Goal: Task Accomplishment & Management: Manage account settings

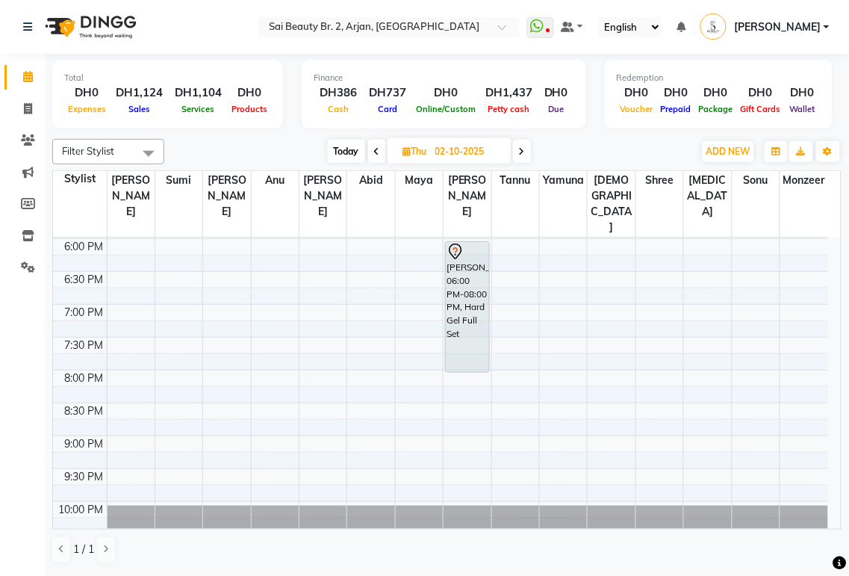
scroll to position [600, 0]
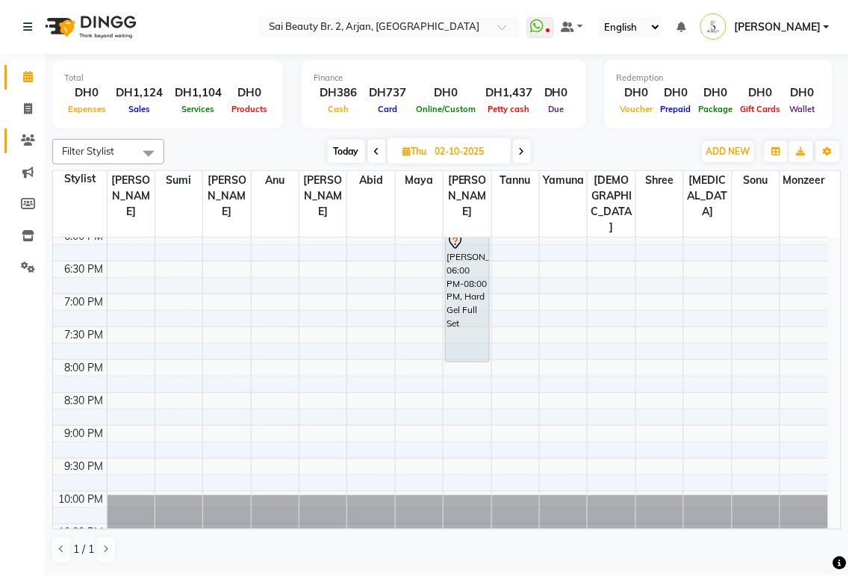
click at [26, 143] on icon at bounding box center [28, 139] width 14 height 11
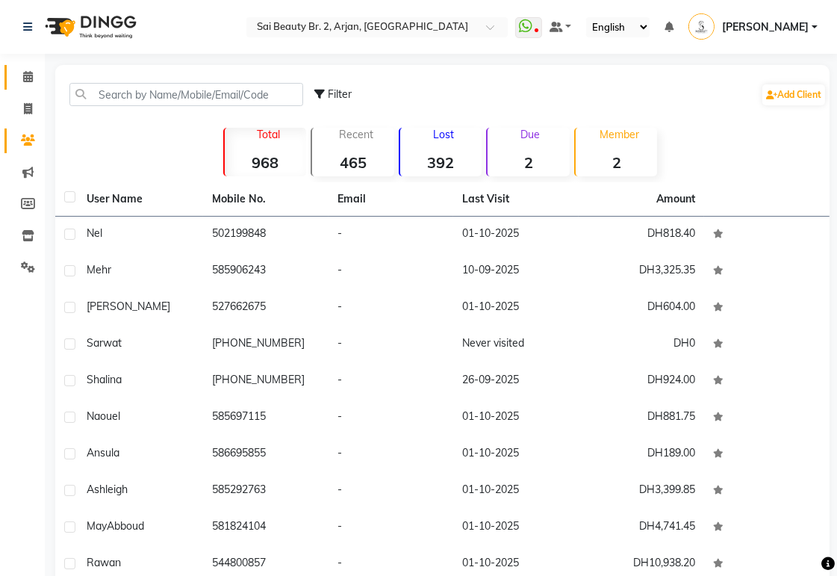
click at [26, 78] on icon at bounding box center [28, 76] width 10 height 11
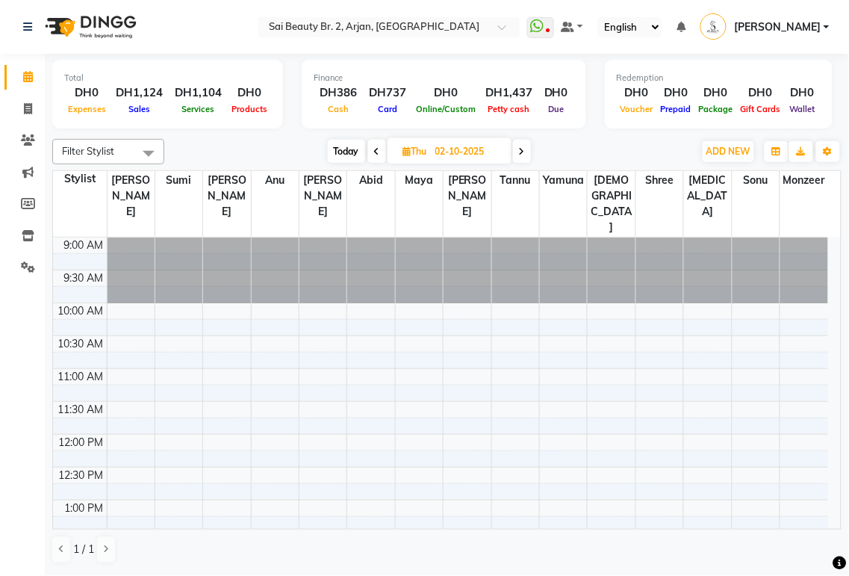
click at [352, 152] on span "Today" at bounding box center [346, 151] width 37 height 23
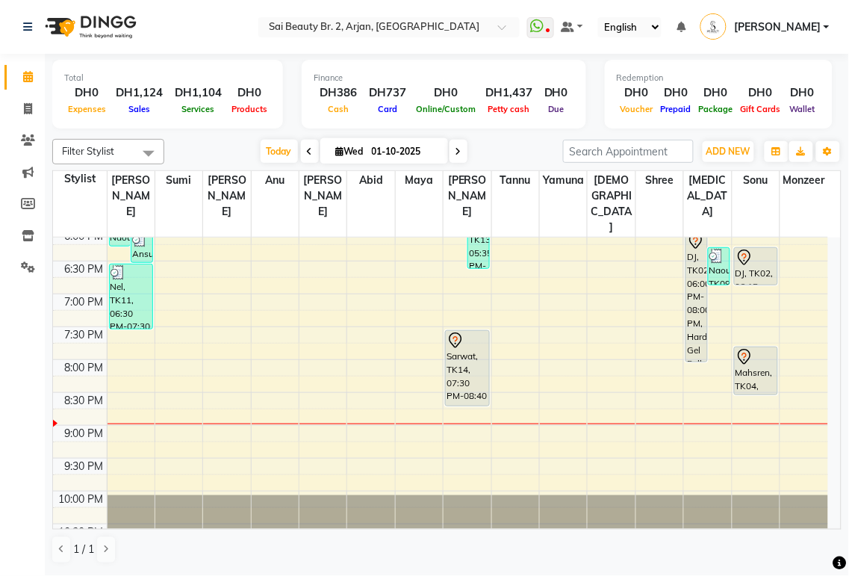
click at [456, 147] on icon at bounding box center [459, 151] width 6 height 9
type input "02-10-2025"
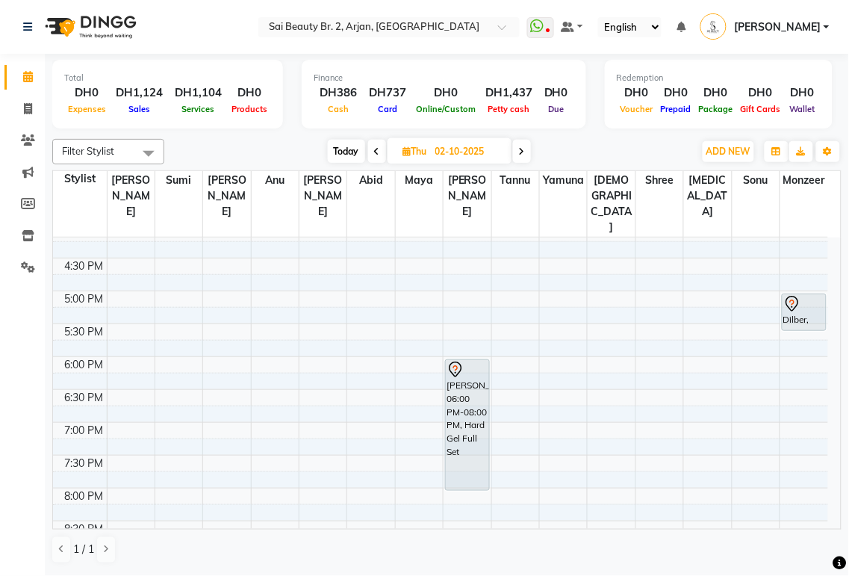
scroll to position [468, 0]
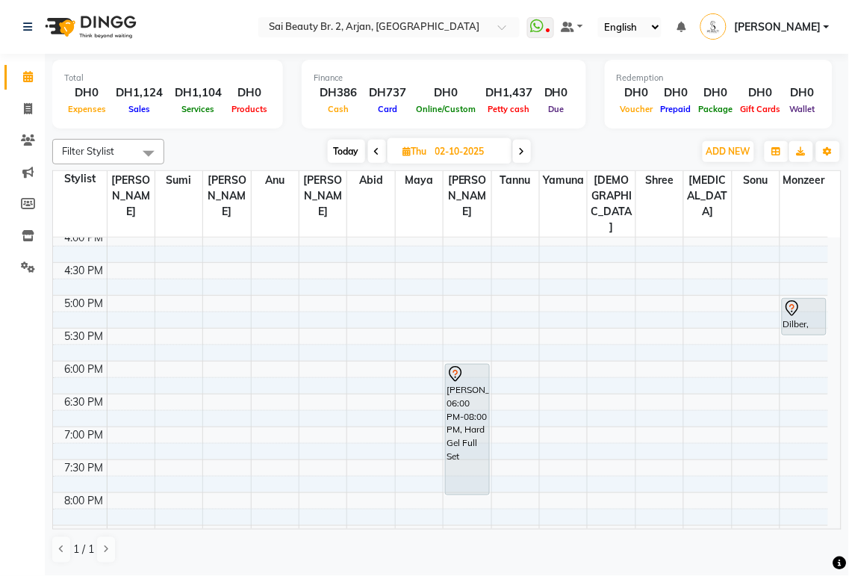
click at [810, 299] on div "Dilber, 05:00 PM-05:35 PM, Straight Cut" at bounding box center [804, 317] width 43 height 36
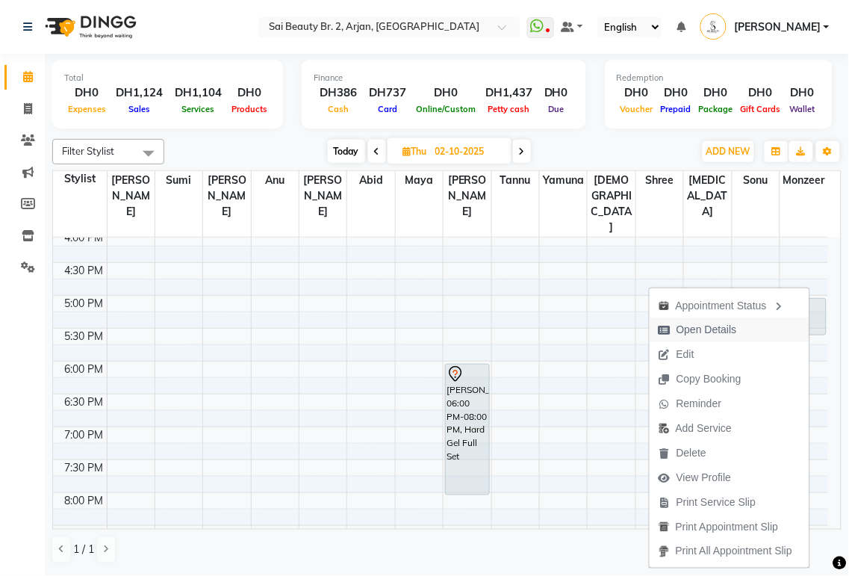
click at [723, 326] on span "Open Details" at bounding box center [707, 330] width 60 height 16
select select "7"
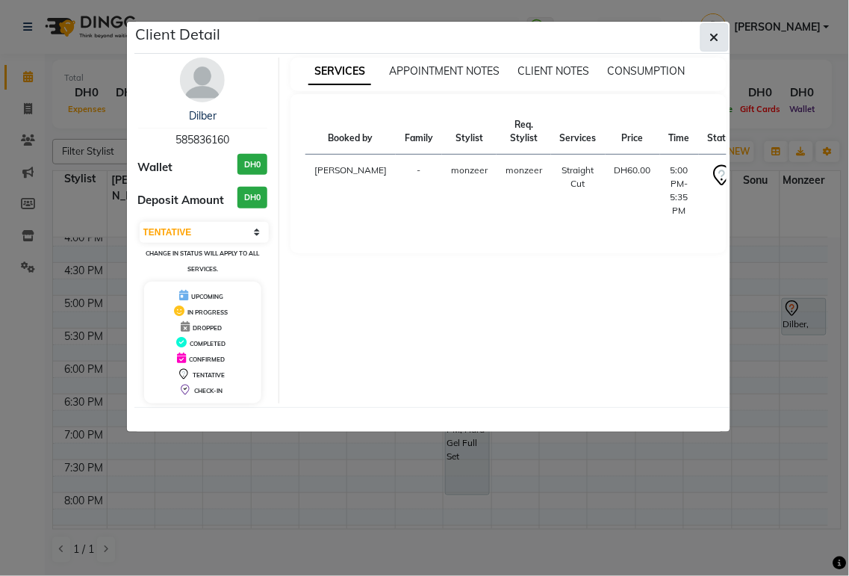
click at [715, 35] on icon "button" at bounding box center [714, 37] width 9 height 12
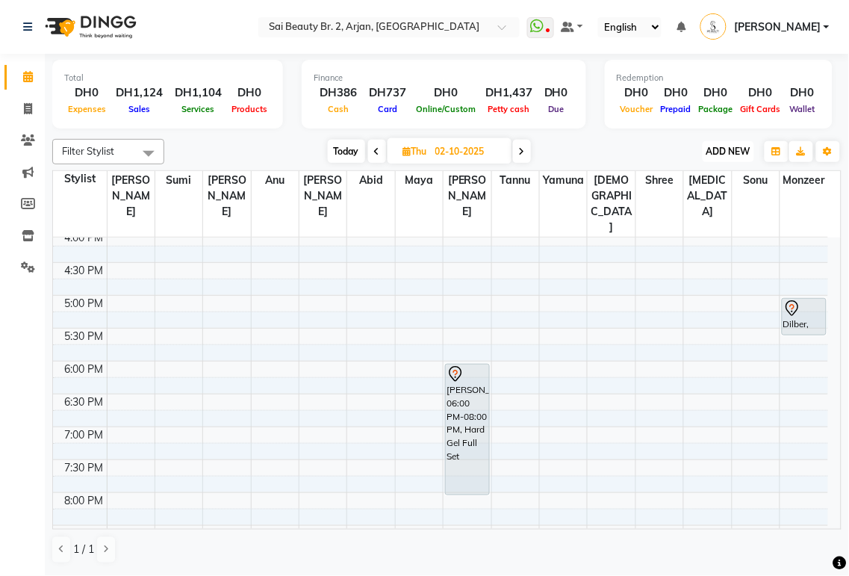
click at [747, 152] on span "ADD NEW" at bounding box center [729, 151] width 44 height 11
click at [697, 237] on link "Add Client" at bounding box center [695, 237] width 118 height 19
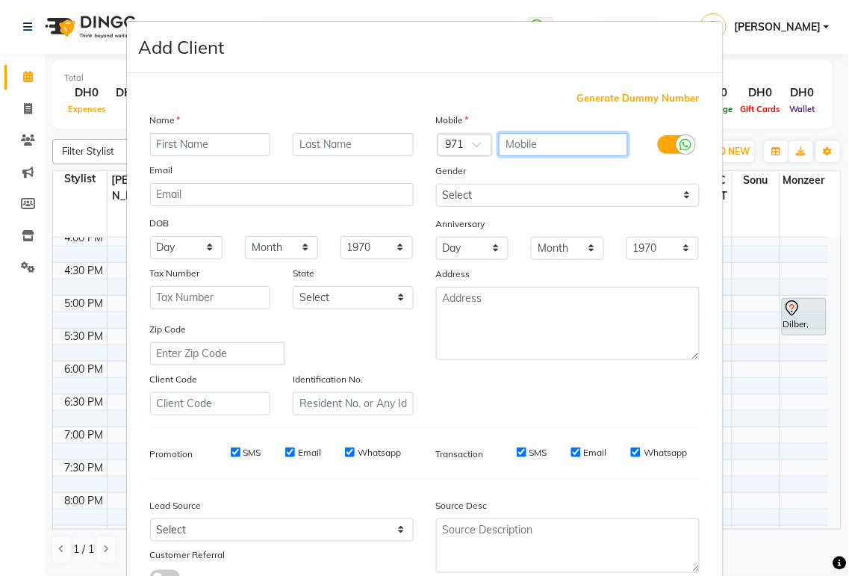
click at [524, 140] on input "text" at bounding box center [563, 144] width 129 height 23
click at [526, 148] on input "text" at bounding box center [563, 144] width 129 height 23
type input "585660694"
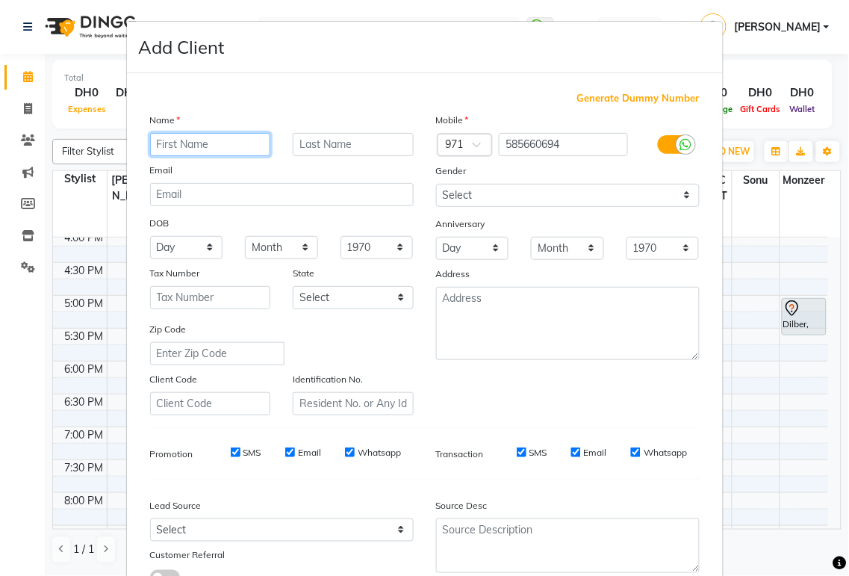
click at [195, 137] on input "text" at bounding box center [210, 144] width 121 height 23
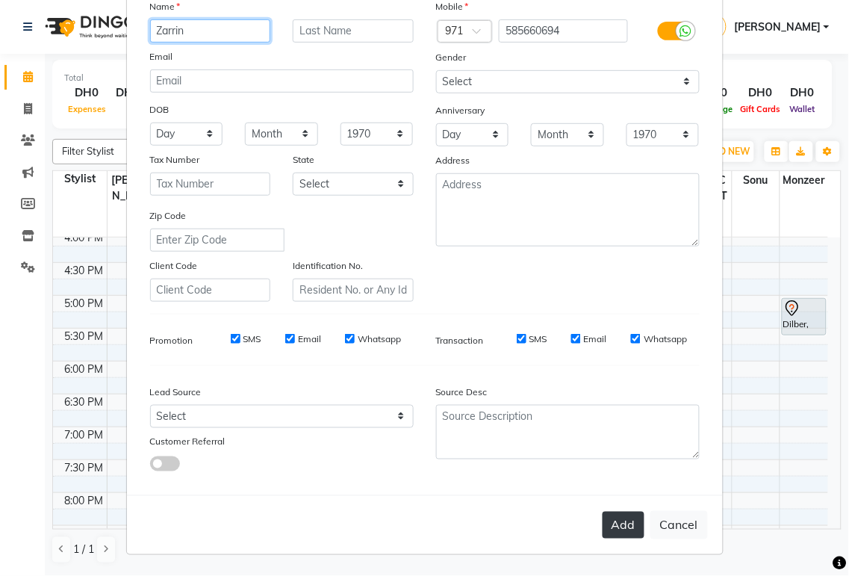
type input "Zarrin"
click at [624, 524] on button "Add" at bounding box center [624, 525] width 42 height 27
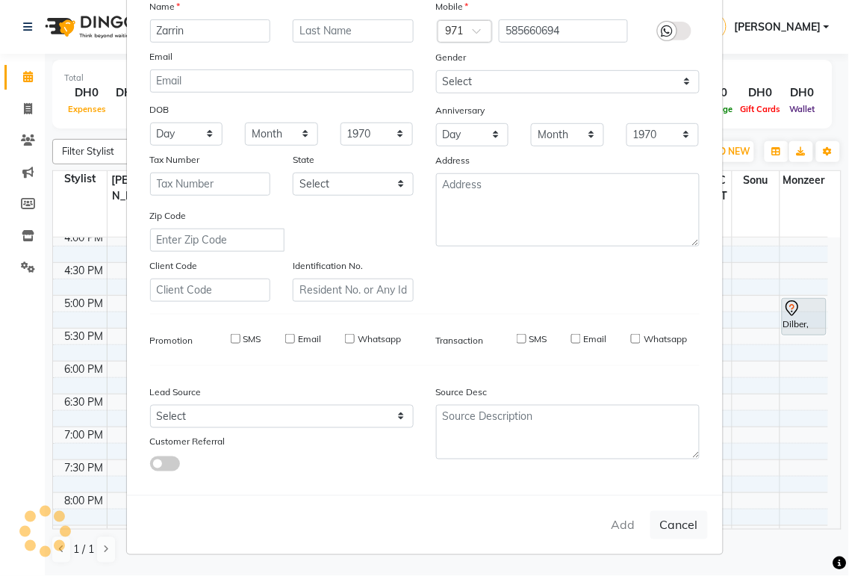
select select
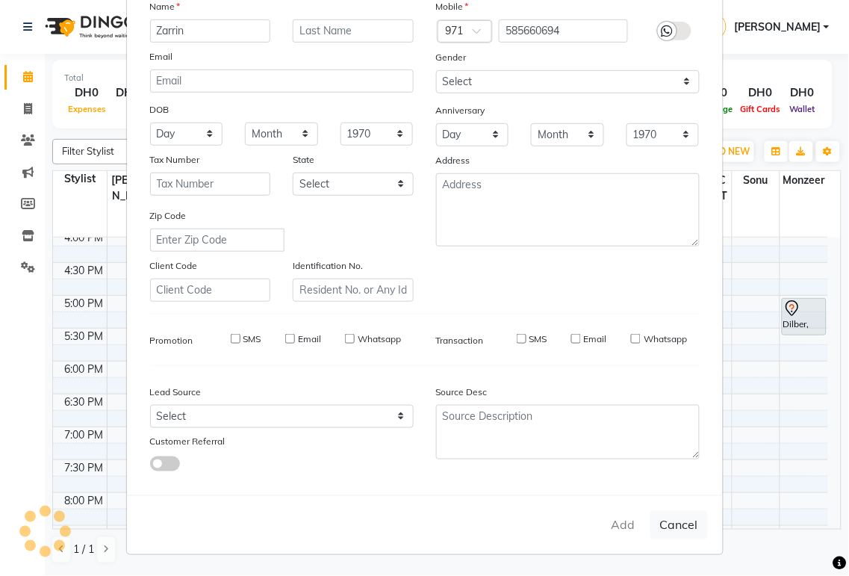
select select
checkbox input "false"
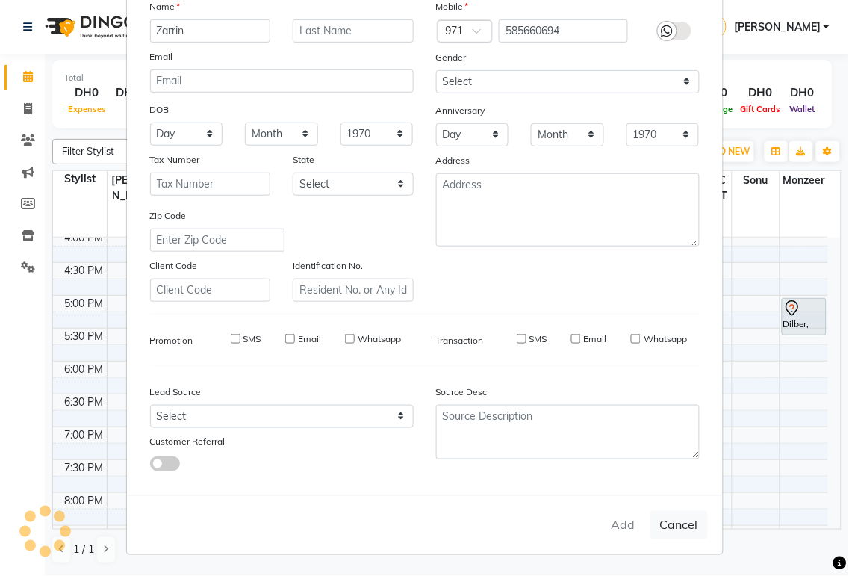
checkbox input "false"
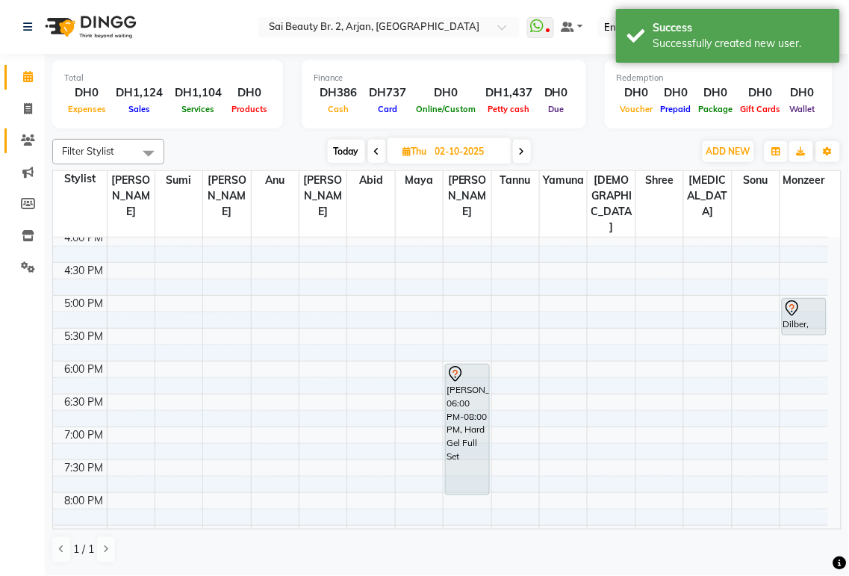
click at [27, 139] on icon at bounding box center [28, 139] width 14 height 11
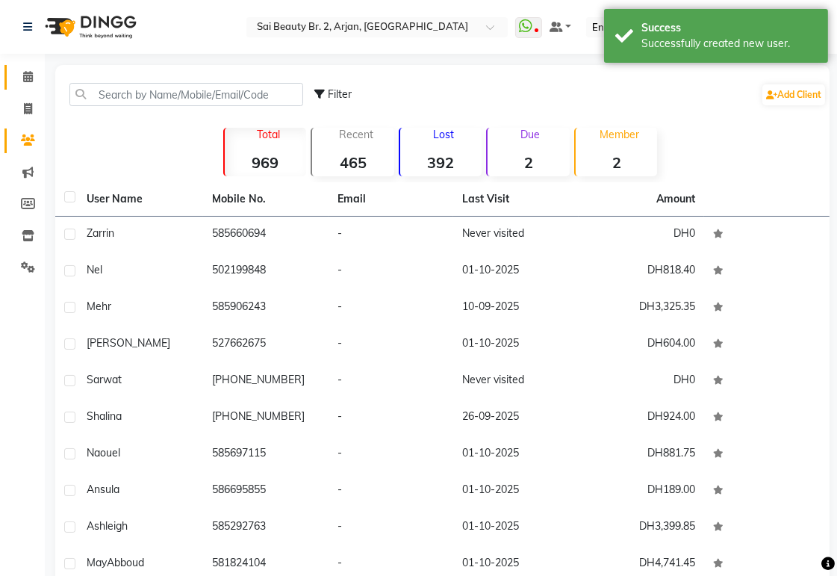
click at [27, 76] on icon at bounding box center [28, 76] width 10 height 11
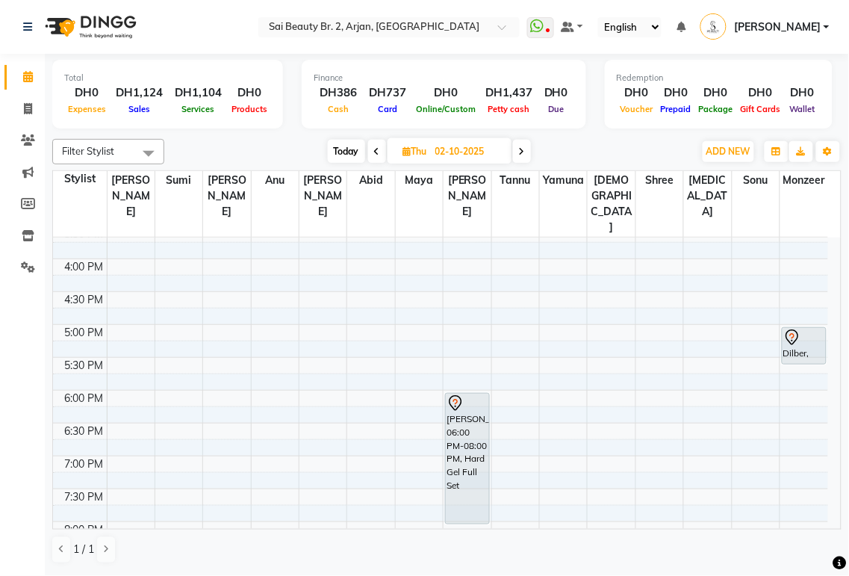
scroll to position [436, 0]
click at [523, 151] on icon at bounding box center [522, 151] width 6 height 9
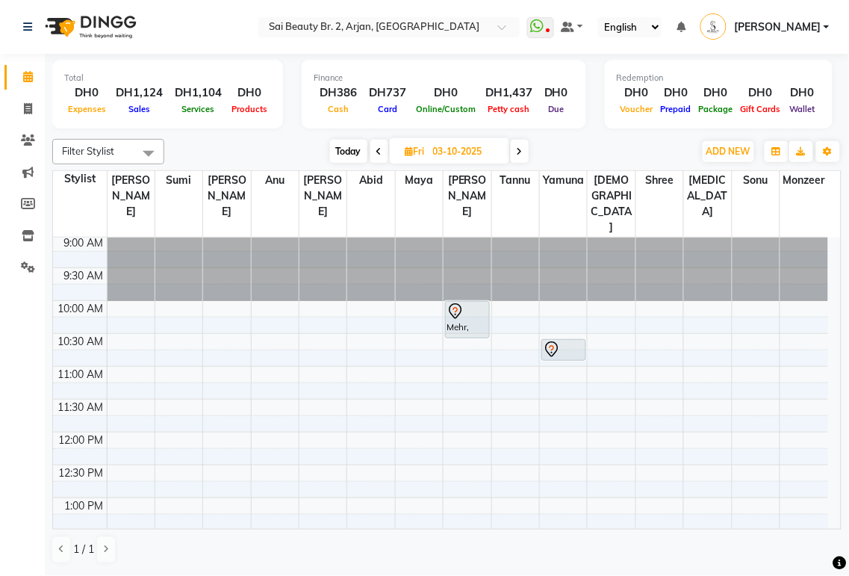
scroll to position [0, 0]
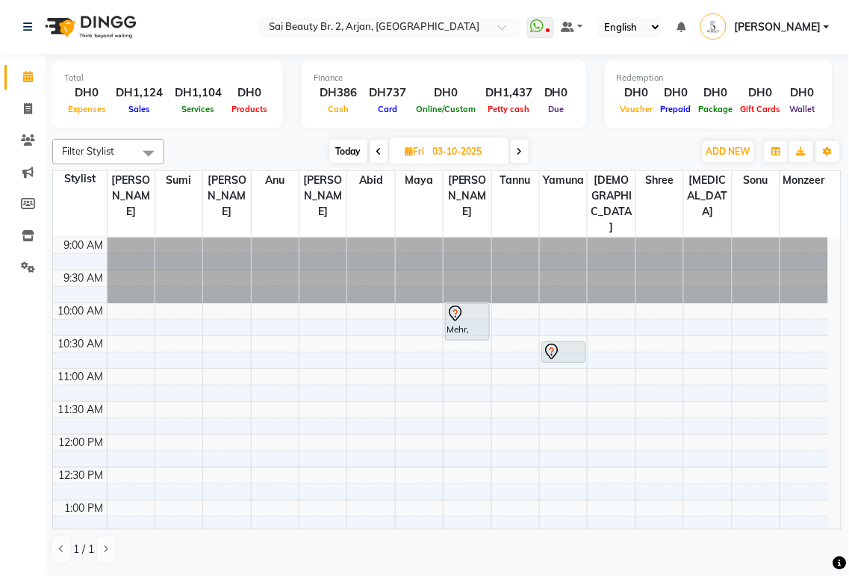
click at [337, 154] on span "Today" at bounding box center [348, 151] width 37 height 23
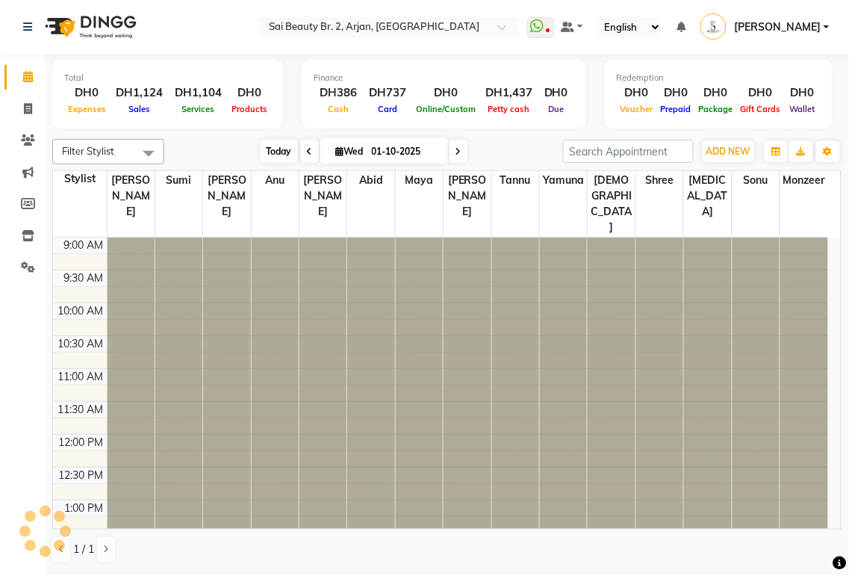
scroll to position [600, 0]
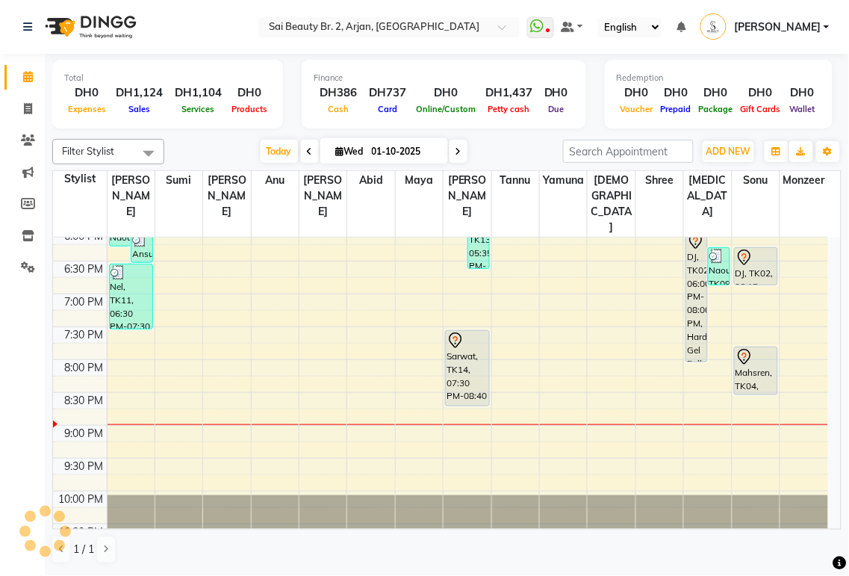
click at [456, 151] on icon at bounding box center [459, 151] width 6 height 9
type input "02-10-2025"
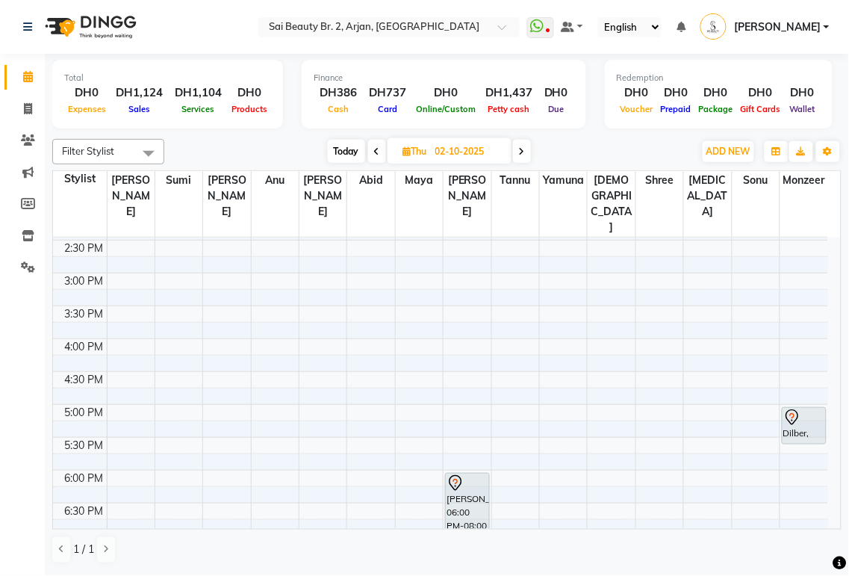
scroll to position [310, 0]
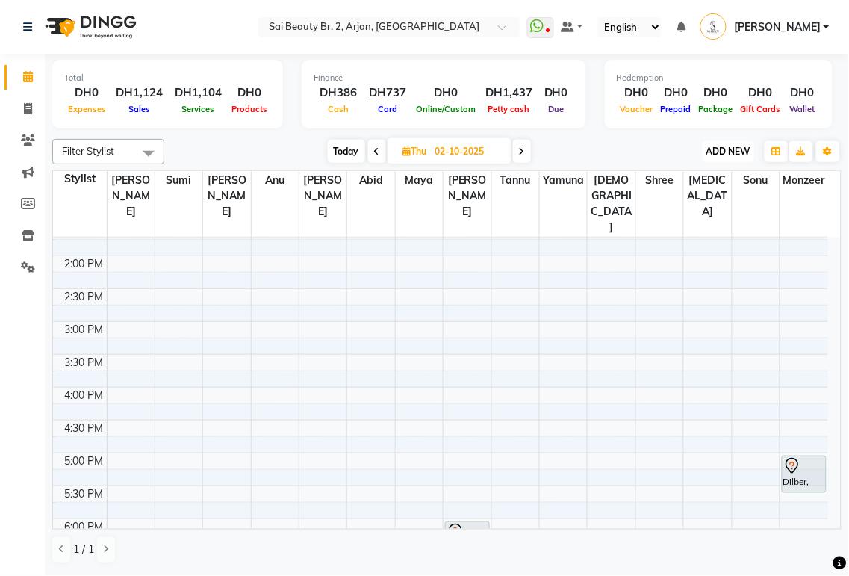
click at [742, 146] on span "ADD NEW" at bounding box center [729, 151] width 44 height 11
click at [715, 183] on button "Add Appointment" at bounding box center [695, 179] width 118 height 19
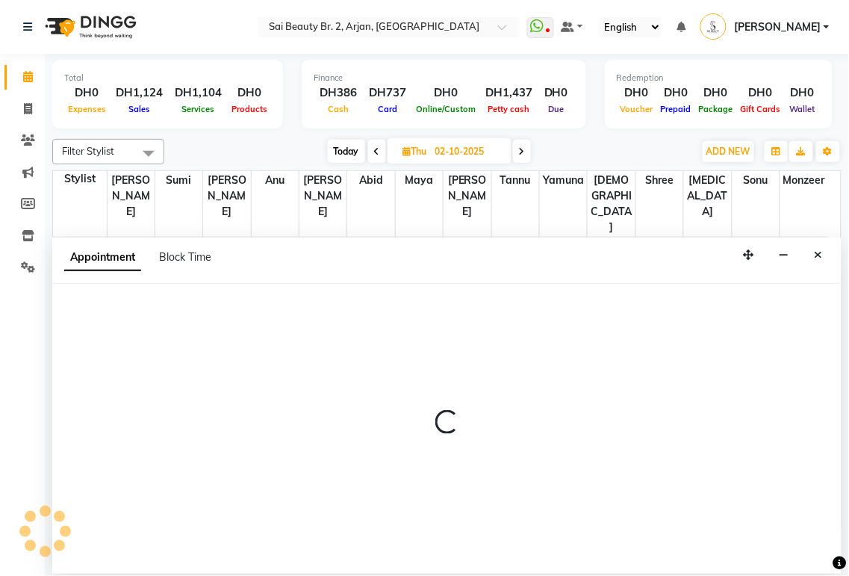
select select "tentative"
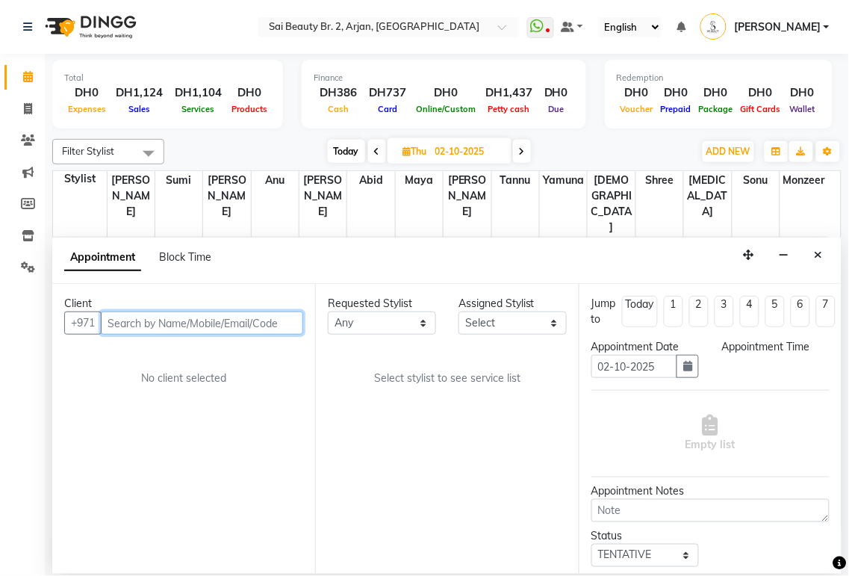
select select "600"
paste input "585660694"
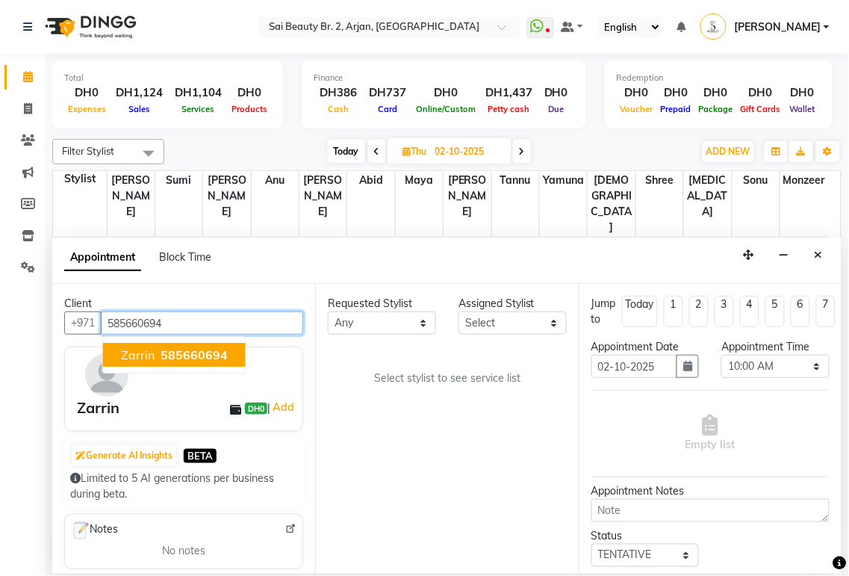
type input "585660694"
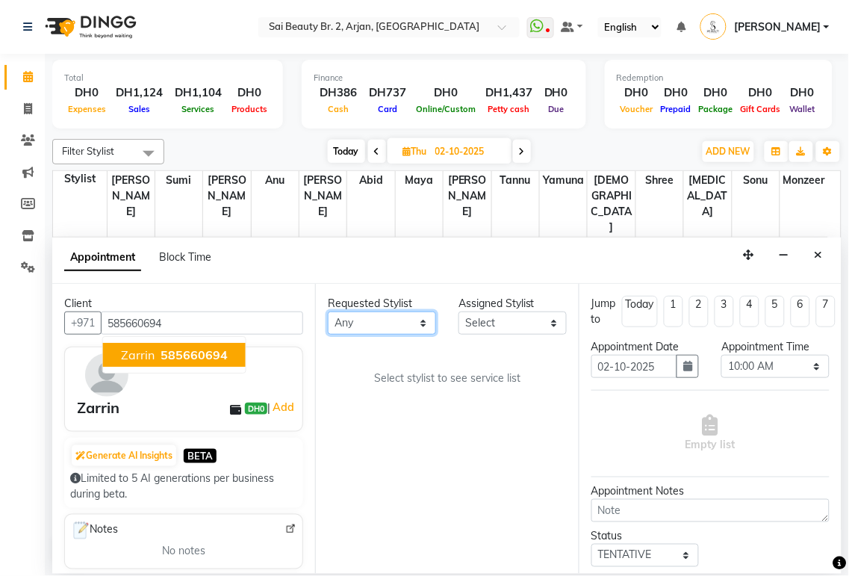
click at [412, 322] on select "Any [PERSON_NAME][MEDICAL_DATA] [PERSON_NAME] [PERSON_NAME] [PERSON_NAME] Gita …" at bounding box center [382, 322] width 108 height 23
select select "82917"
click at [328, 311] on select "Any [PERSON_NAME][MEDICAL_DATA] [PERSON_NAME] [PERSON_NAME] [PERSON_NAME] Gita …" at bounding box center [382, 322] width 108 height 23
select select "82917"
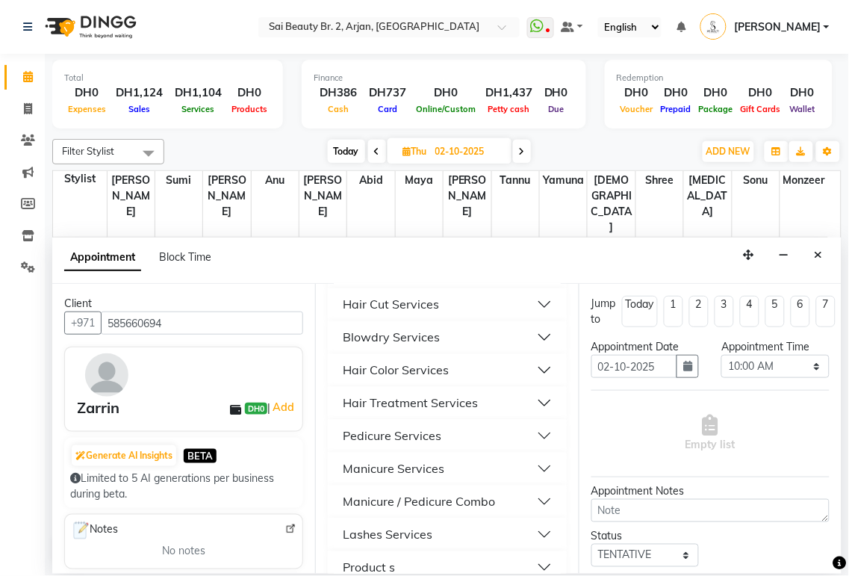
scroll to position [753, 0]
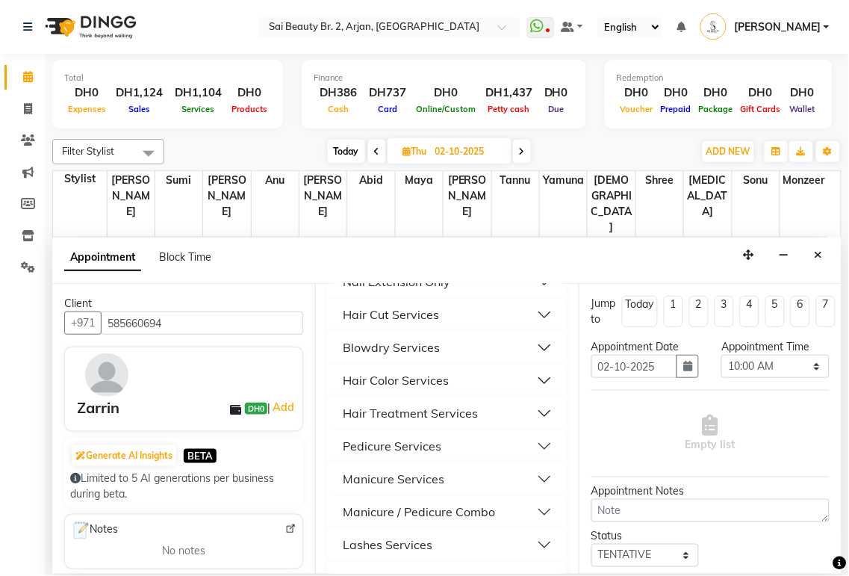
click at [529, 329] on button "Hair Cut Services" at bounding box center [447, 315] width 226 height 27
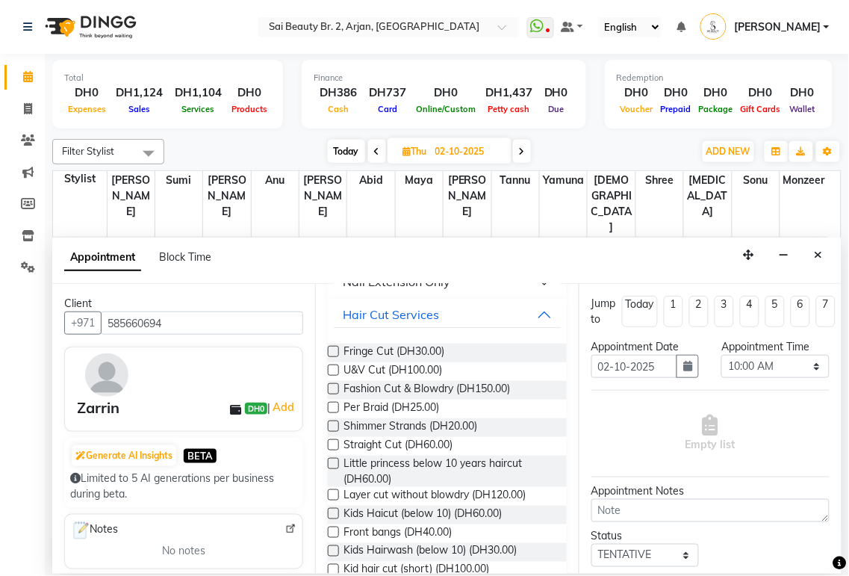
click at [330, 450] on label at bounding box center [333, 444] width 11 height 11
click at [330, 451] on input "checkbox" at bounding box center [333, 446] width 10 height 10
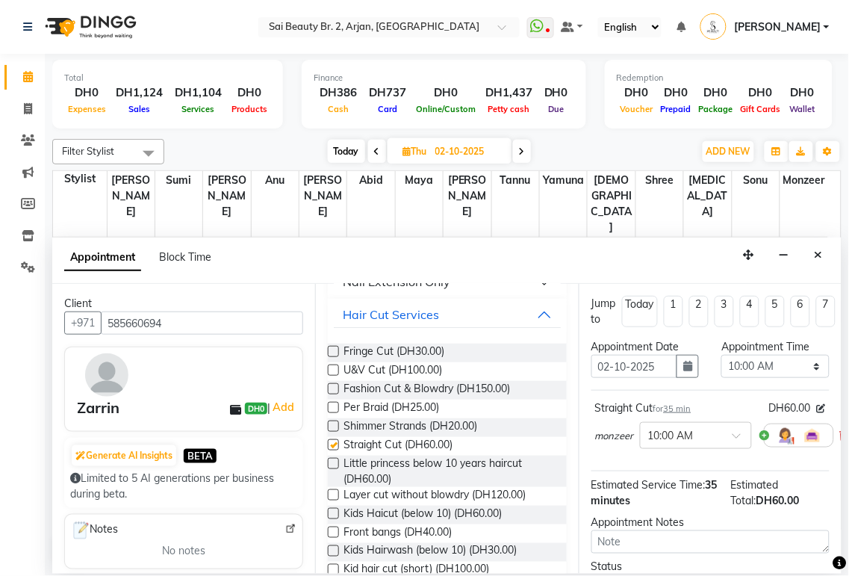
checkbox input "false"
click at [804, 367] on select "Select 10:00 AM 10:05 AM 10:10 AM 10:15 AM 10:20 AM 10:25 AM 10:30 AM 10:35 AM …" at bounding box center [775, 366] width 108 height 23
click at [799, 358] on select "Select 10:00 AM 10:05 AM 10:10 AM 10:15 AM 10:20 AM 10:25 AM 10:30 AM 10:35 AM …" at bounding box center [775, 366] width 108 height 23
click at [810, 372] on select "Select 10:00 AM 10:05 AM 10:10 AM 10:15 AM 10:20 AM 10:25 AM 10:30 AM 10:35 AM …" at bounding box center [775, 366] width 108 height 23
select select "1080"
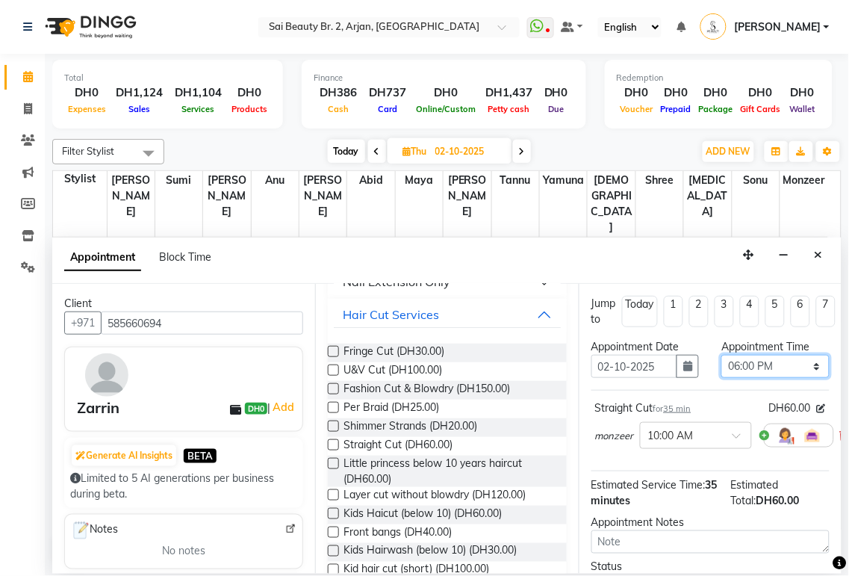
click at [721, 355] on select "Select 10:00 AM 10:05 AM 10:10 AM 10:15 AM 10:20 AM 10:25 AM 10:30 AM 10:35 AM …" at bounding box center [775, 366] width 108 height 23
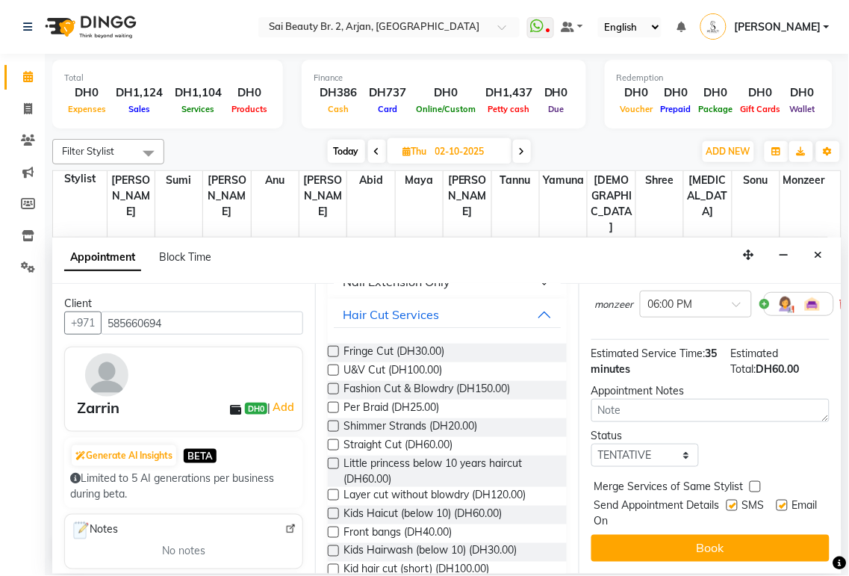
scroll to position [144, 0]
click at [755, 481] on label at bounding box center [755, 486] width 11 height 11
click at [755, 483] on input "checkbox" at bounding box center [755, 488] width 10 height 10
checkbox input "true"
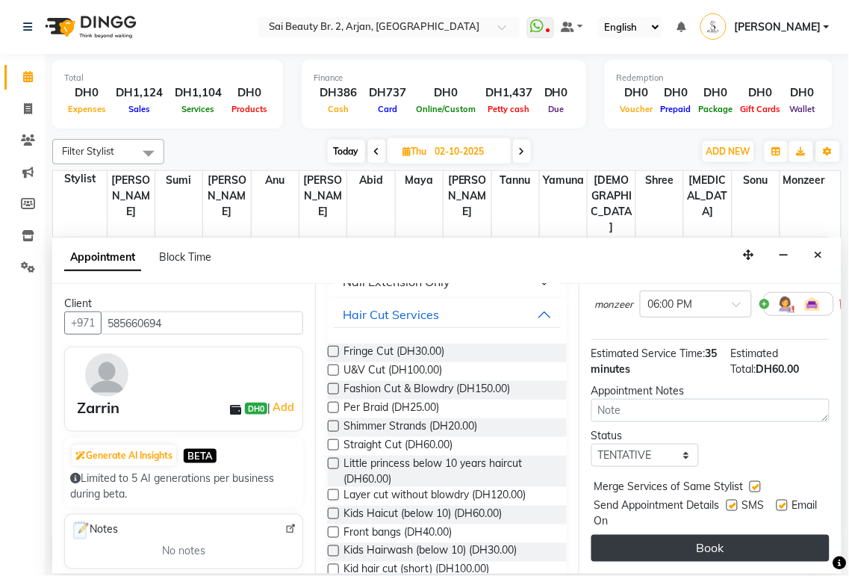
click at [749, 535] on button "Book" at bounding box center [710, 548] width 238 height 27
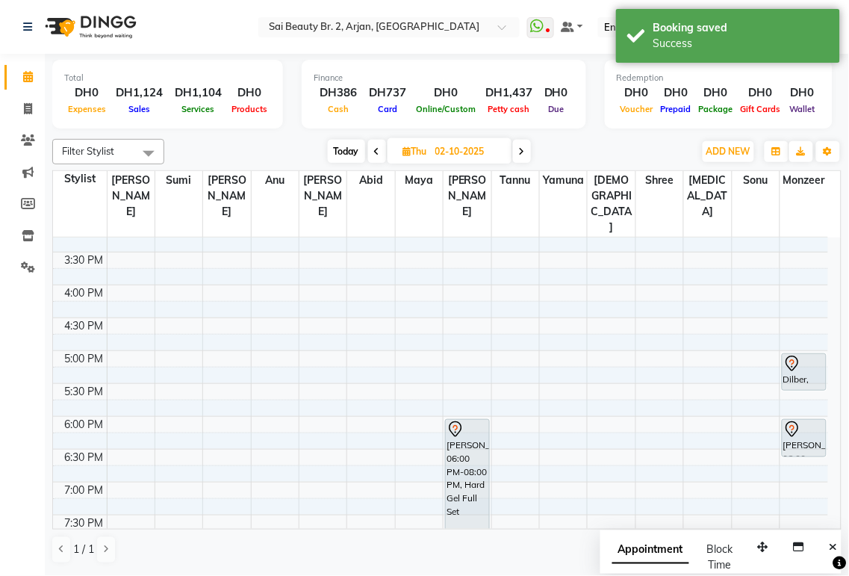
scroll to position [426, 0]
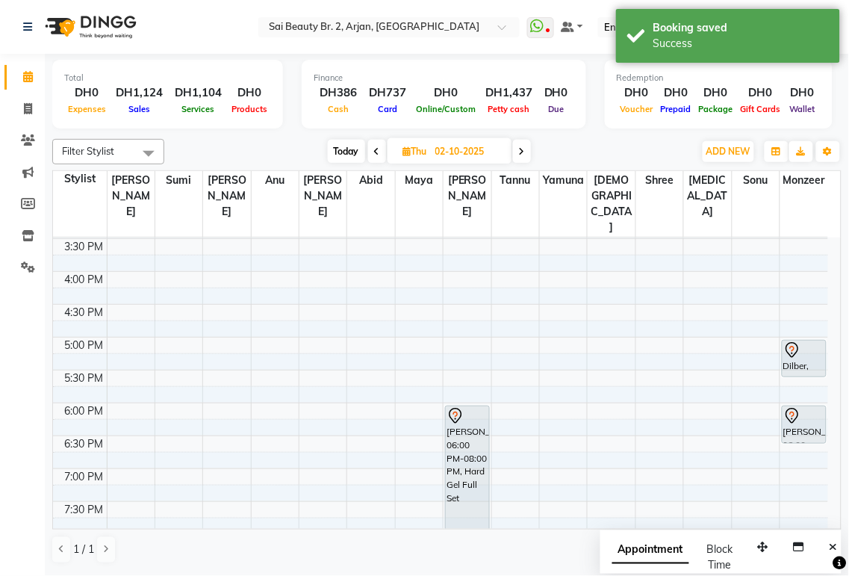
click at [31, 81] on icon at bounding box center [28, 76] width 10 height 11
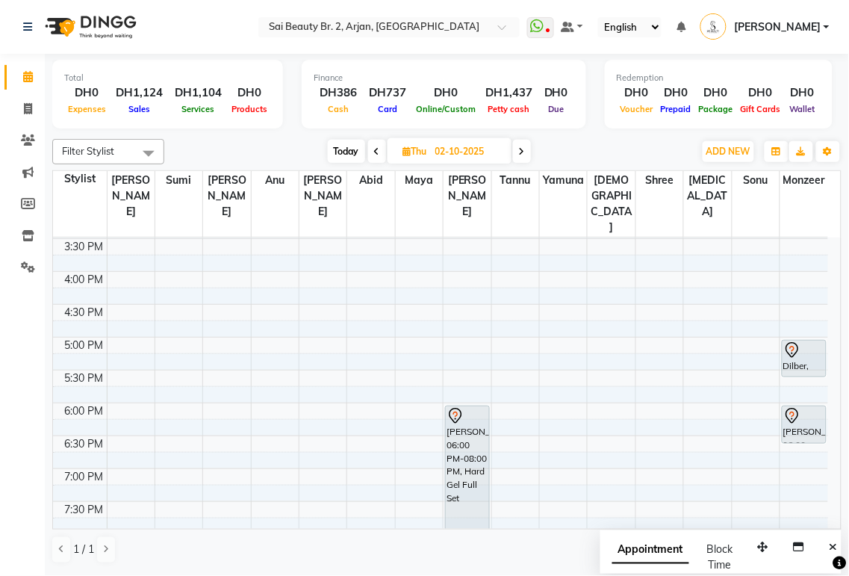
click at [344, 147] on span "Today" at bounding box center [346, 151] width 37 height 23
type input "01-10-2025"
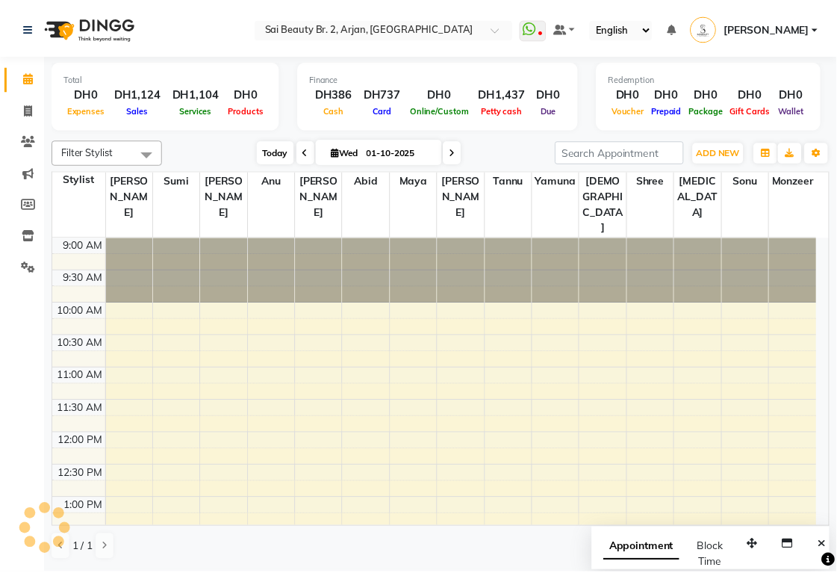
scroll to position [600, 0]
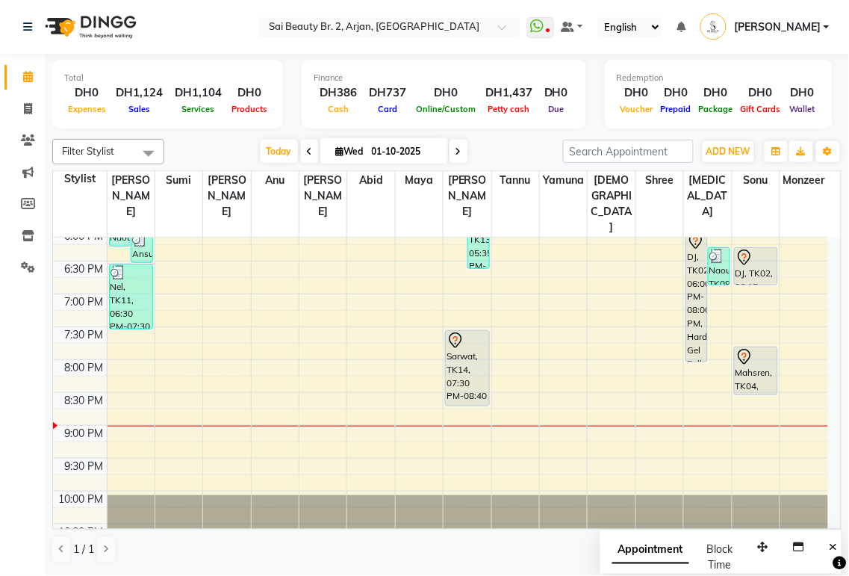
click at [704, 288] on div "DJ, TK02, 06:00 PM-08:00 PM, Hard Gel Full Set" at bounding box center [696, 297] width 21 height 130
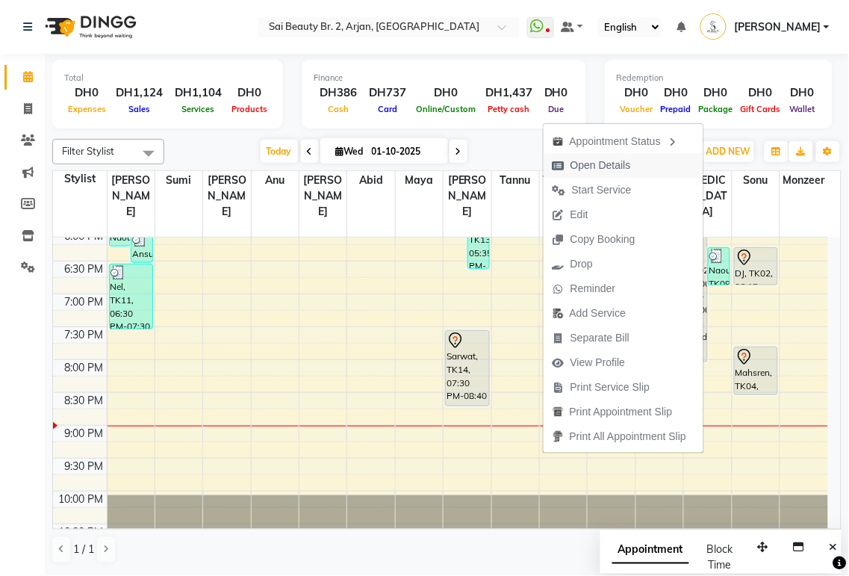
click at [621, 168] on span "Open Details" at bounding box center [601, 166] width 60 height 16
select select "7"
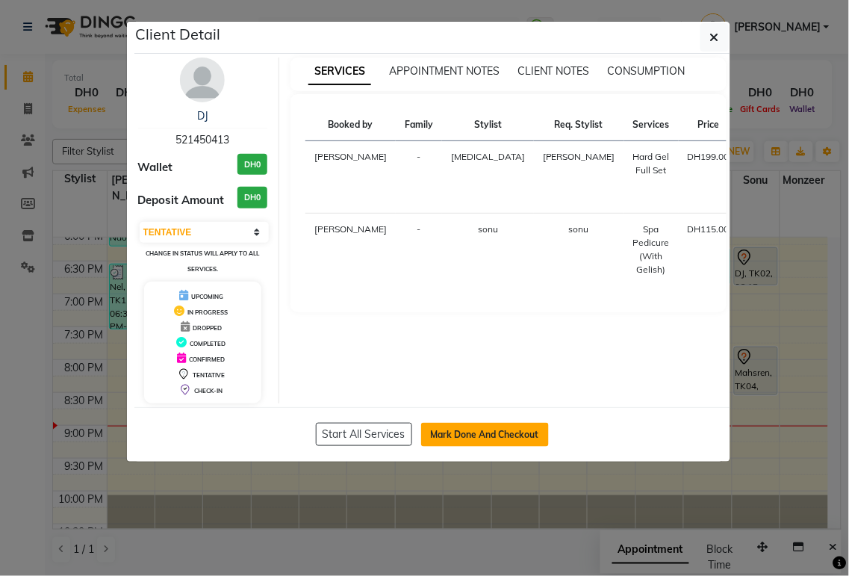
click at [495, 430] on button "Mark Done And Checkout" at bounding box center [485, 435] width 128 height 24
select select "service"
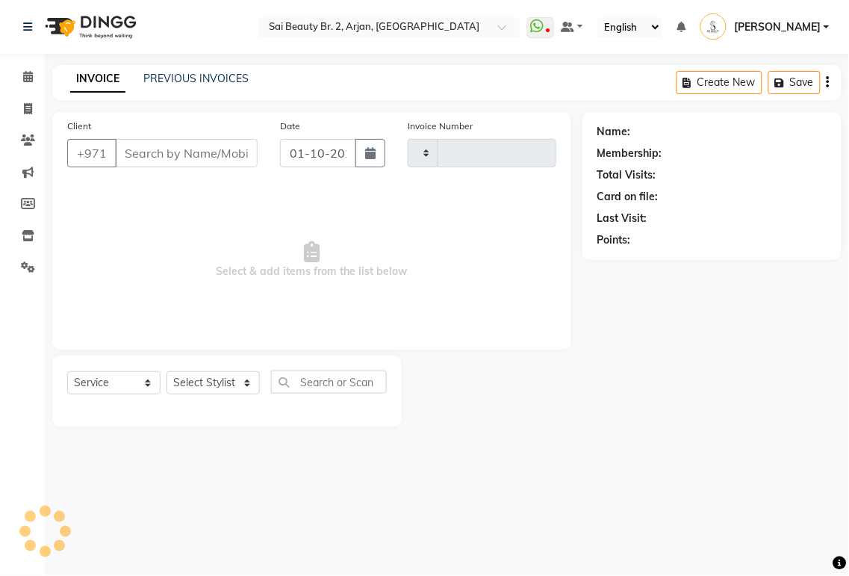
type input "2350"
select select "6956"
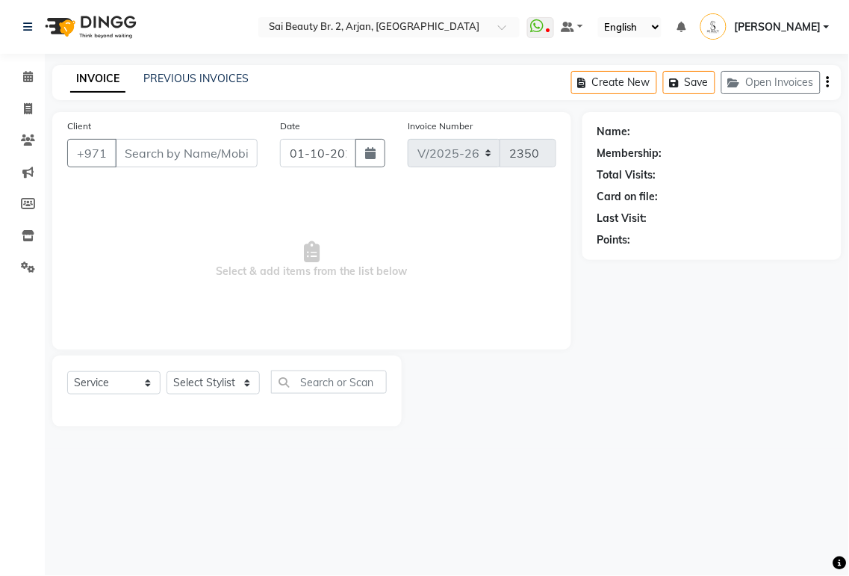
type input "521450413"
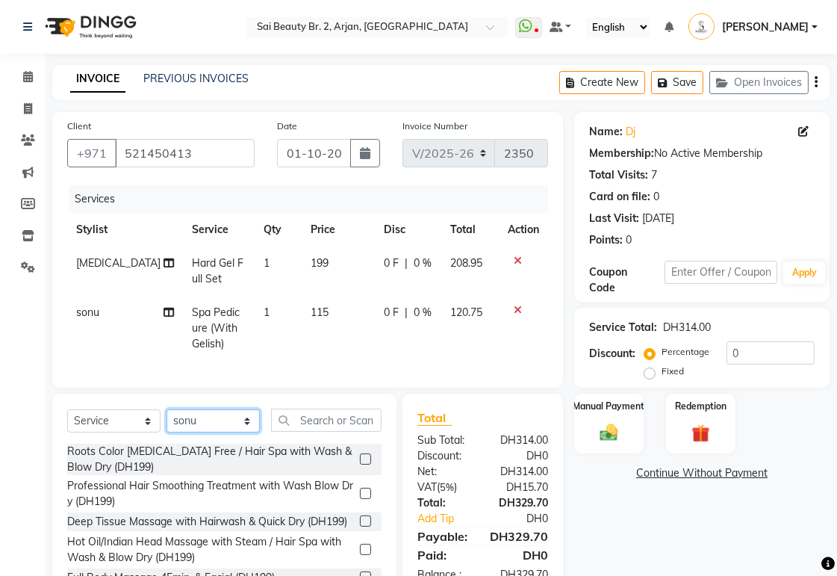
click at [241, 432] on select "Select Stylist [PERSON_NAME][MEDICAL_DATA] [PERSON_NAME] [PERSON_NAME] [PERSON_…" at bounding box center [213, 420] width 93 height 23
select select "66493"
click at [167, 422] on select "Select Stylist [PERSON_NAME][MEDICAL_DATA] [PERSON_NAME] [PERSON_NAME] [PERSON_…" at bounding box center [213, 420] width 93 height 23
click at [329, 432] on input "text" at bounding box center [326, 420] width 111 height 23
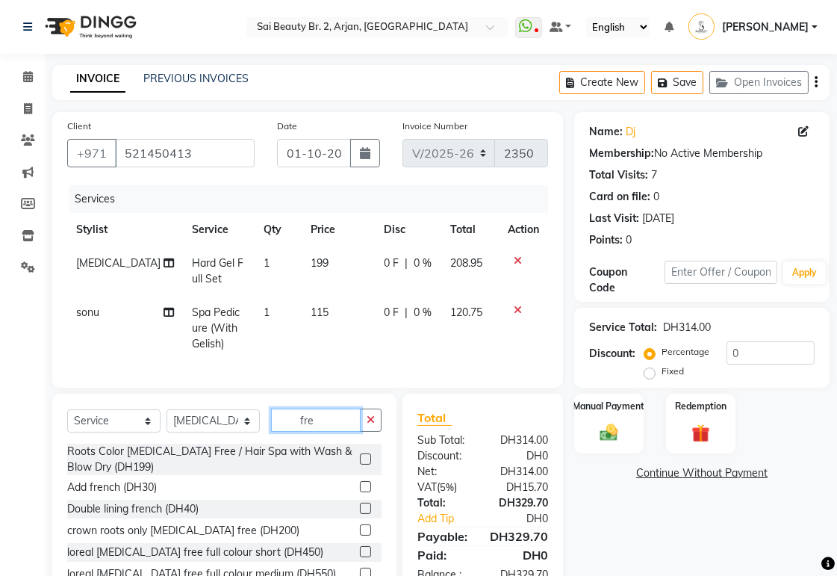
type input "fre"
click at [360, 492] on label at bounding box center [365, 486] width 11 height 11
click at [360, 492] on input "checkbox" at bounding box center [365, 487] width 10 height 10
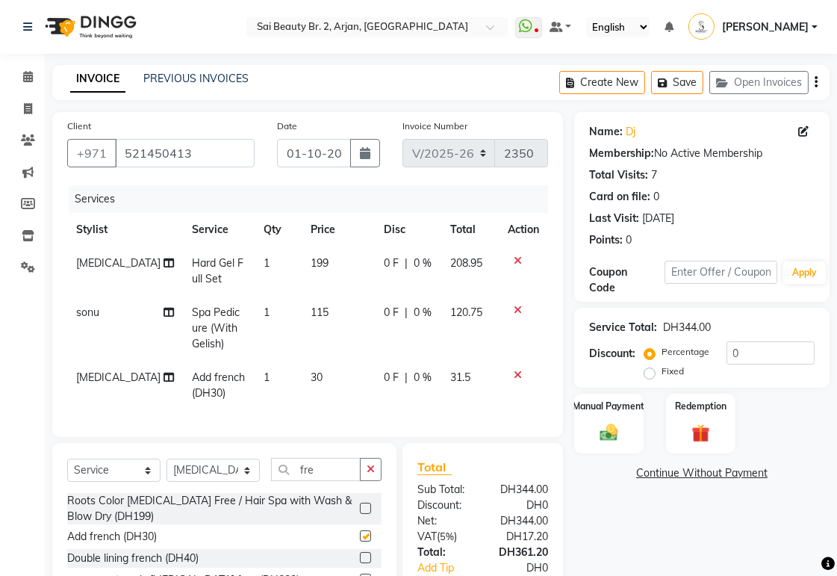
checkbox input "false"
click at [341, 481] on input "fre" at bounding box center [316, 469] width 90 height 23
type input "f"
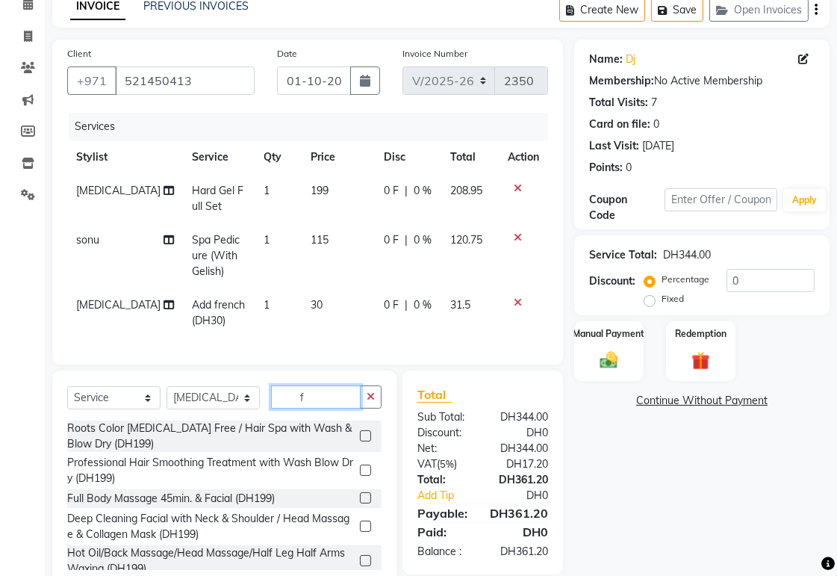
scroll to position [78, 0]
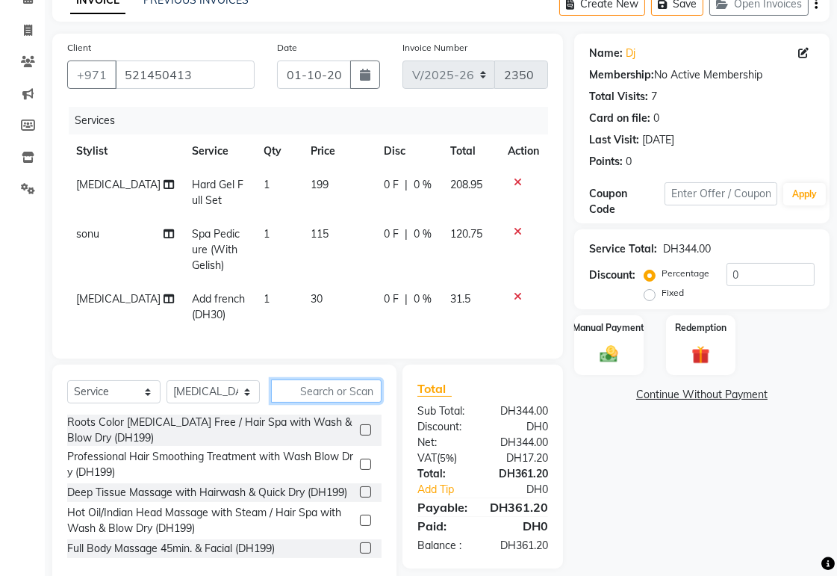
click at [321, 396] on input "text" at bounding box center [326, 390] width 111 height 23
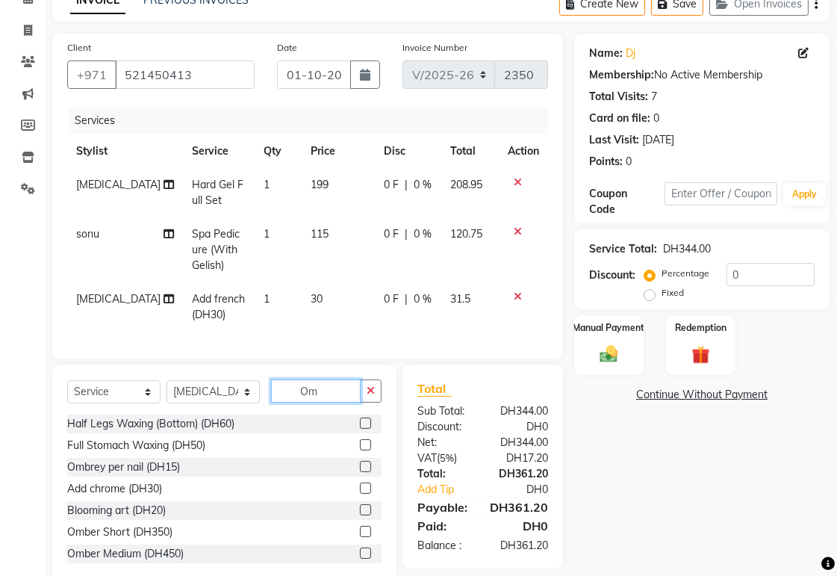
type input "Om"
click at [360, 472] on label at bounding box center [365, 466] width 11 height 11
click at [360, 472] on input "checkbox" at bounding box center [365, 467] width 10 height 10
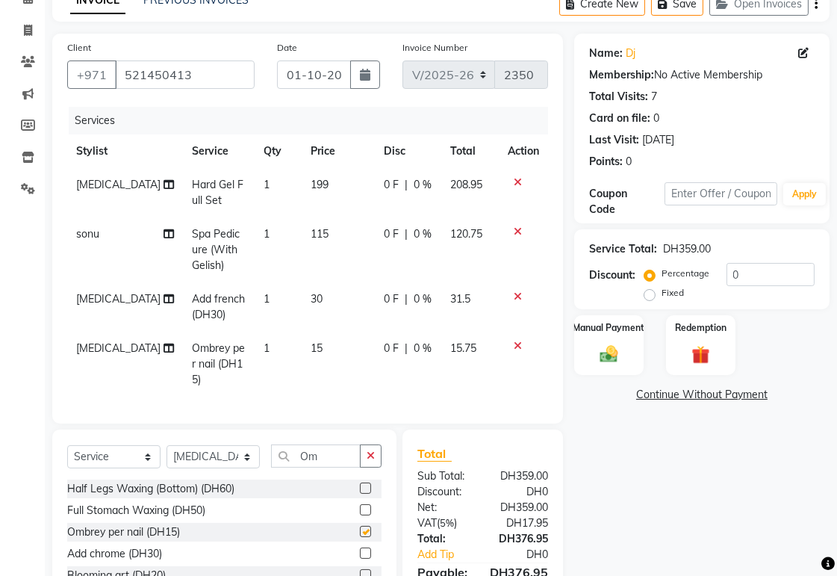
checkbox input "false"
click at [255, 347] on td "1" at bounding box center [278, 364] width 47 height 65
select select "66493"
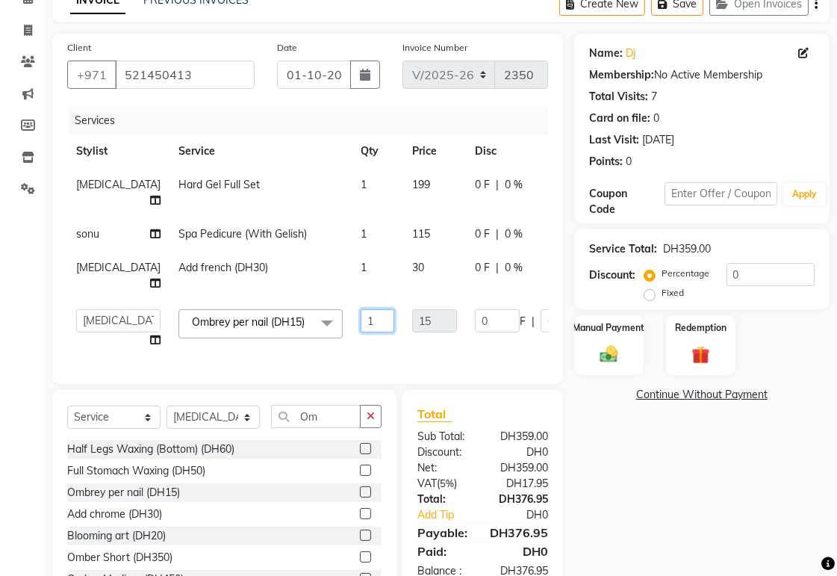
click at [361, 332] on input "1" at bounding box center [378, 320] width 34 height 23
type input "4"
click at [379, 357] on tr "[PERSON_NAME][MEDICAL_DATA] [PERSON_NAME] [PERSON_NAME] [PERSON_NAME] [PERSON_N…" at bounding box center [385, 328] width 636 height 57
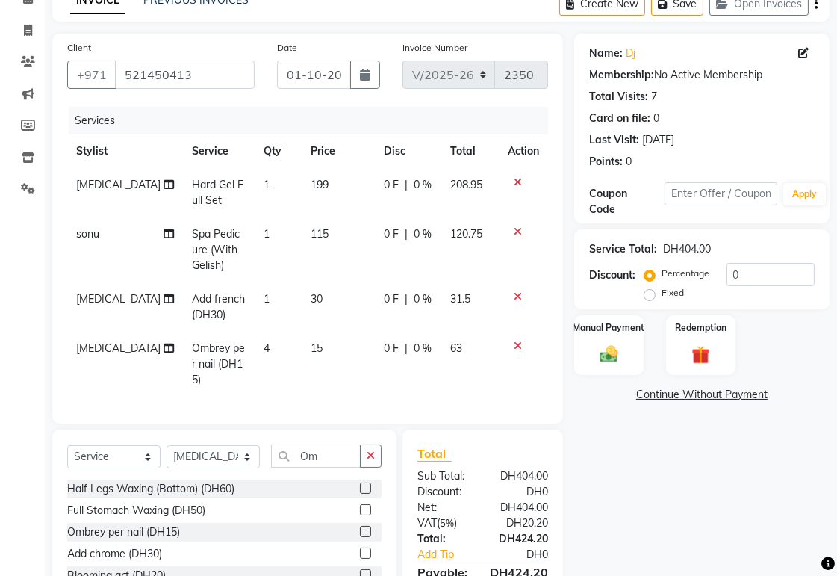
click at [255, 347] on td "4" at bounding box center [278, 364] width 47 height 65
select select "66493"
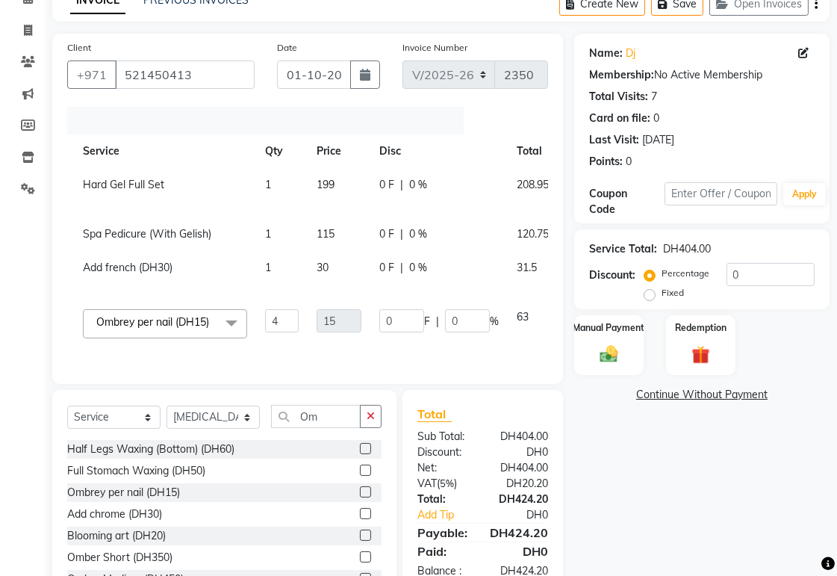
scroll to position [0, 99]
click at [253, 286] on td "1" at bounding box center [279, 275] width 52 height 49
select select "66493"
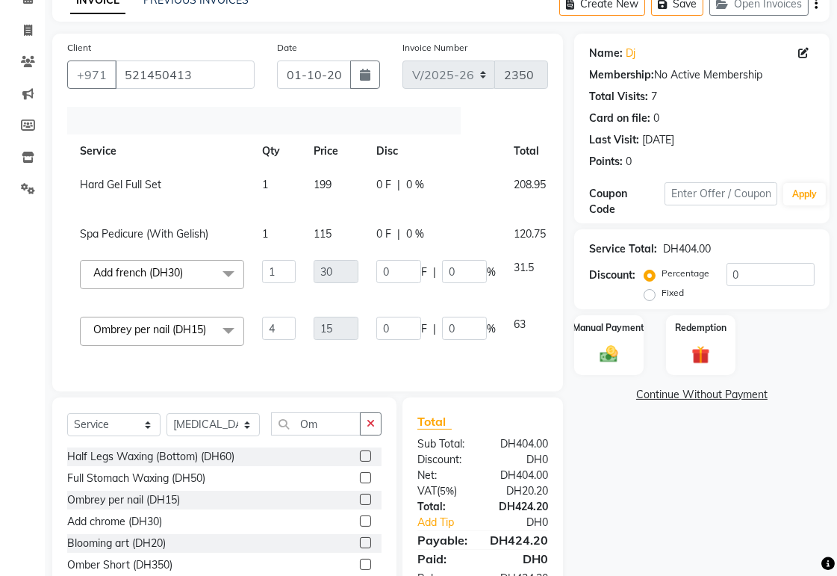
scroll to position [177, 0]
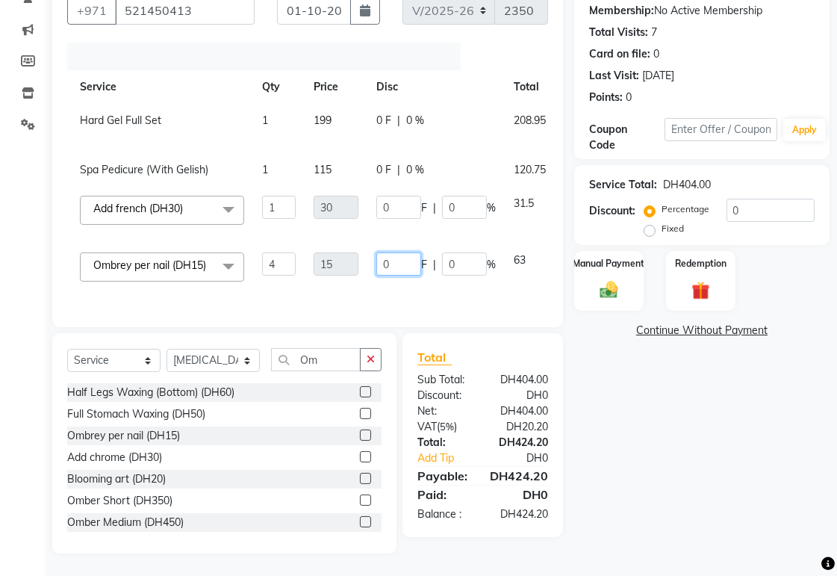
click at [376, 252] on input "0" at bounding box center [398, 263] width 45 height 23
type input "30"
click at [413, 282] on td "30 F | 0 %" at bounding box center [435, 271] width 137 height 57
select select "66493"
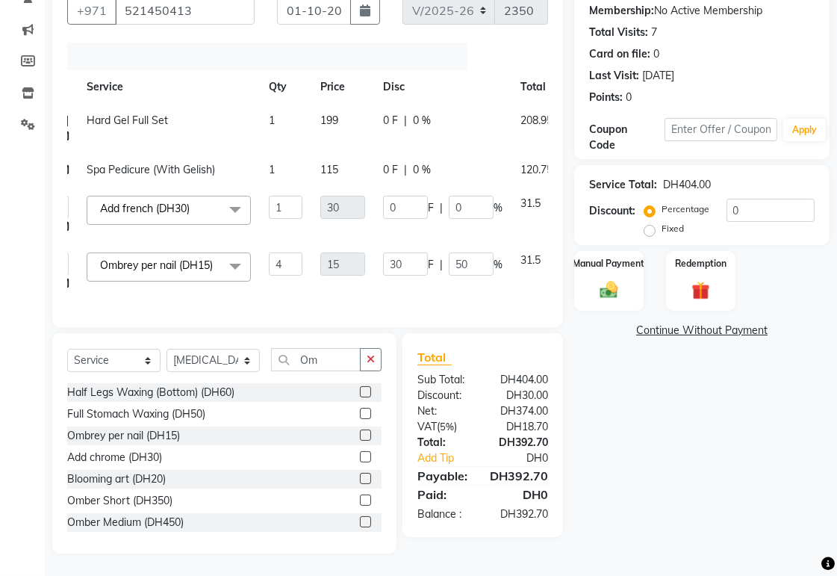
scroll to position [0, 95]
click at [616, 279] on img at bounding box center [609, 290] width 31 height 22
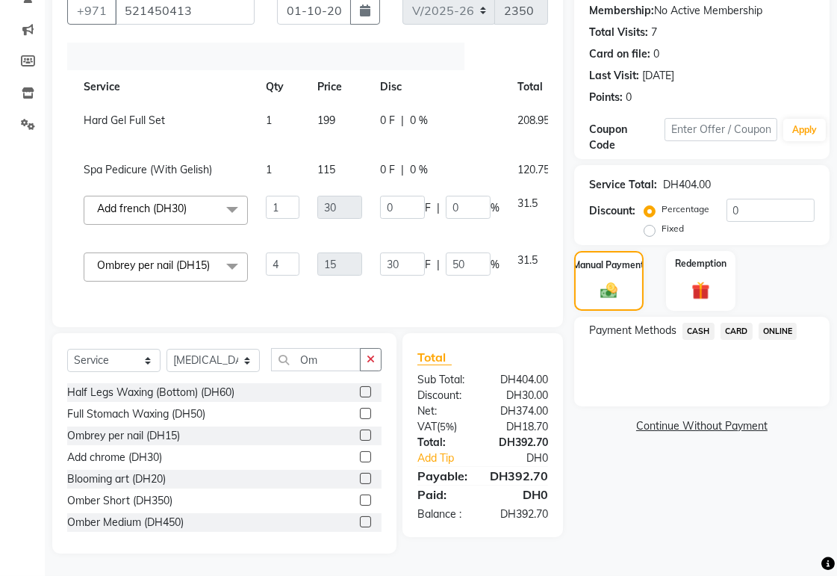
click at [740, 323] on span "CARD" at bounding box center [737, 331] width 32 height 17
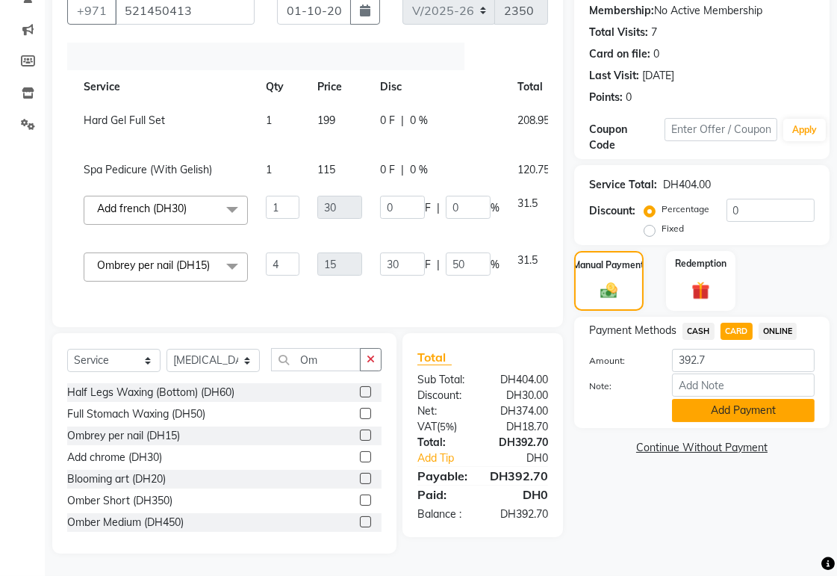
click at [772, 399] on button "Add Payment" at bounding box center [743, 410] width 143 height 23
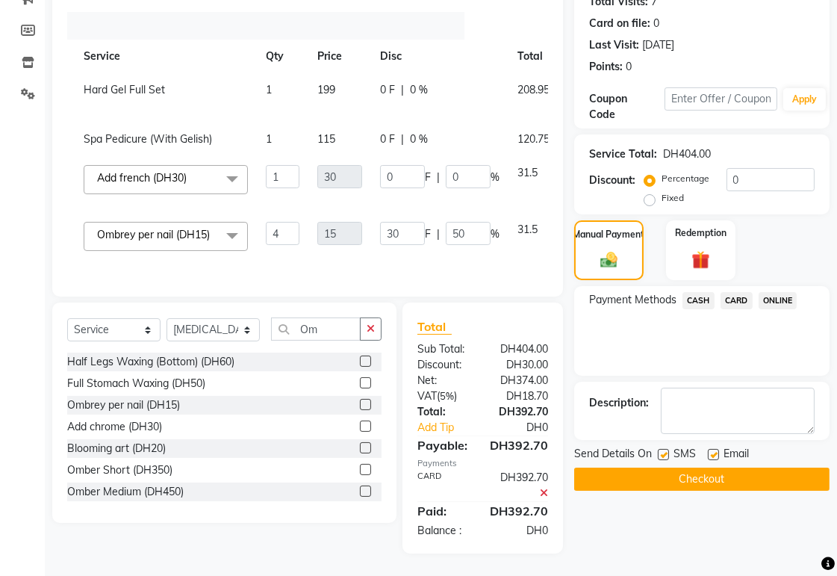
scroll to position [208, 0]
click at [771, 468] on button "Checkout" at bounding box center [701, 479] width 255 height 23
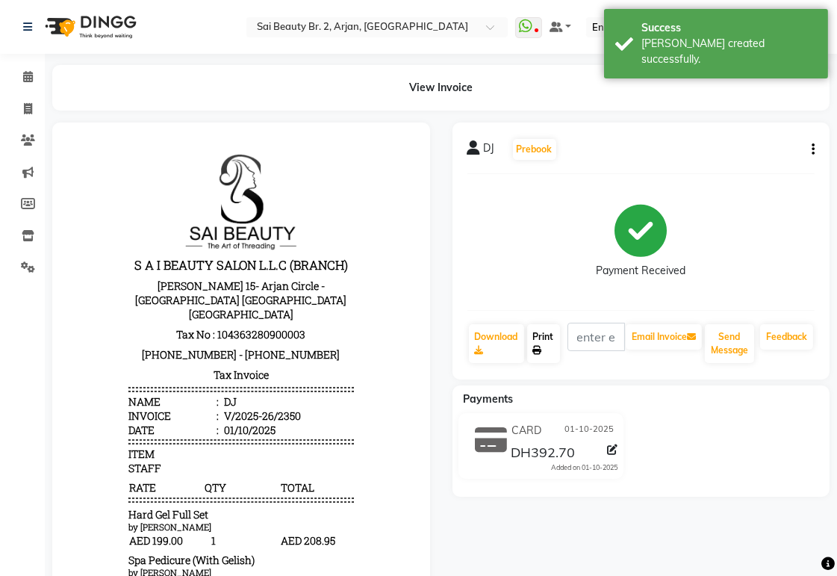
click at [550, 341] on link "Print" at bounding box center [543, 343] width 33 height 39
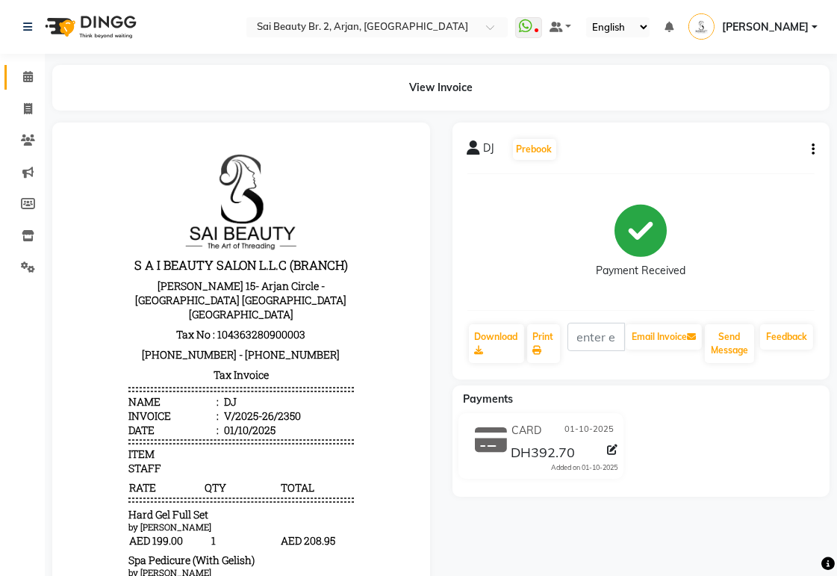
click at [24, 75] on icon at bounding box center [28, 76] width 10 height 11
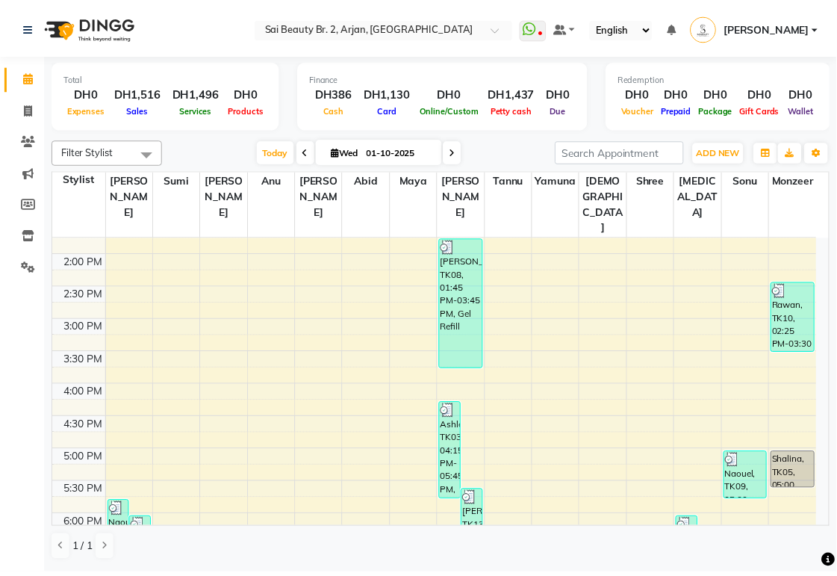
scroll to position [600, 0]
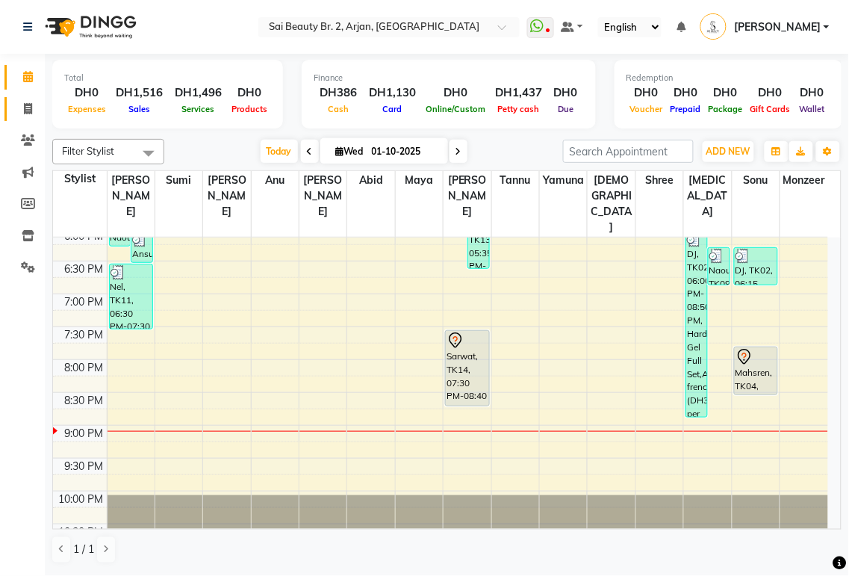
click at [31, 109] on icon at bounding box center [28, 108] width 8 height 11
select select "service"
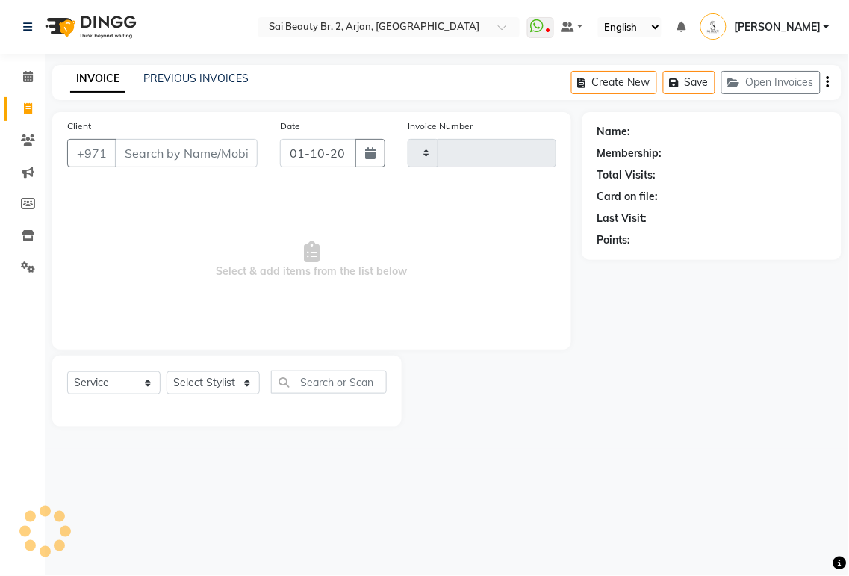
click at [185, 158] on input "Client" at bounding box center [186, 153] width 143 height 28
type input "2351"
select select "6956"
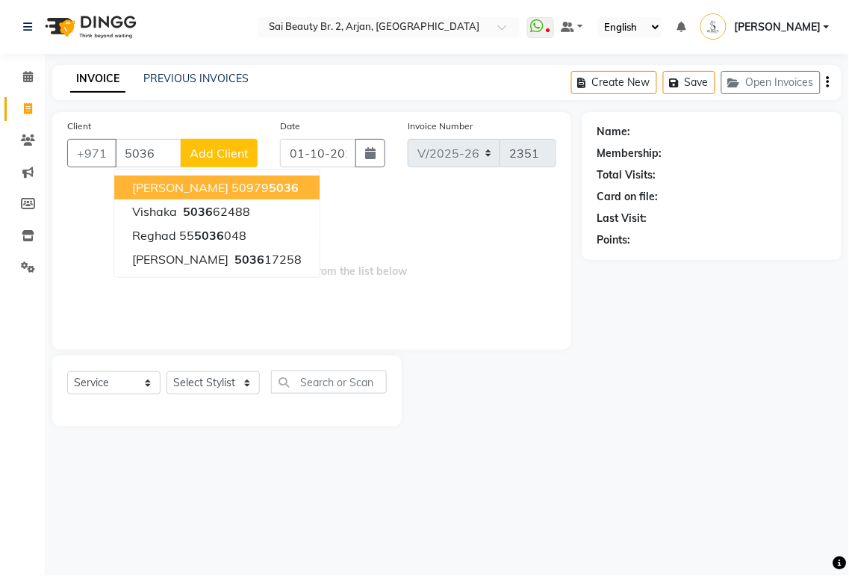
click at [237, 187] on button "[PERSON_NAME] 50979 5036" at bounding box center [216, 188] width 205 height 24
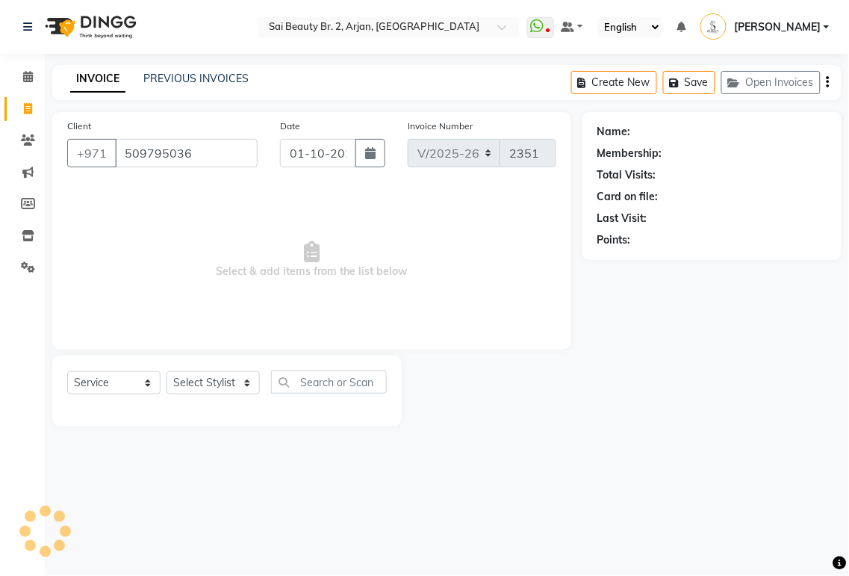
type input "509795036"
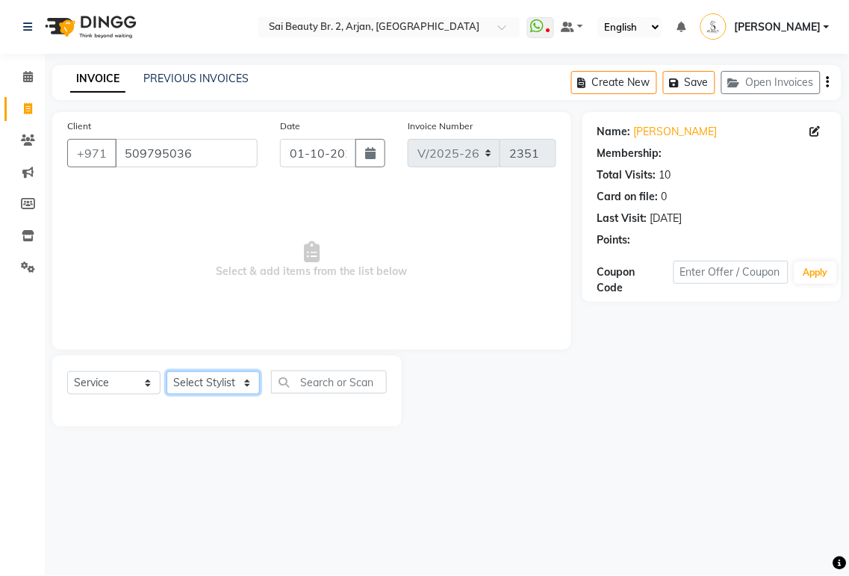
click at [242, 387] on select "Select Stylist [PERSON_NAME][MEDICAL_DATA] [PERSON_NAME] [PERSON_NAME] [PERSON_…" at bounding box center [213, 382] width 93 height 23
click at [167, 372] on select "Select Stylist [PERSON_NAME][MEDICAL_DATA] [PERSON_NAME] [PERSON_NAME] [PERSON_…" at bounding box center [213, 382] width 93 height 23
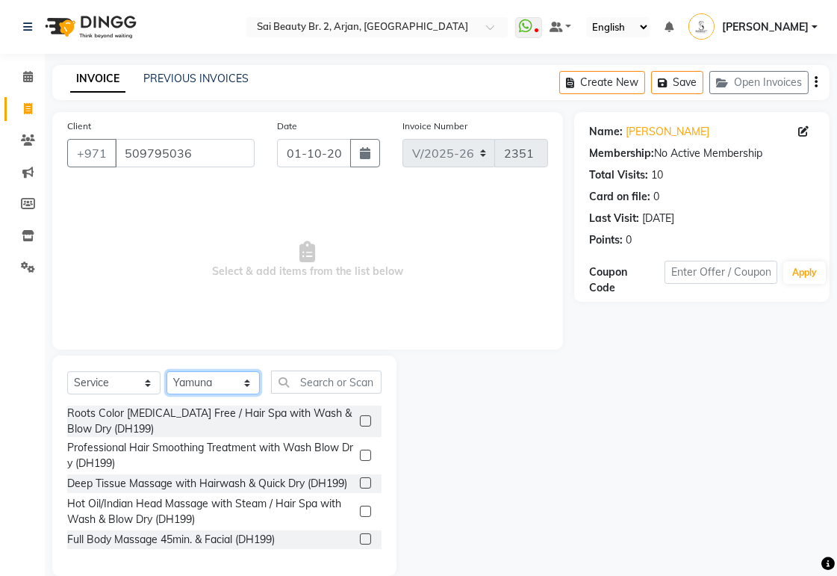
click at [236, 382] on select "Select Stylist [PERSON_NAME][MEDICAL_DATA] [PERSON_NAME] [PERSON_NAME] [PERSON_…" at bounding box center [213, 382] width 93 height 23
select select "57509"
click at [167, 372] on select "Select Stylist [PERSON_NAME][MEDICAL_DATA] [PERSON_NAME] [PERSON_NAME] [PERSON_…" at bounding box center [213, 382] width 93 height 23
click at [332, 388] on input "text" at bounding box center [326, 381] width 111 height 23
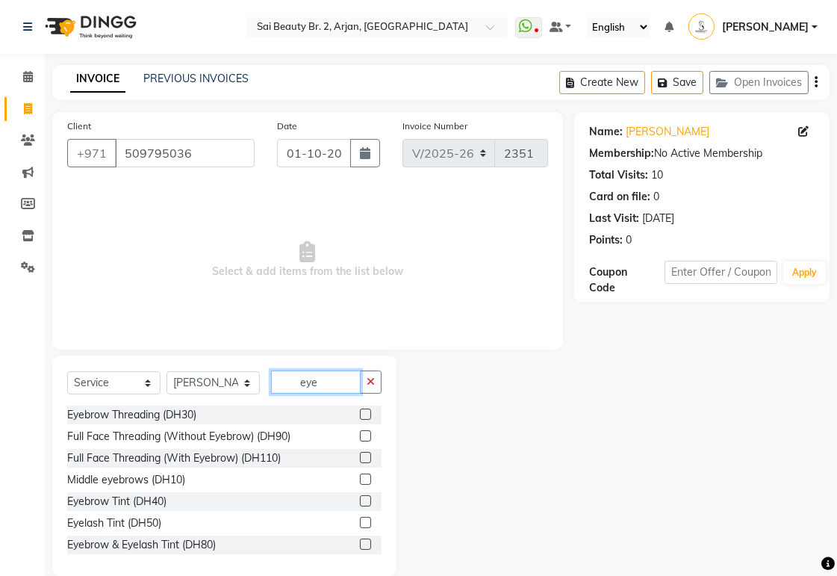
type input "eye"
click at [360, 413] on label at bounding box center [365, 414] width 11 height 11
click at [360, 413] on input "checkbox" at bounding box center [365, 415] width 10 height 10
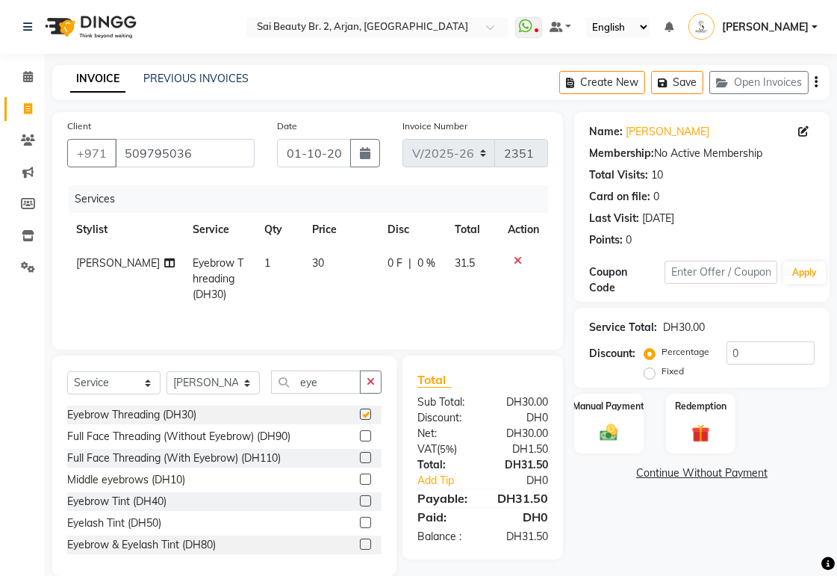
checkbox input "false"
click at [333, 386] on input "eye" at bounding box center [316, 381] width 90 height 23
type input "e"
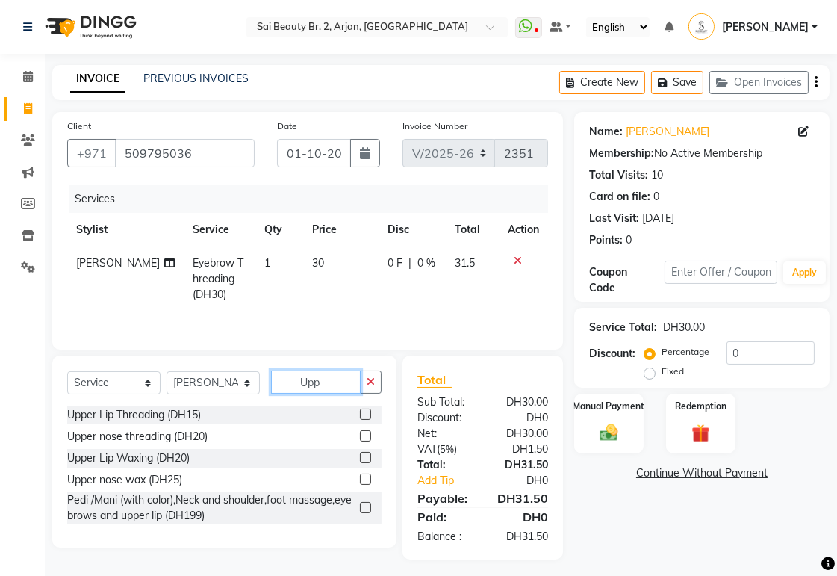
type input "Upp"
click at [364, 463] on label at bounding box center [365, 457] width 11 height 11
click at [364, 463] on input "checkbox" at bounding box center [365, 458] width 10 height 10
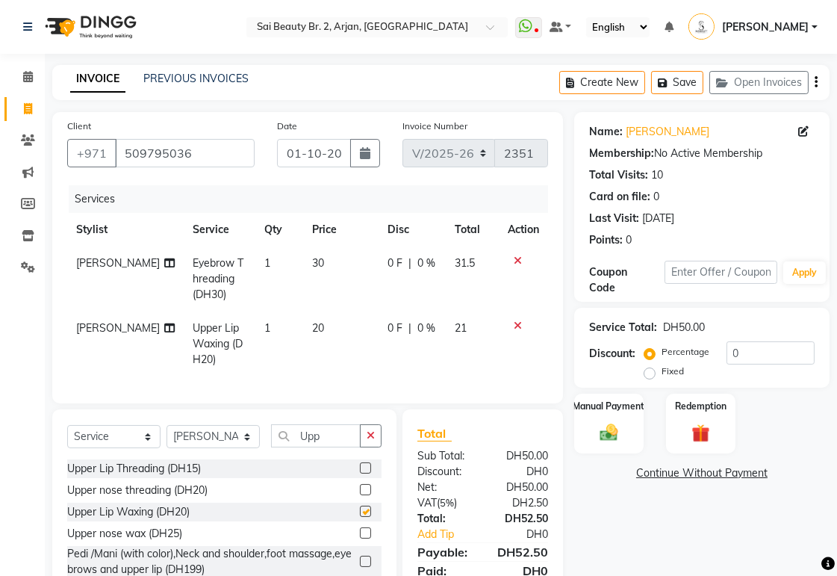
checkbox input "false"
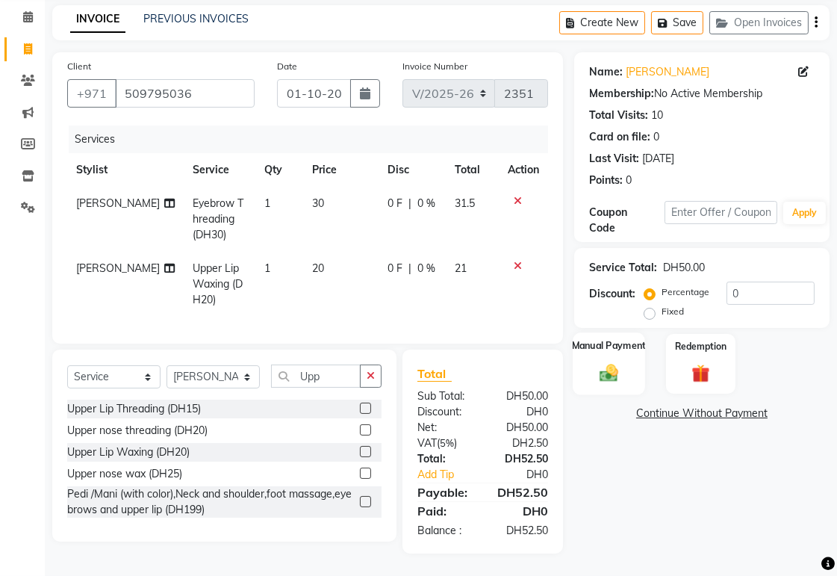
click at [620, 347] on div "Manual Payment" at bounding box center [609, 363] width 72 height 63
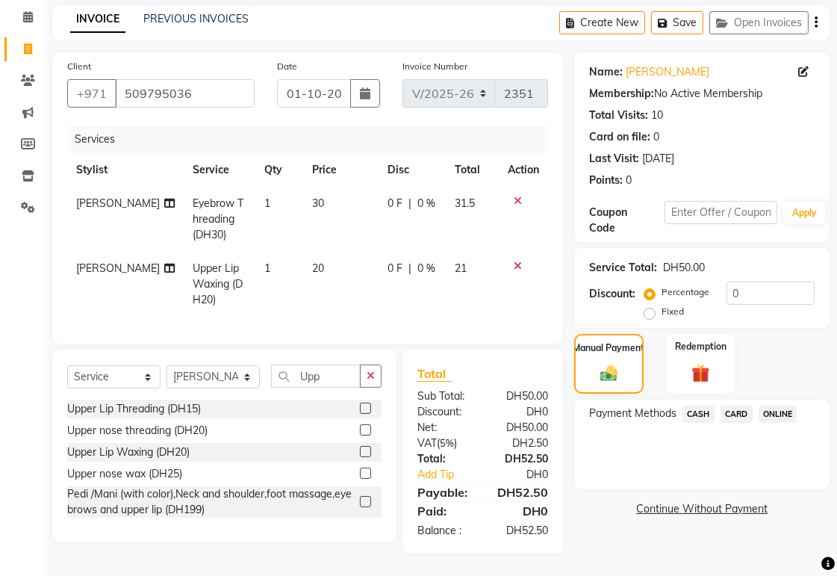
click at [745, 406] on span "CARD" at bounding box center [737, 414] width 32 height 17
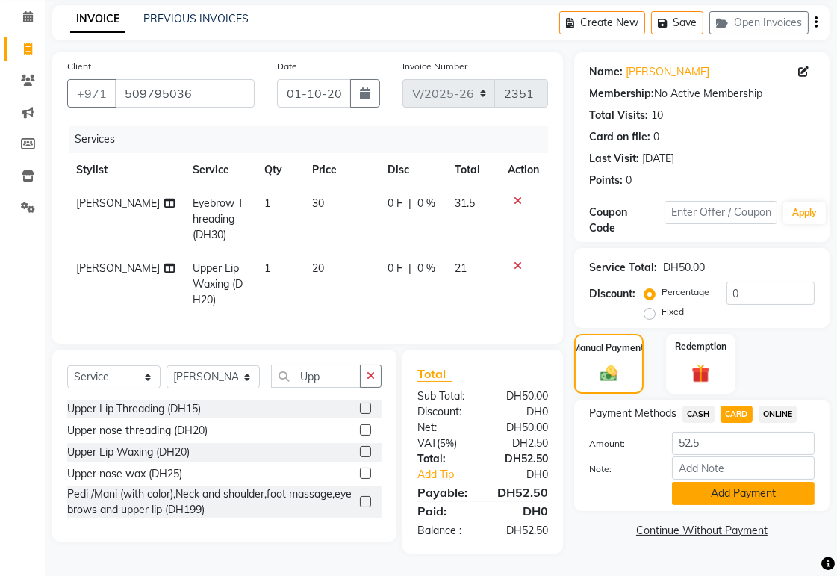
click at [760, 482] on button "Add Payment" at bounding box center [743, 493] width 143 height 23
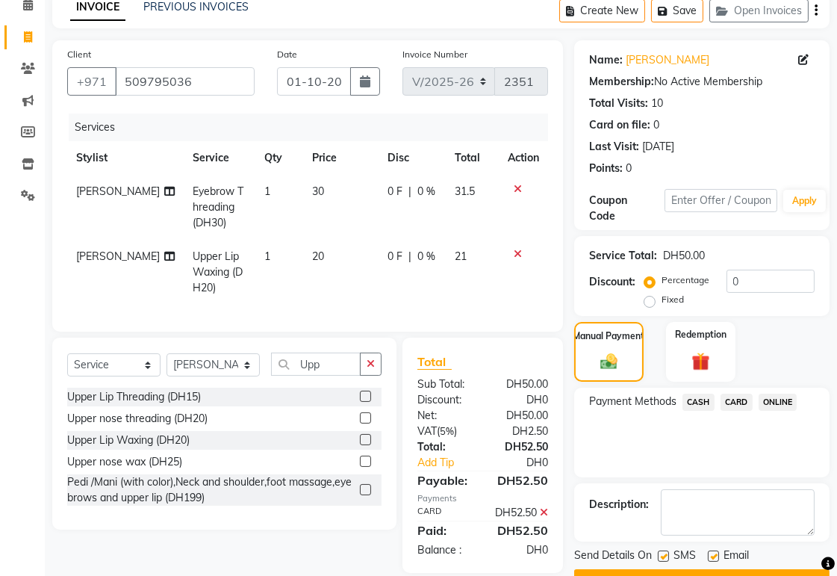
scroll to position [119, 0]
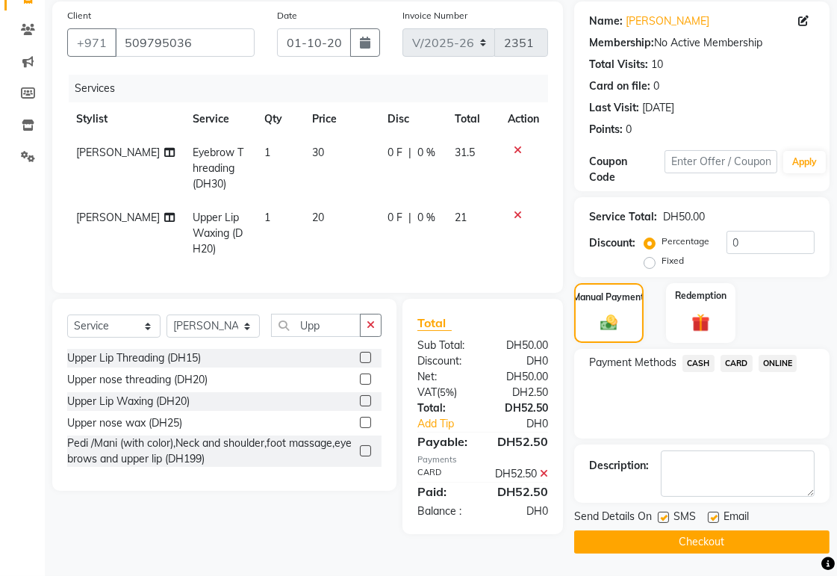
click at [766, 538] on button "Checkout" at bounding box center [701, 541] width 255 height 23
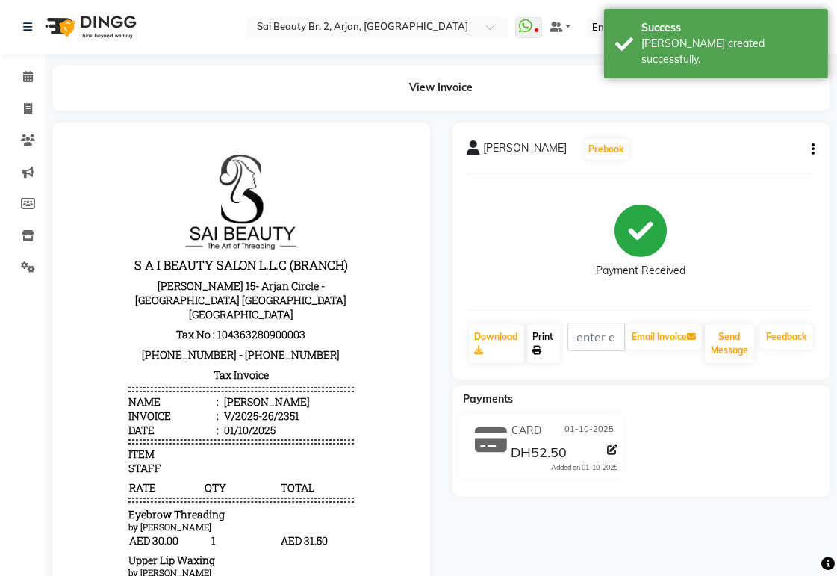
click at [551, 341] on link "Print" at bounding box center [543, 343] width 33 height 39
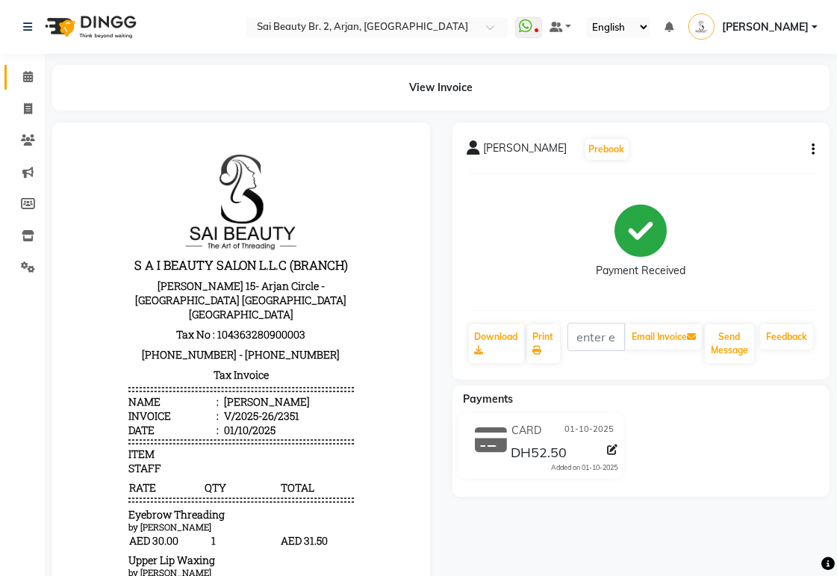
click at [31, 72] on icon at bounding box center [28, 76] width 10 height 11
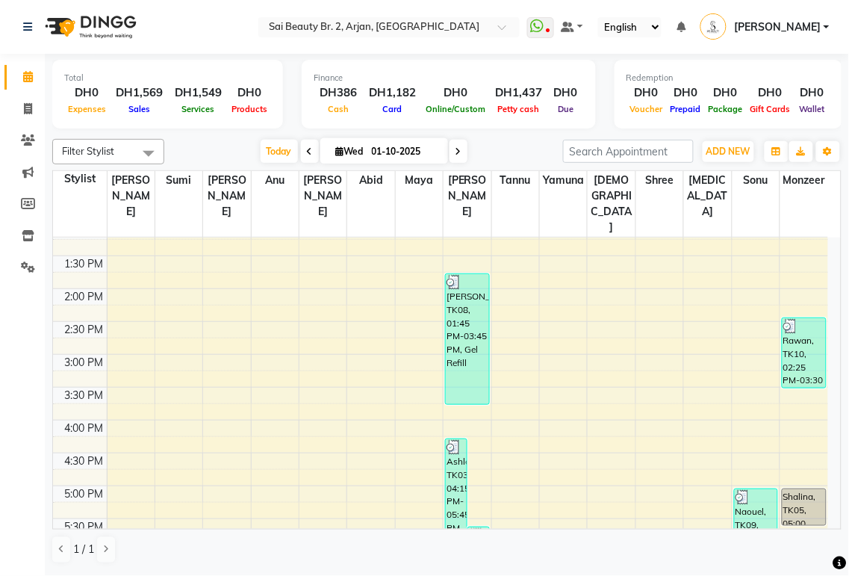
scroll to position [293, 0]
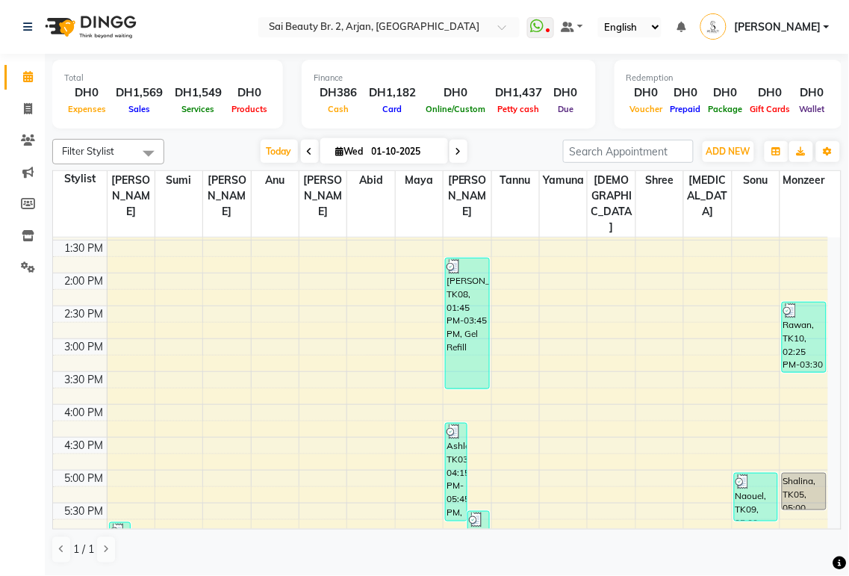
click at [456, 152] on icon at bounding box center [459, 151] width 6 height 9
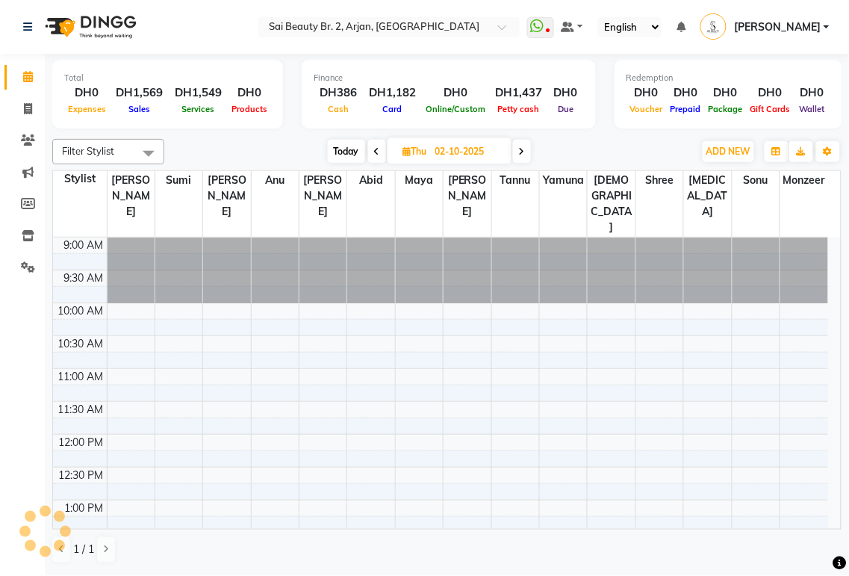
scroll to position [600, 0]
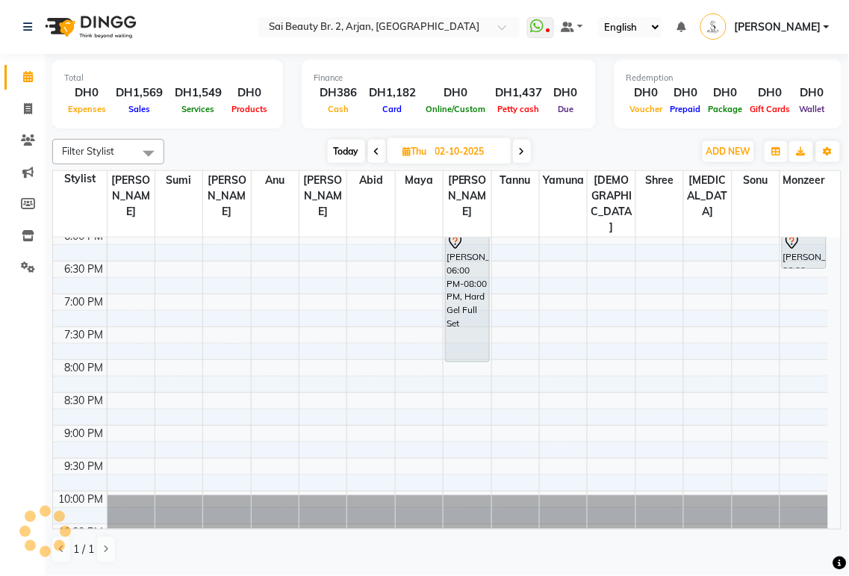
click at [523, 151] on icon at bounding box center [522, 151] width 6 height 9
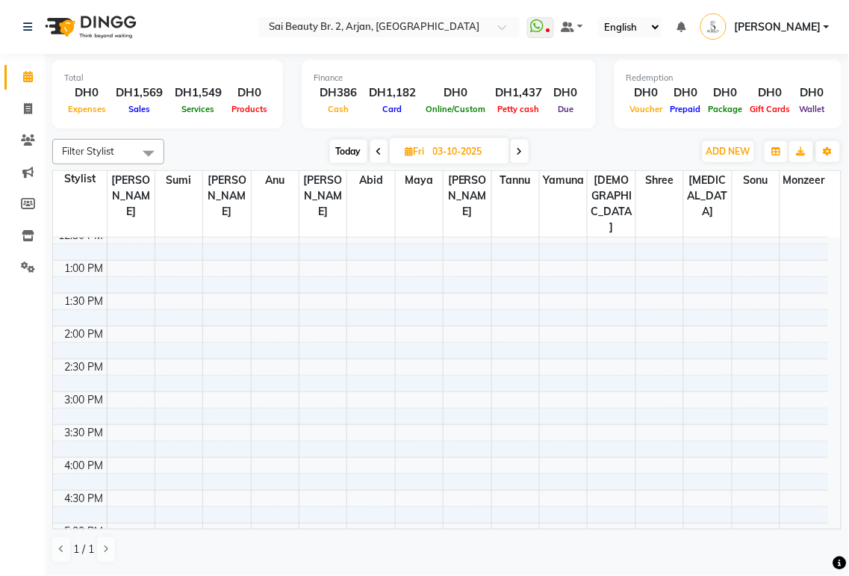
scroll to position [60, 0]
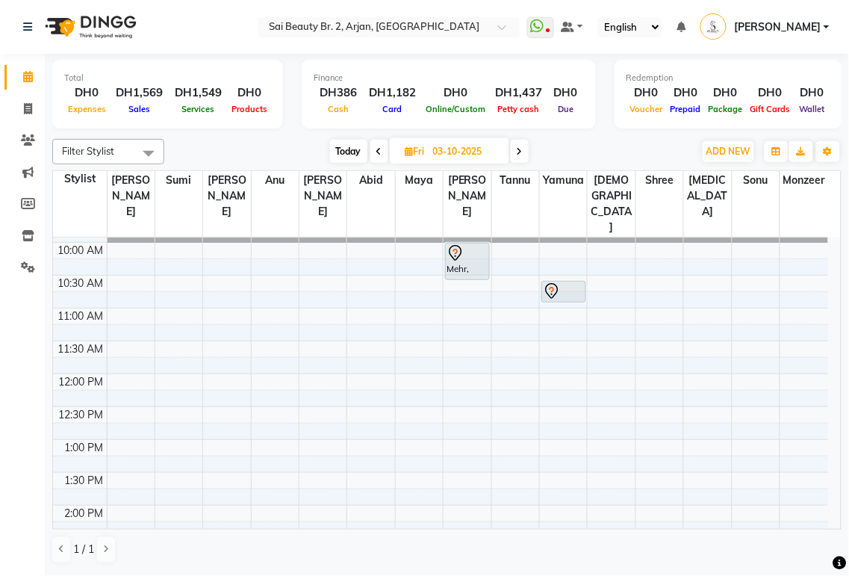
click at [358, 150] on span "Today" at bounding box center [348, 151] width 37 height 23
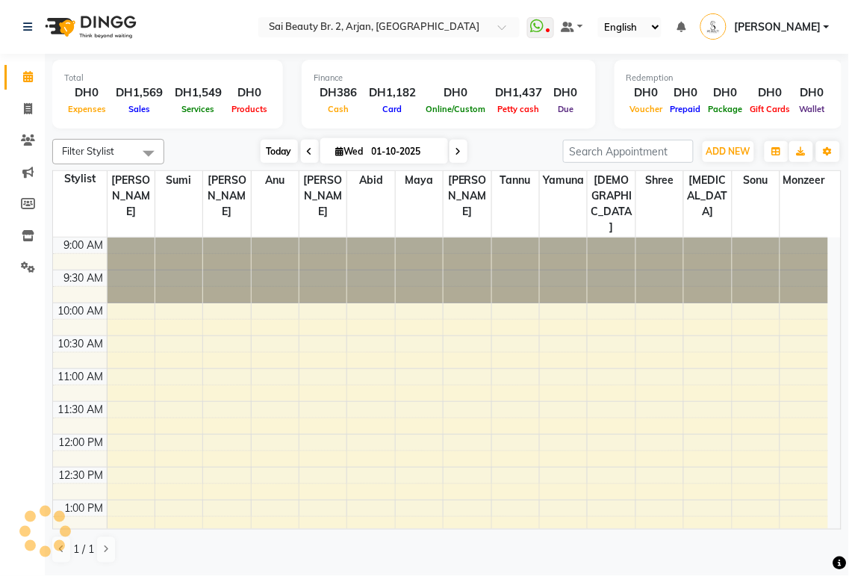
scroll to position [600, 0]
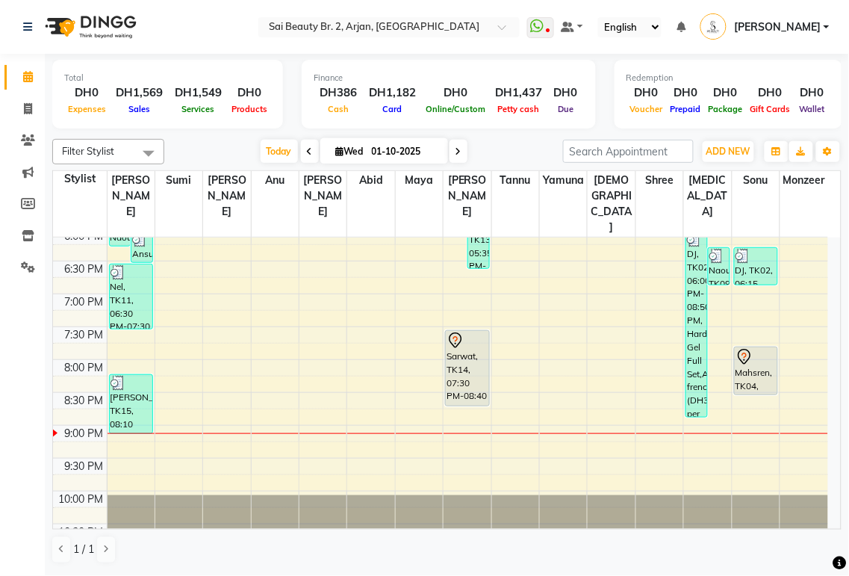
click at [456, 152] on icon at bounding box center [459, 151] width 6 height 9
type input "02-10-2025"
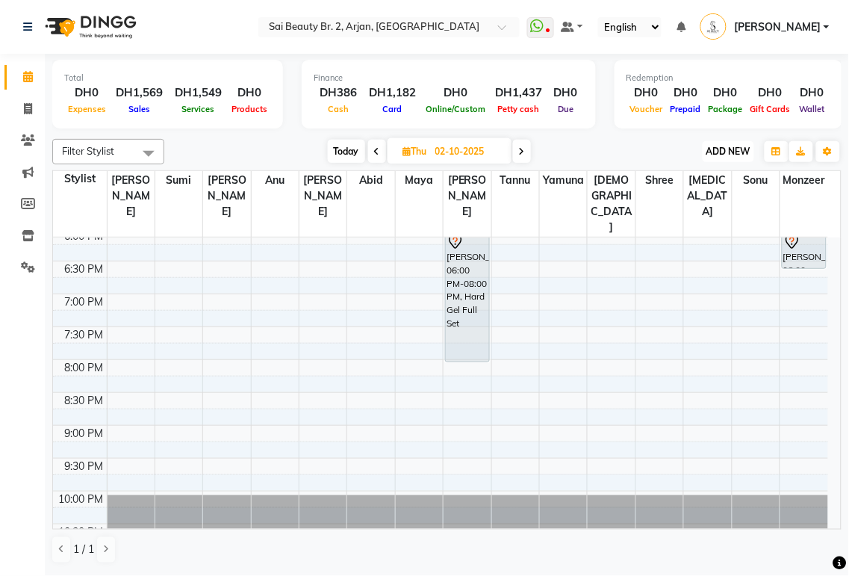
click at [737, 146] on span "ADD NEW" at bounding box center [729, 151] width 44 height 11
click at [695, 174] on button "Add Appointment" at bounding box center [695, 179] width 118 height 19
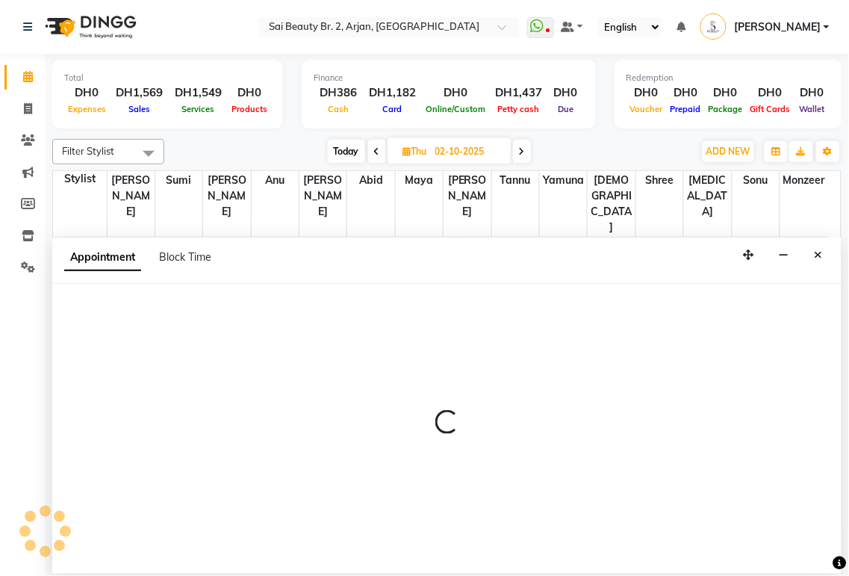
select select "tentative"
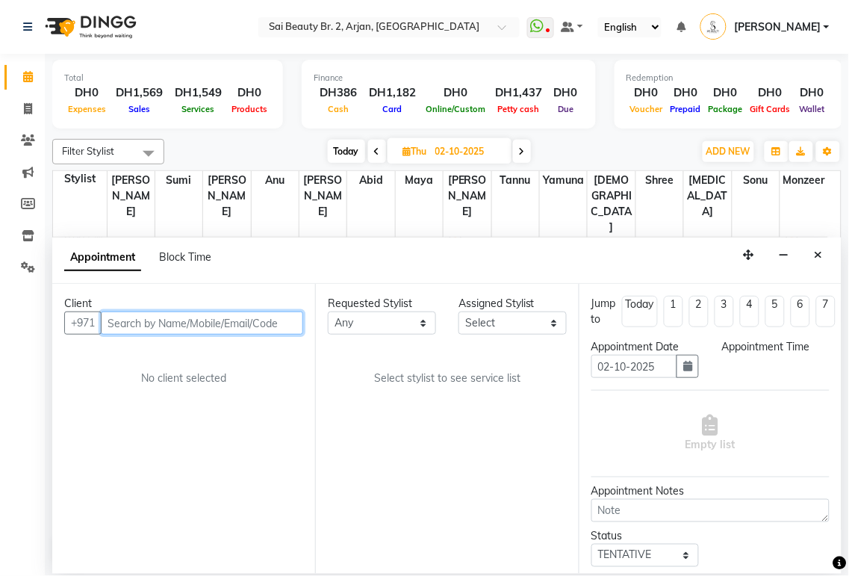
select select "600"
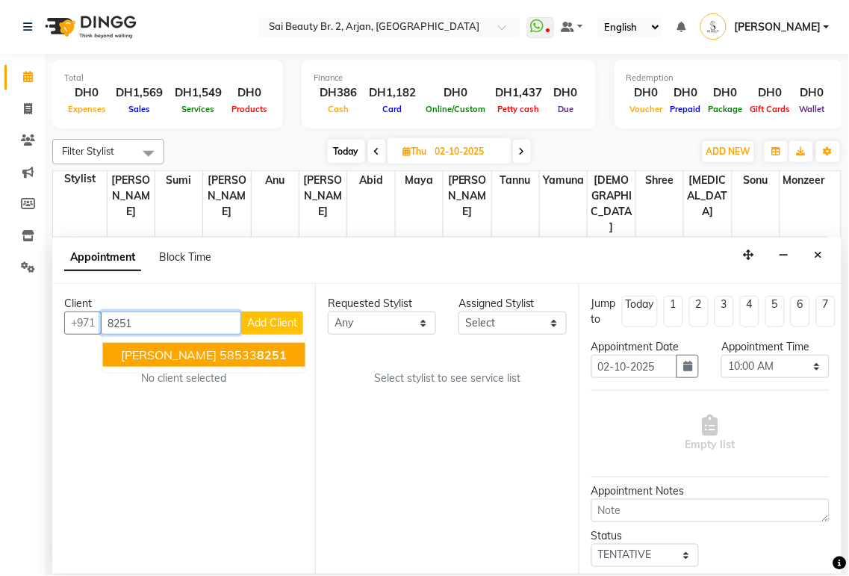
click at [258, 358] on span "8251" at bounding box center [273, 354] width 30 height 15
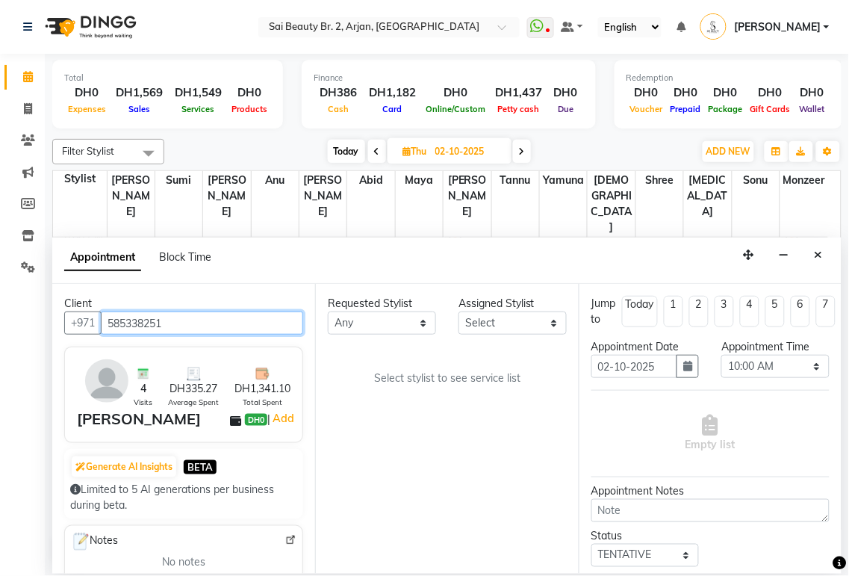
type input "585338251"
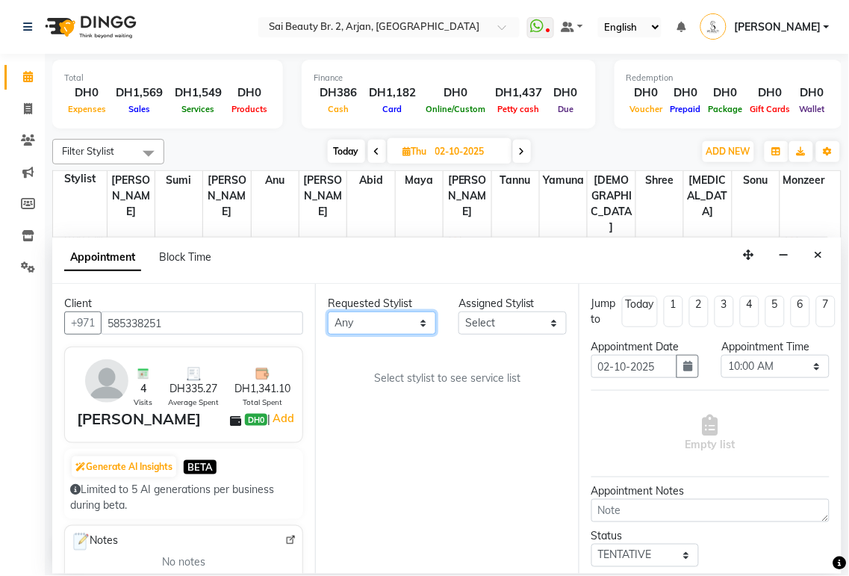
click at [423, 326] on select "Any [PERSON_NAME][MEDICAL_DATA] [PERSON_NAME] [PERSON_NAME] [PERSON_NAME] Gita …" at bounding box center [382, 322] width 108 height 23
select select "59424"
click at [328, 311] on select "Any [PERSON_NAME][MEDICAL_DATA] [PERSON_NAME] [PERSON_NAME] [PERSON_NAME] Gita …" at bounding box center [382, 322] width 108 height 23
select select "59424"
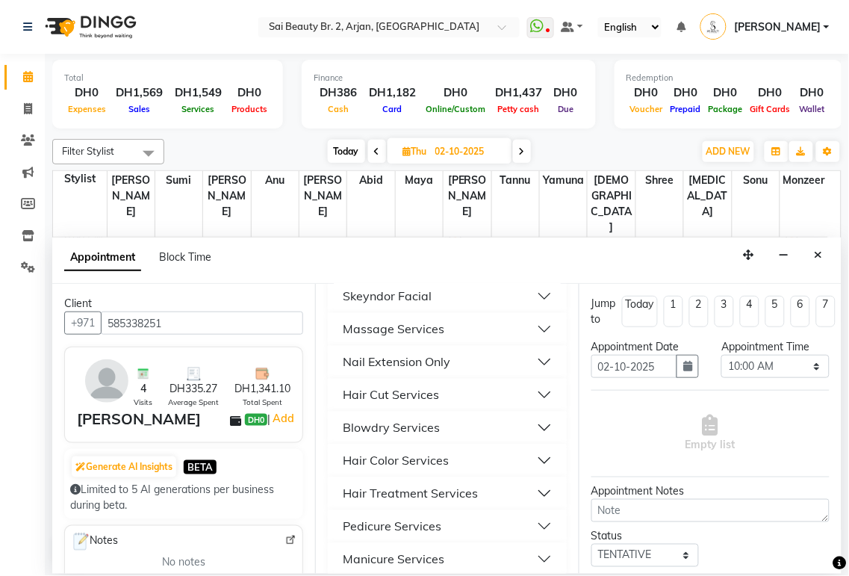
scroll to position [688, 0]
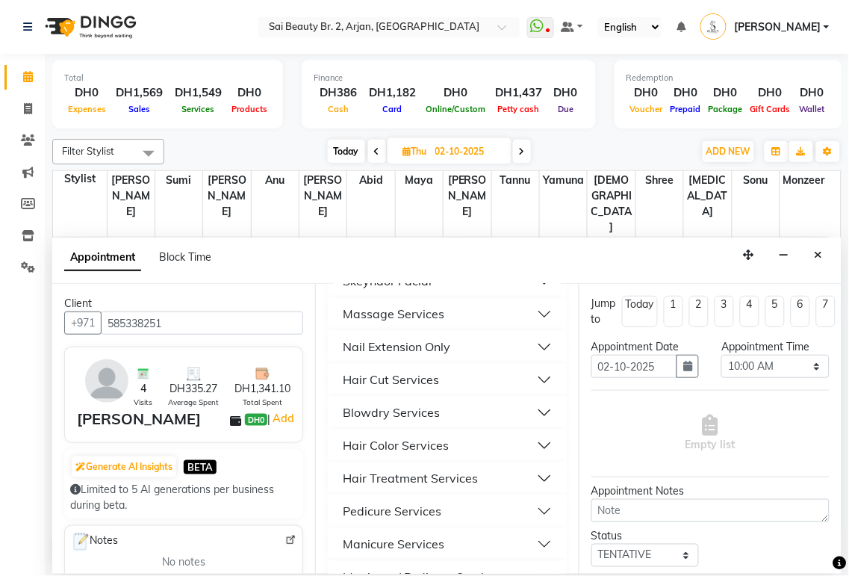
click at [533, 361] on button "Nail Extension Only" at bounding box center [447, 347] width 226 height 27
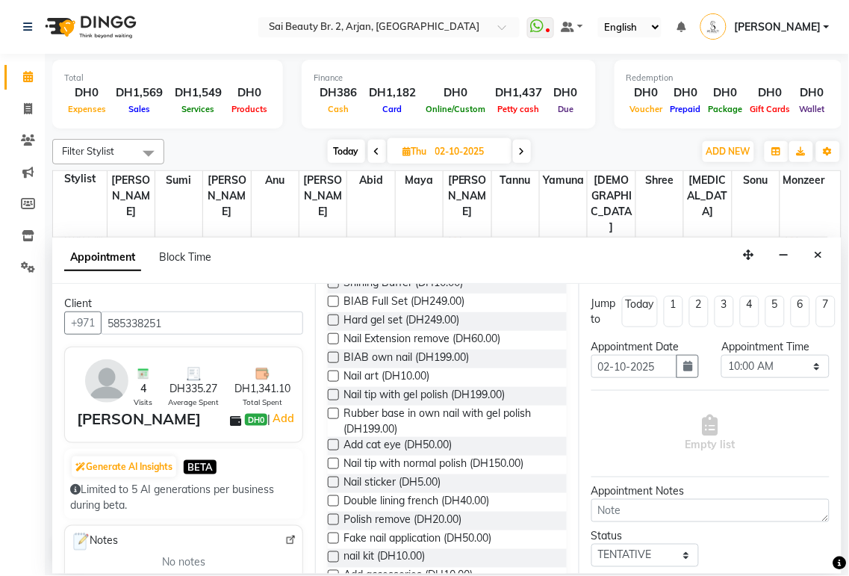
scroll to position [1191, 0]
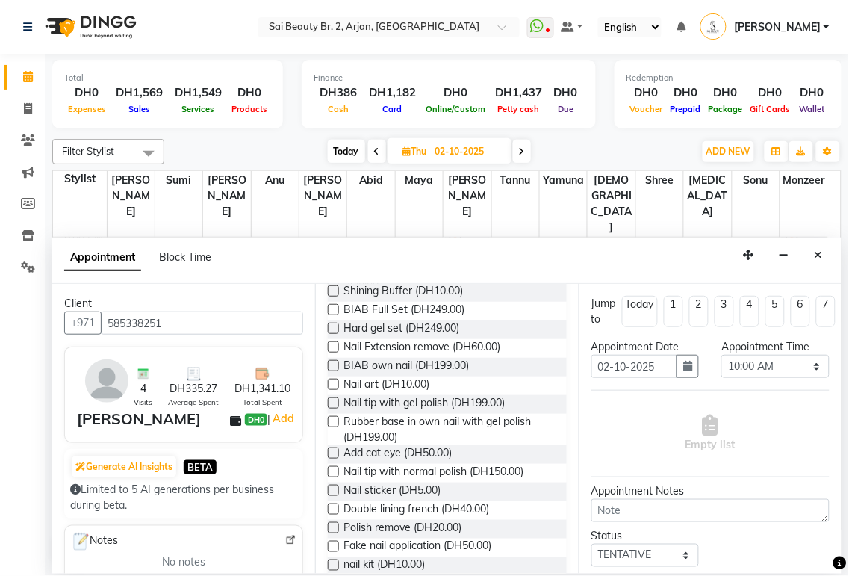
click at [332, 371] on label at bounding box center [333, 365] width 11 height 11
click at [332, 372] on input "checkbox" at bounding box center [333, 367] width 10 height 10
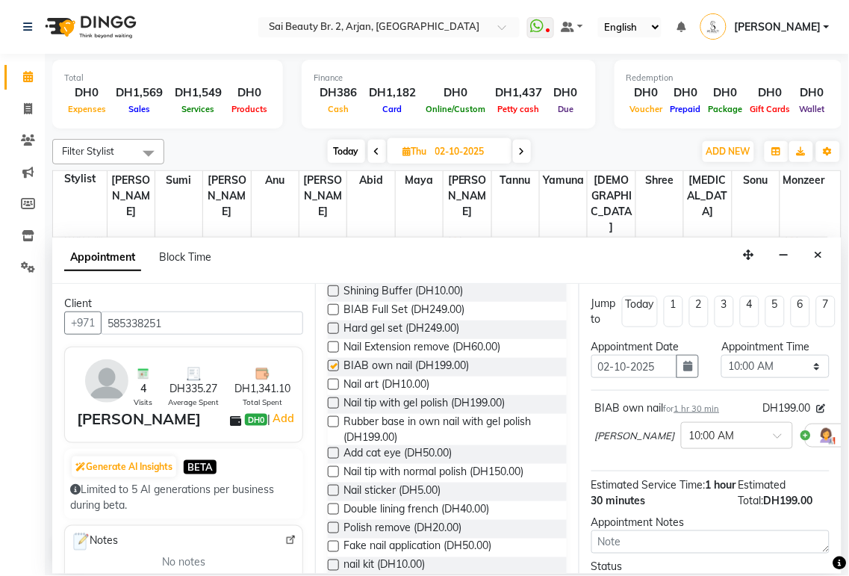
checkbox input "false"
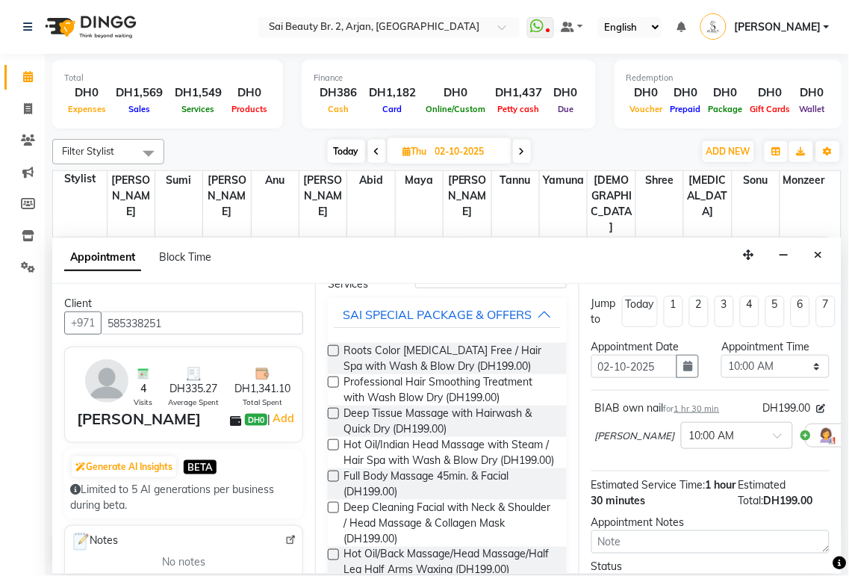
scroll to position [0, 0]
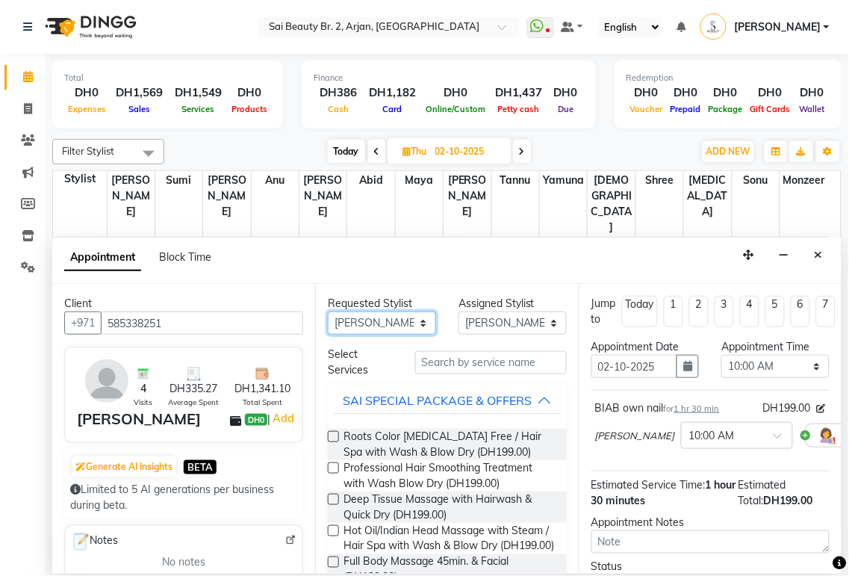
click at [415, 330] on select "Any [PERSON_NAME][MEDICAL_DATA] [PERSON_NAME] [PERSON_NAME] [PERSON_NAME] Gita …" at bounding box center [382, 322] width 108 height 23
select select "82917"
click at [328, 311] on select "Any [PERSON_NAME][MEDICAL_DATA] [PERSON_NAME] [PERSON_NAME] [PERSON_NAME] Gita …" at bounding box center [382, 322] width 108 height 23
select select "82917"
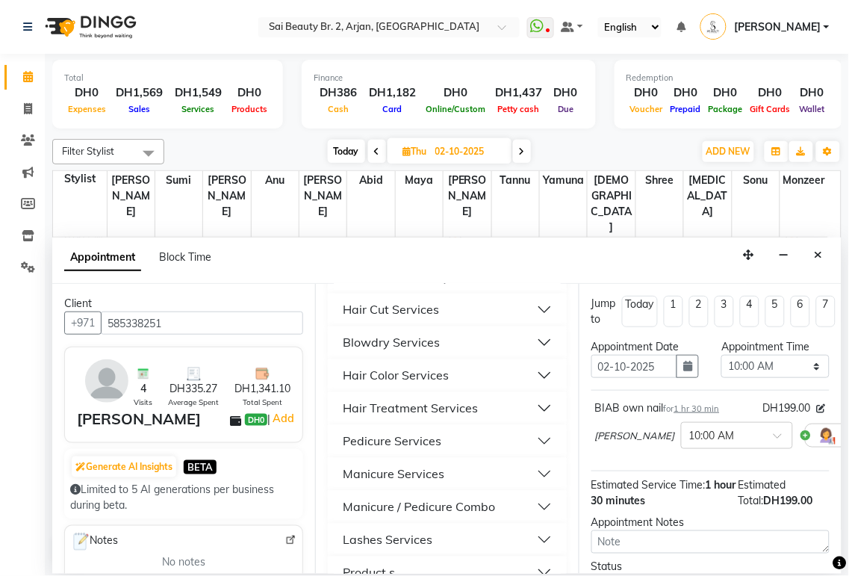
scroll to position [779, 0]
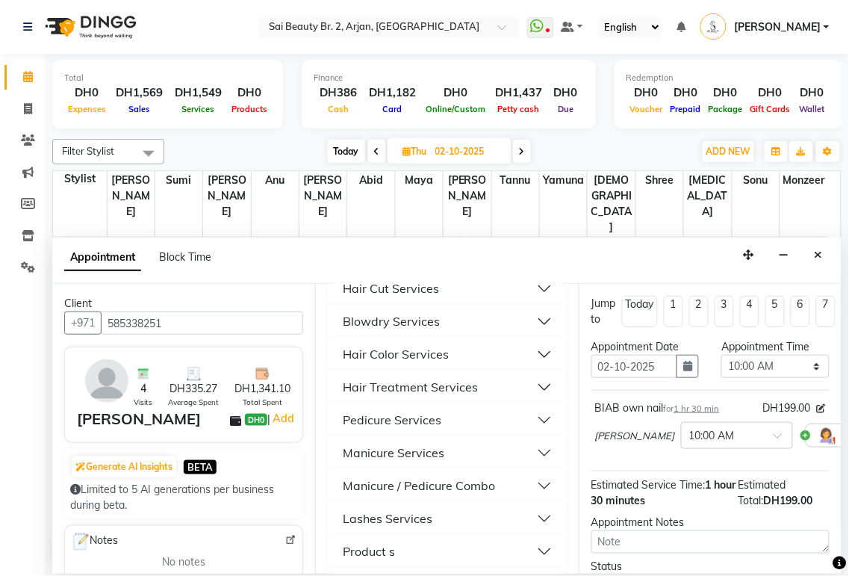
click at [532, 335] on button "Blowdry Services" at bounding box center [447, 321] width 226 height 27
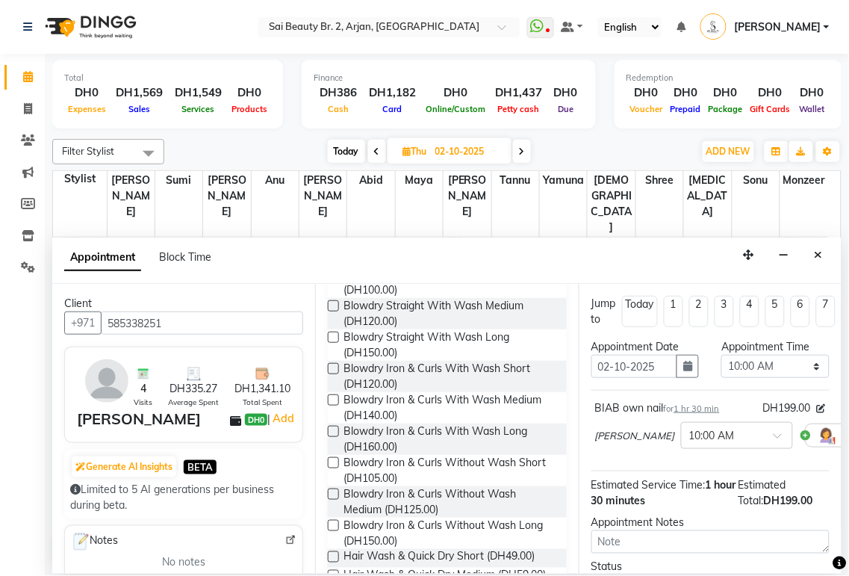
scroll to position [972, 0]
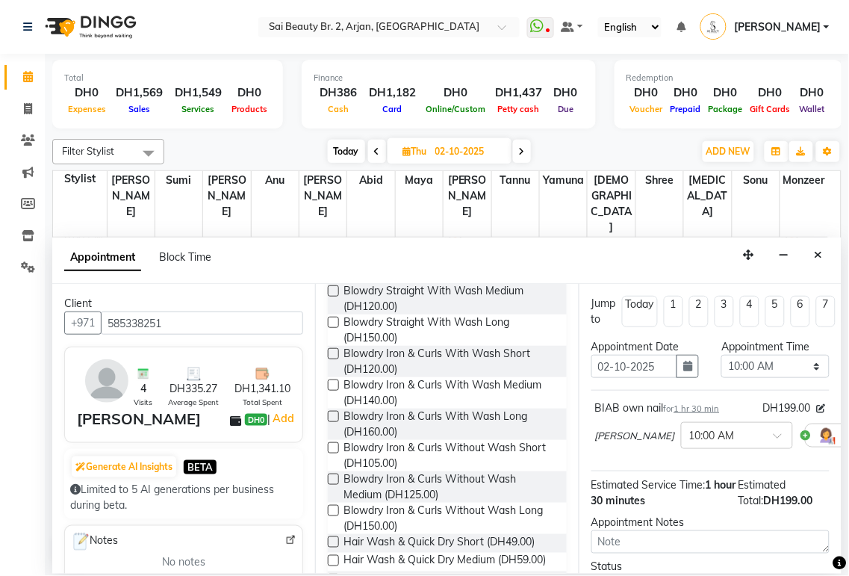
click at [335, 391] on label at bounding box center [333, 384] width 11 height 11
click at [335, 391] on input "checkbox" at bounding box center [333, 387] width 10 height 10
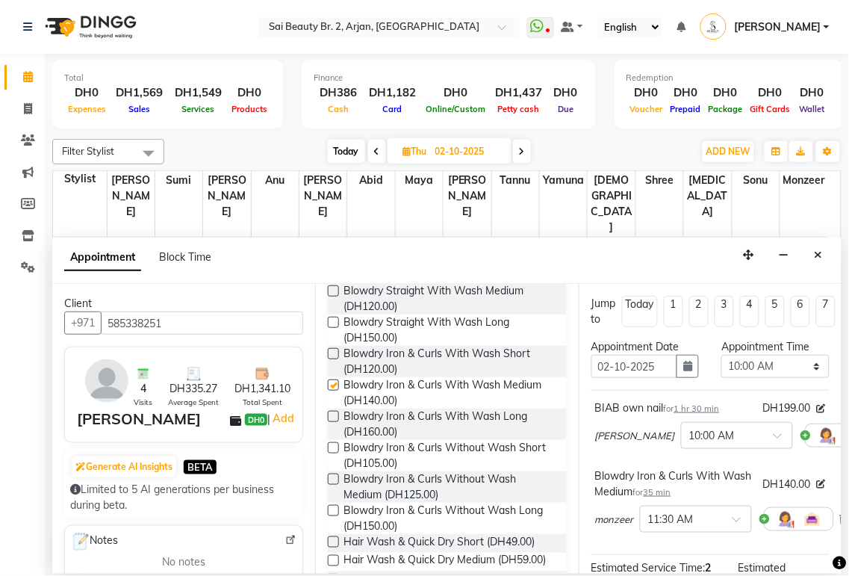
checkbox input "false"
click at [801, 369] on select "Select 10:00 AM 10:05 AM 10:10 AM 10:15 AM 10:20 AM 10:25 AM 10:30 AM 10:35 AM …" at bounding box center [775, 366] width 108 height 23
select select "900"
click at [721, 355] on select "Select 10:00 AM 10:05 AM 10:10 AM 10:15 AM 10:20 AM 10:25 AM 10:30 AM 10:35 AM …" at bounding box center [775, 366] width 108 height 23
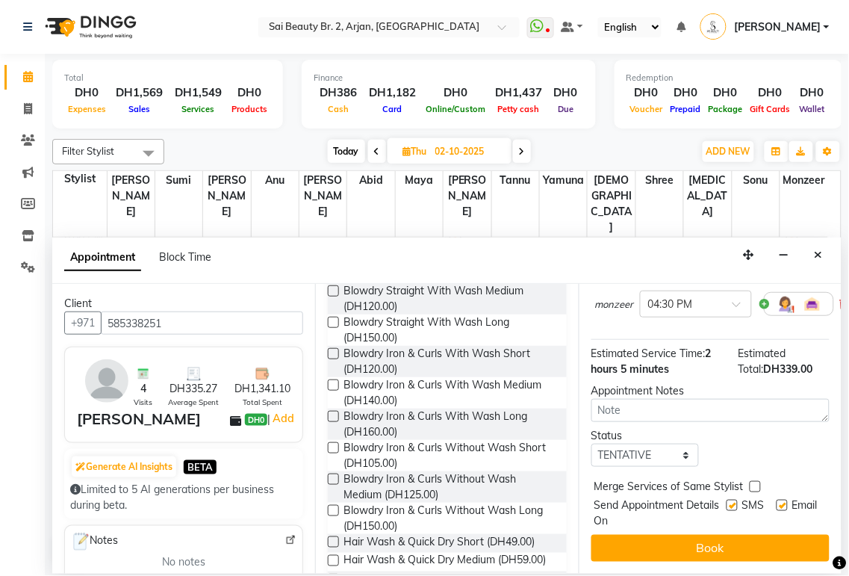
scroll to position [228, 0]
click at [750, 481] on label at bounding box center [755, 486] width 11 height 11
click at [750, 483] on input "checkbox" at bounding box center [755, 488] width 10 height 10
checkbox input "true"
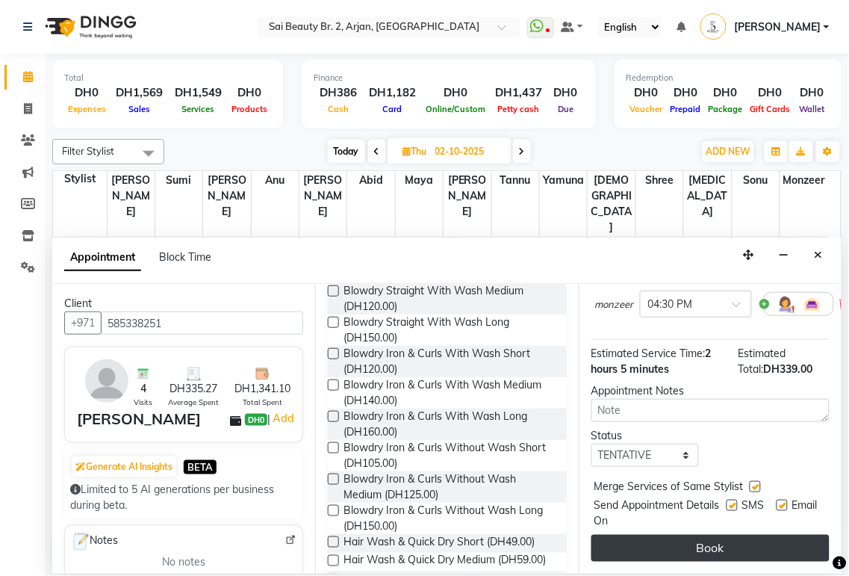
click at [745, 535] on button "Book" at bounding box center [710, 548] width 238 height 27
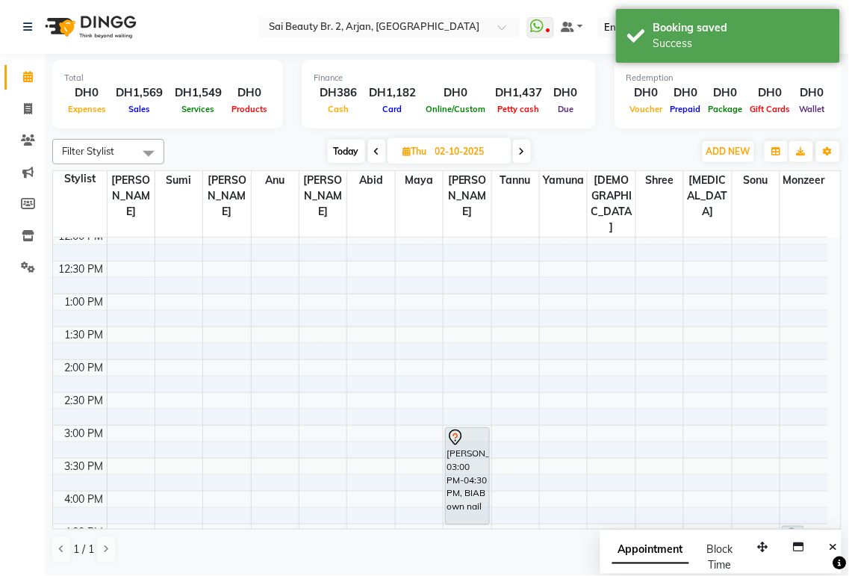
scroll to position [0, 0]
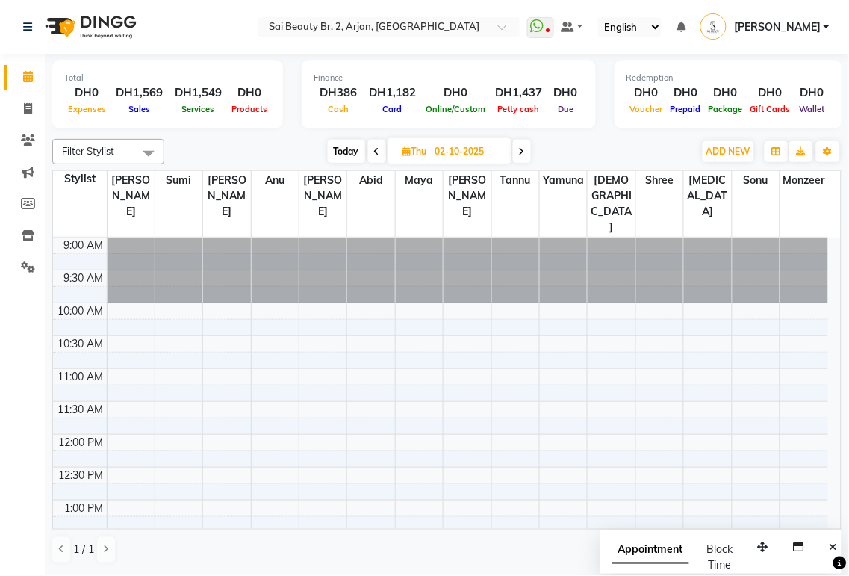
click at [338, 158] on span "Today" at bounding box center [346, 151] width 37 height 23
type input "01-10-2025"
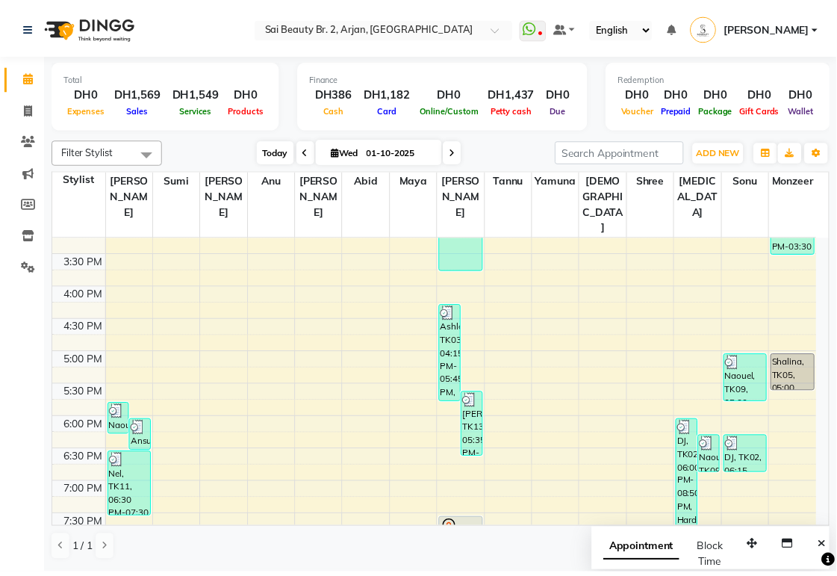
scroll to position [420, 0]
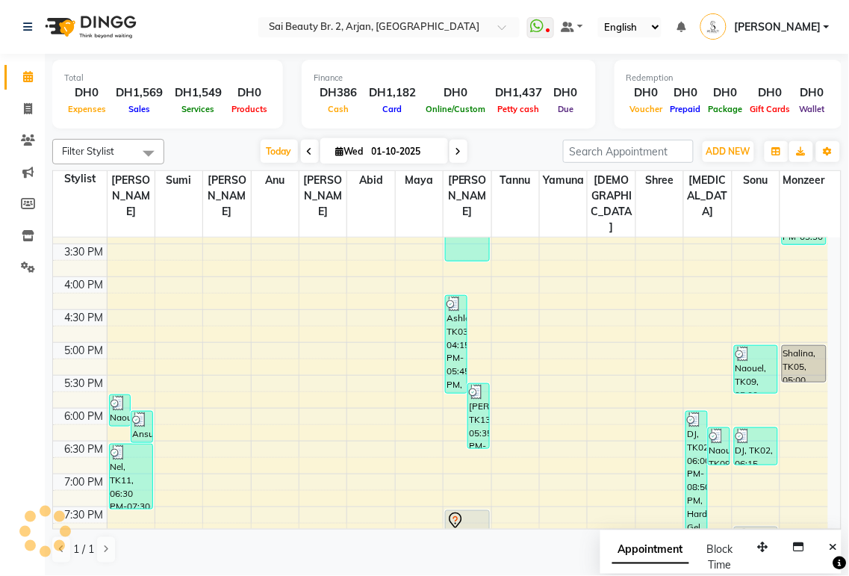
click at [721, 428] on div "Naouel, TK09, 06:15 PM-06:50 PM, Gel Remove (DH20)" at bounding box center [719, 446] width 21 height 37
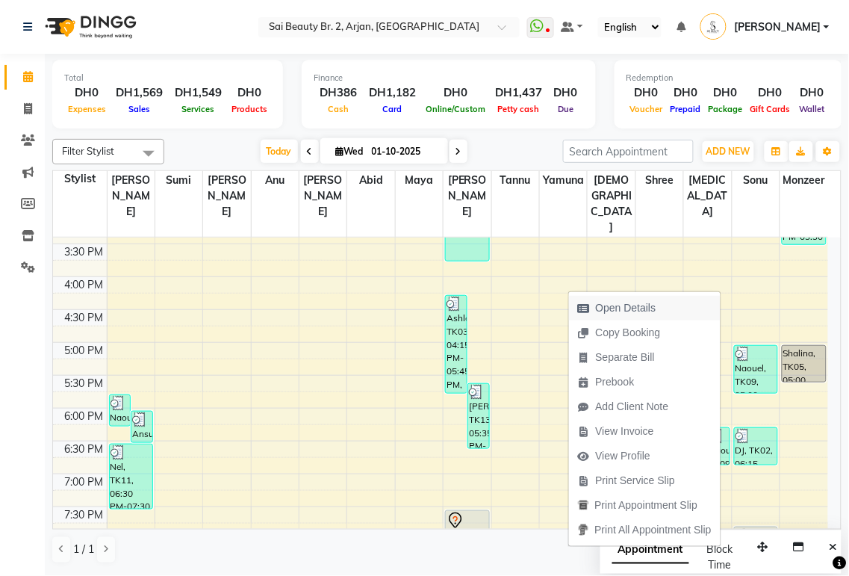
click at [632, 311] on span "Open Details" at bounding box center [626, 308] width 60 height 16
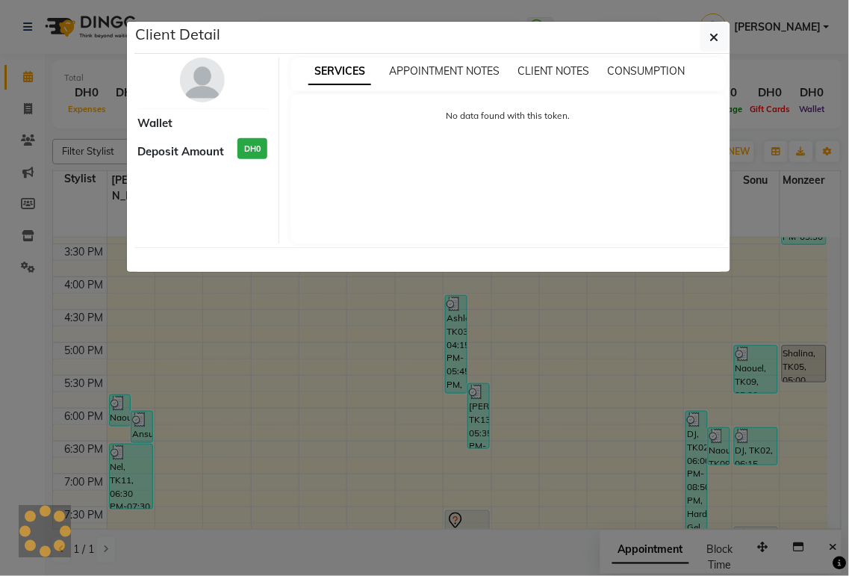
select select "3"
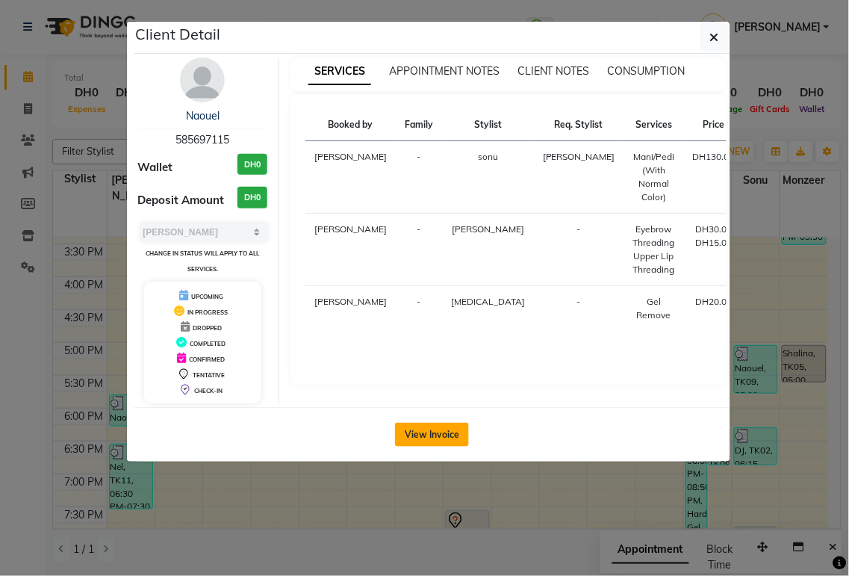
click at [444, 434] on button "View Invoice" at bounding box center [432, 435] width 74 height 24
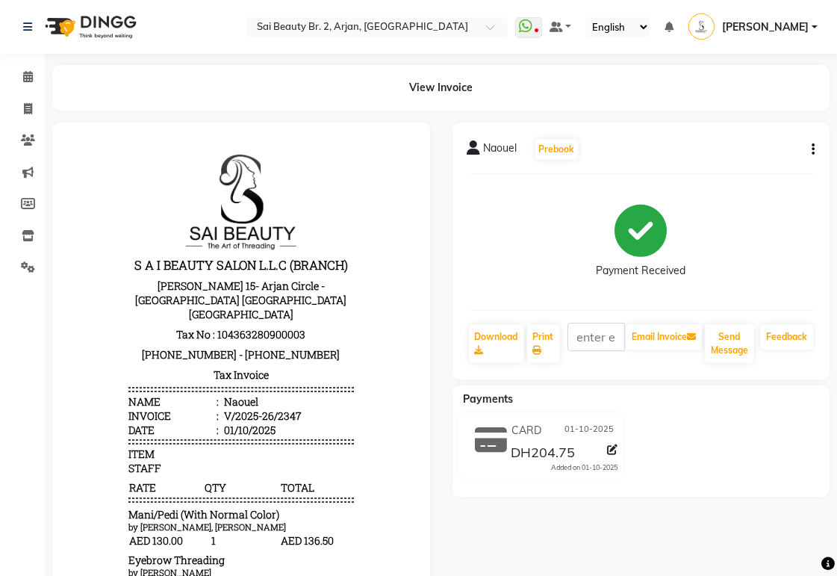
click at [807, 145] on button "button" at bounding box center [810, 150] width 9 height 16
click at [774, 144] on div "Split Service Amount" at bounding box center [739, 140] width 102 height 19
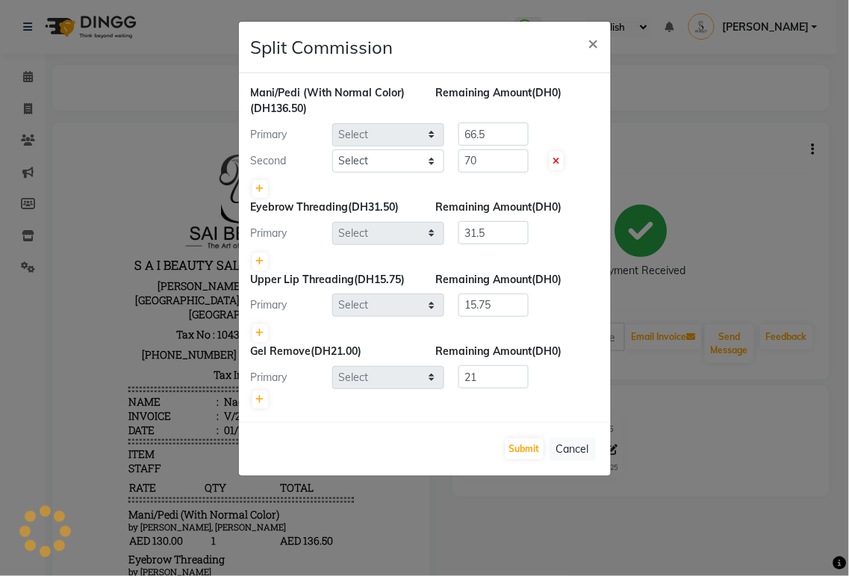
select select "72771"
select select "66493"
select select "57509"
select select "66493"
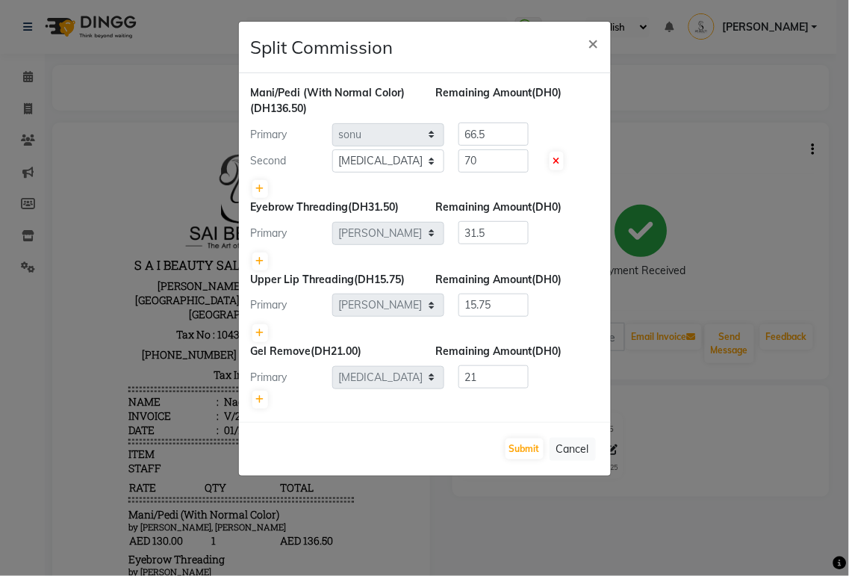
click at [591, 45] on span "×" at bounding box center [594, 42] width 10 height 22
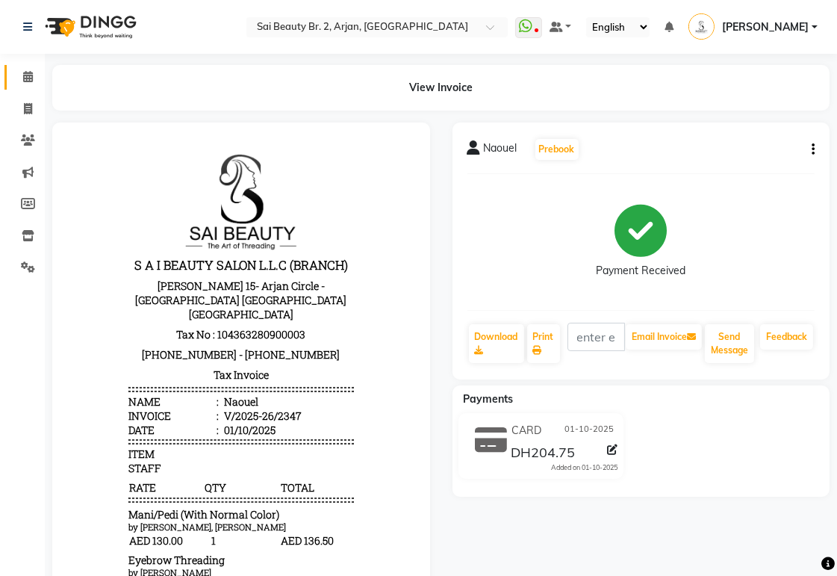
click at [30, 82] on icon at bounding box center [28, 76] width 10 height 11
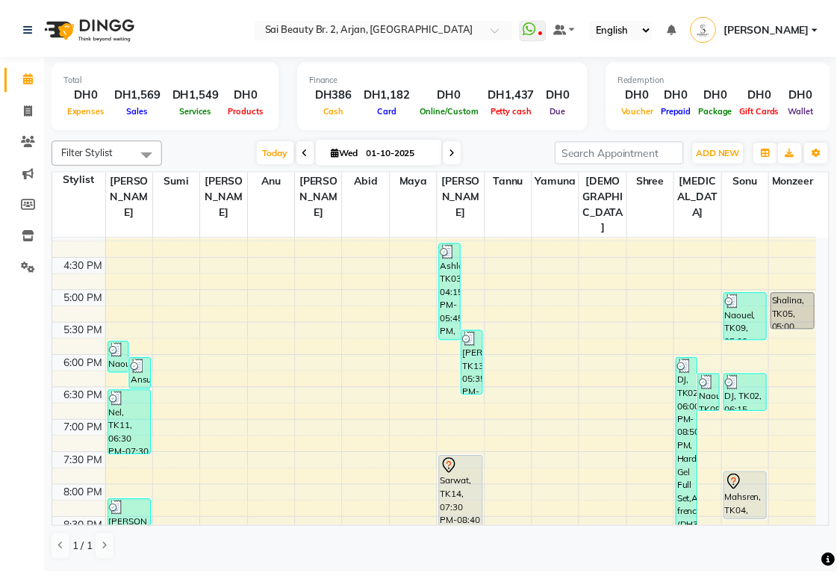
scroll to position [475, 0]
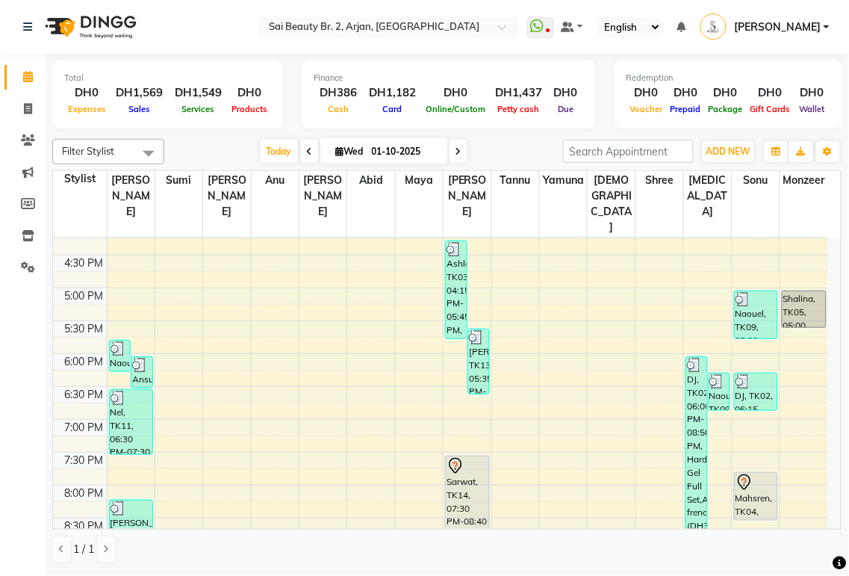
click at [135, 405] on div "Nel, TK11, 06:30 PM-07:30 PM, Full Body Massage (60min)" at bounding box center [131, 422] width 43 height 64
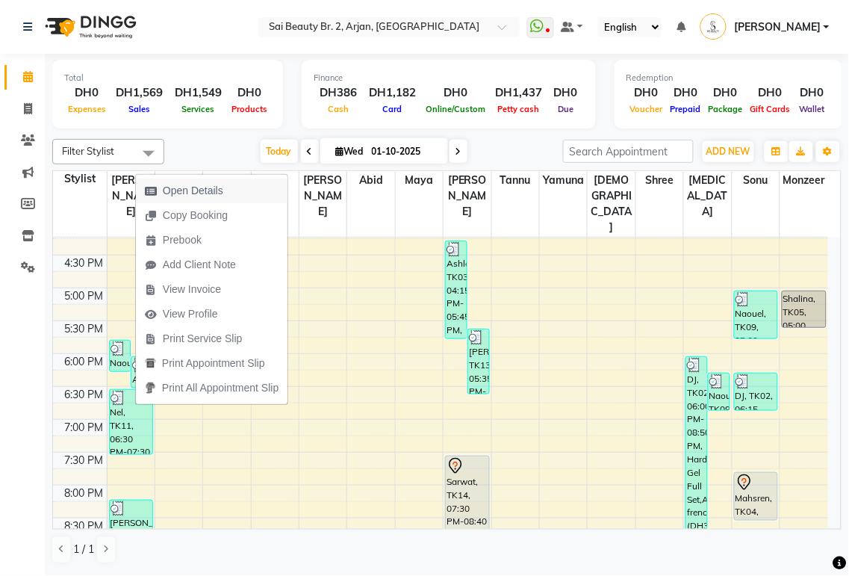
click at [193, 193] on span "Open Details" at bounding box center [193, 191] width 60 height 16
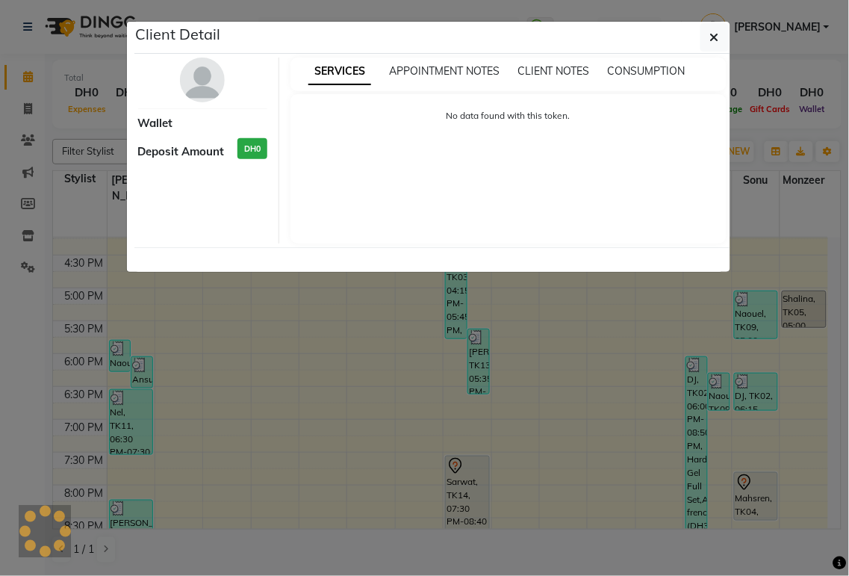
select select "3"
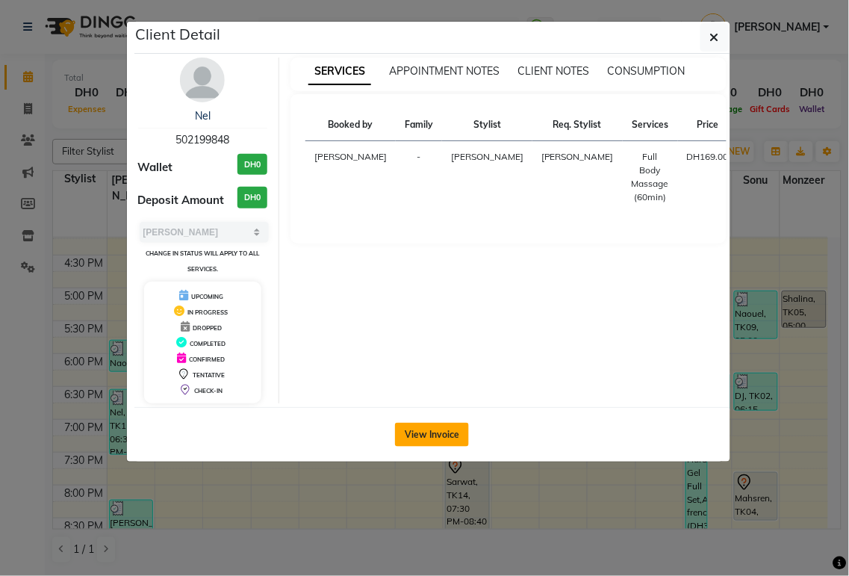
click at [437, 438] on button "View Invoice" at bounding box center [432, 435] width 74 height 24
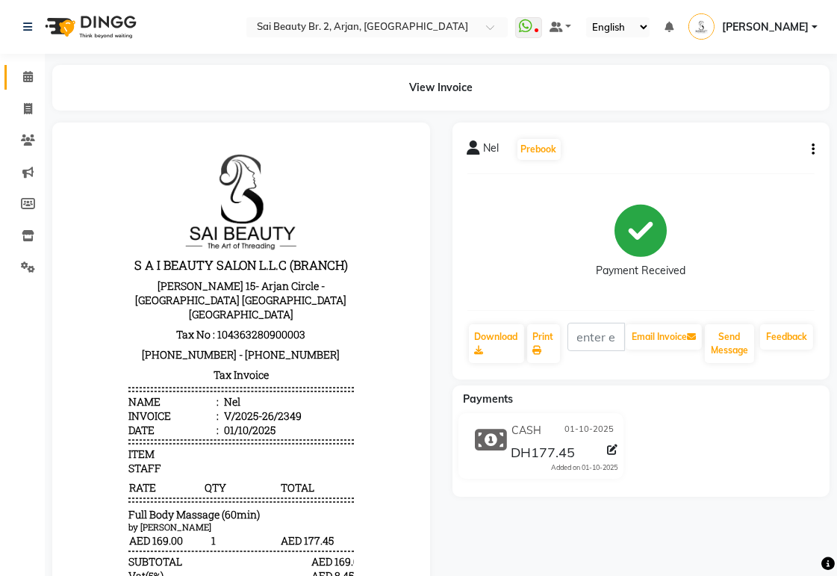
click at [28, 73] on icon at bounding box center [28, 76] width 10 height 11
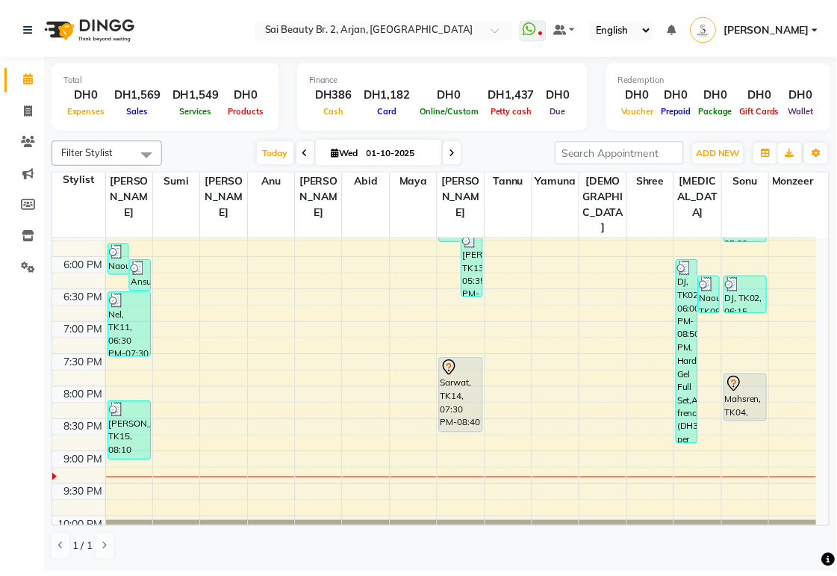
scroll to position [600, 0]
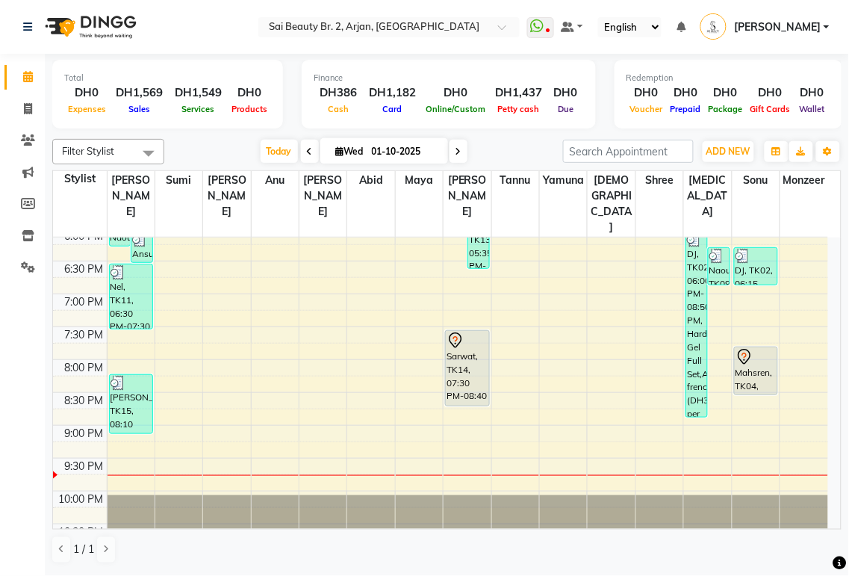
click at [484, 358] on div "Sarwat, TK14, 07:30 PM-08:40 PM, Spa Pedicure (Normal Color),Spa Pedicure (With…" at bounding box center [467, 368] width 43 height 75
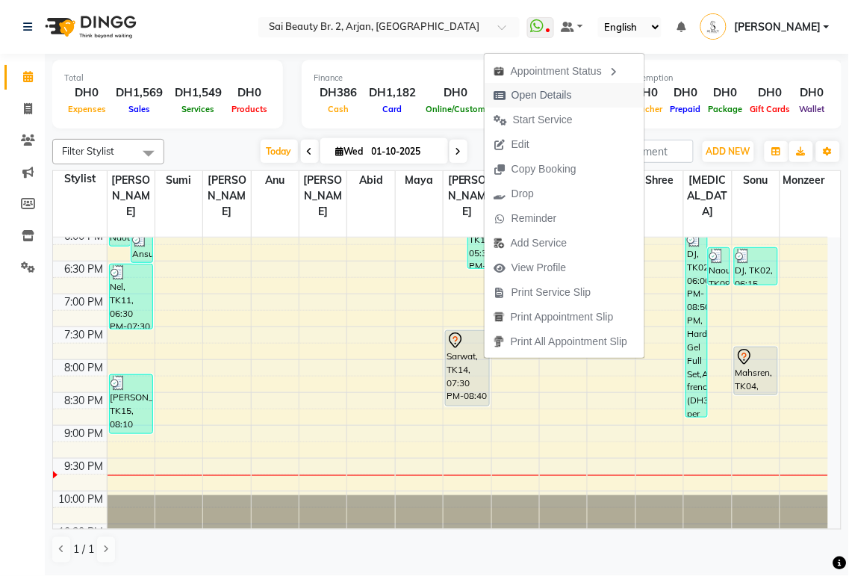
click at [562, 99] on span "Open Details" at bounding box center [542, 95] width 60 height 16
select select "7"
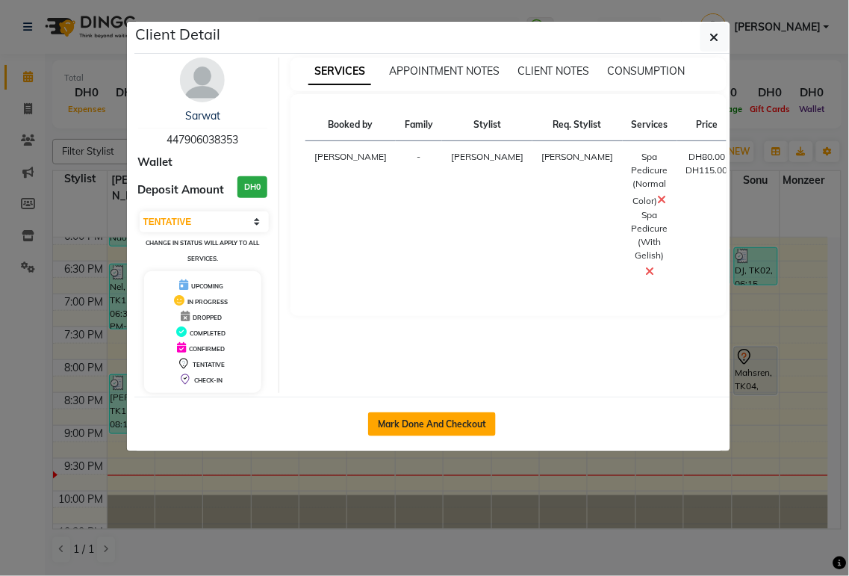
click at [441, 418] on button "Mark Done And Checkout" at bounding box center [432, 424] width 128 height 24
select select "service"
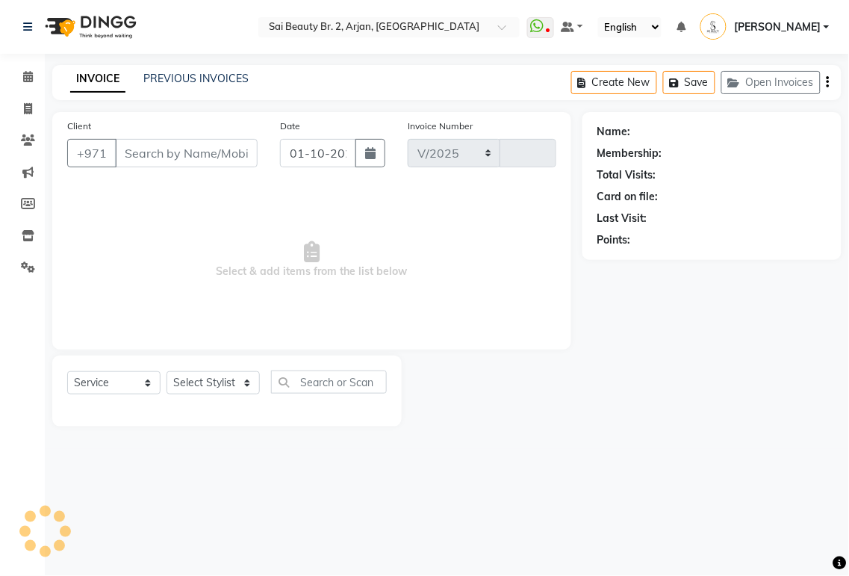
select select "6956"
type input "2352"
type input "447906038353"
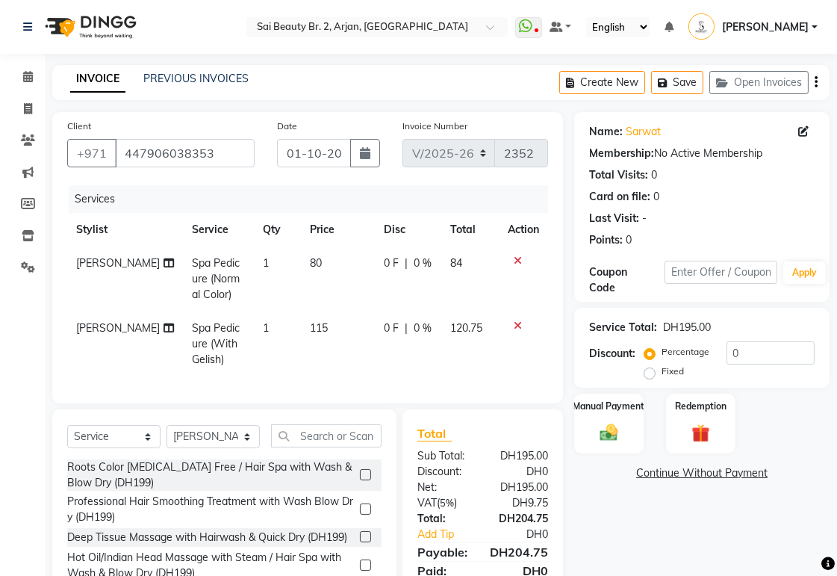
click at [515, 259] on icon at bounding box center [518, 260] width 8 height 10
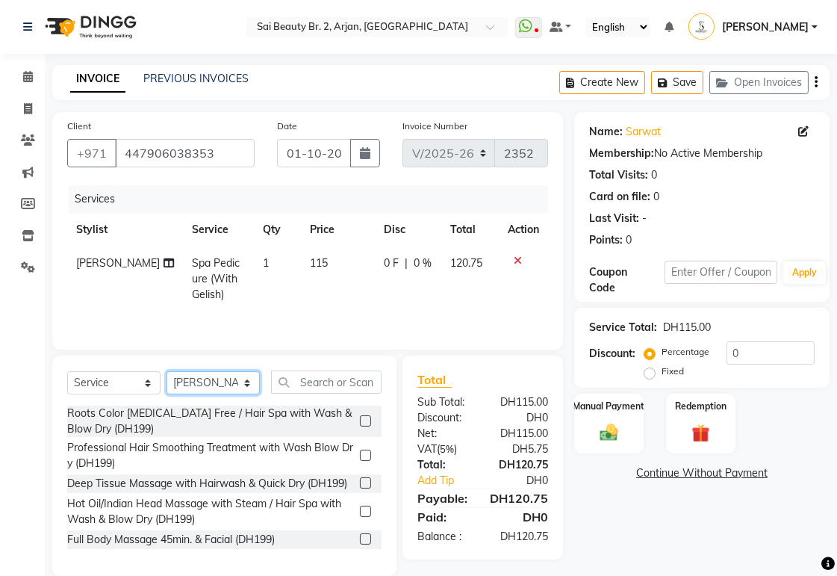
click at [241, 391] on select "Select Stylist [PERSON_NAME][MEDICAL_DATA] [PERSON_NAME] [PERSON_NAME] [PERSON_…" at bounding box center [213, 382] width 93 height 23
select select "57509"
click at [167, 373] on select "Select Stylist [PERSON_NAME][MEDICAL_DATA] [PERSON_NAME] [PERSON_NAME] [PERSON_…" at bounding box center [213, 382] width 93 height 23
click at [338, 384] on input "text" at bounding box center [326, 381] width 111 height 23
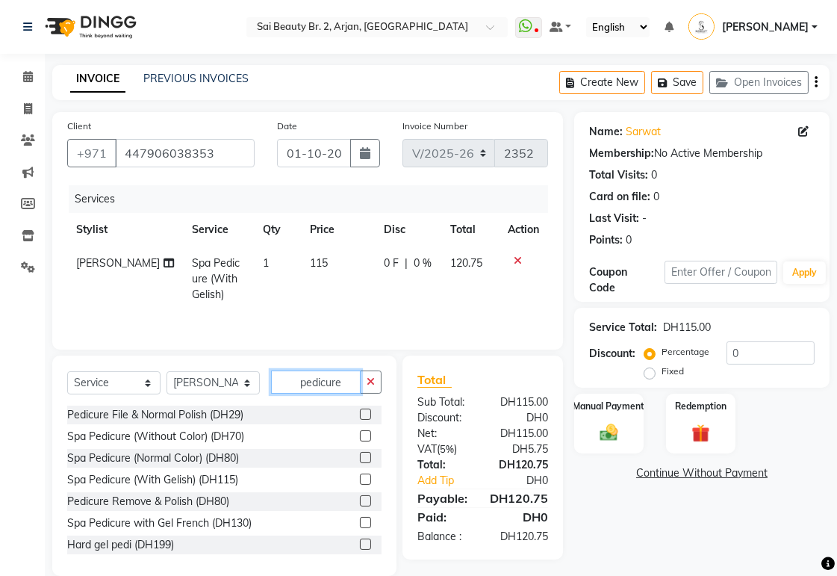
type input "pedicure"
click at [360, 485] on label at bounding box center [365, 478] width 11 height 11
click at [360, 485] on input "checkbox" at bounding box center [365, 480] width 10 height 10
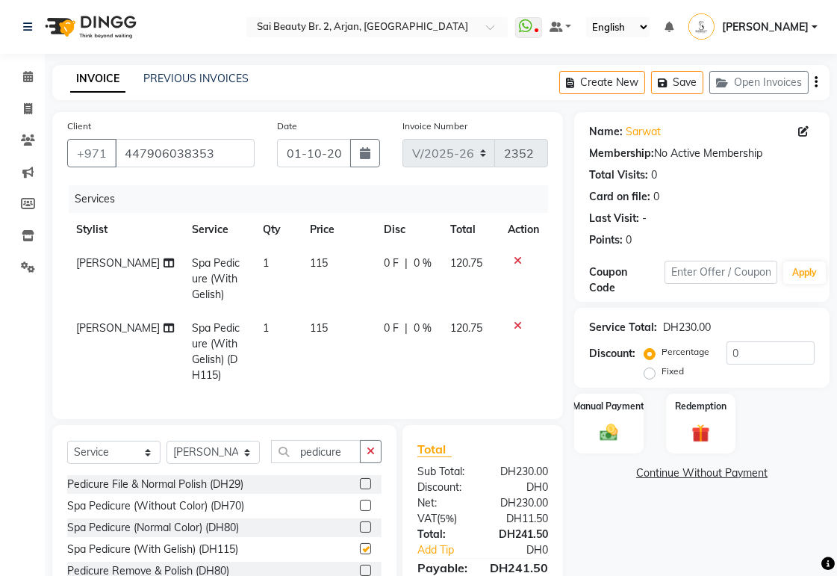
checkbox input "false"
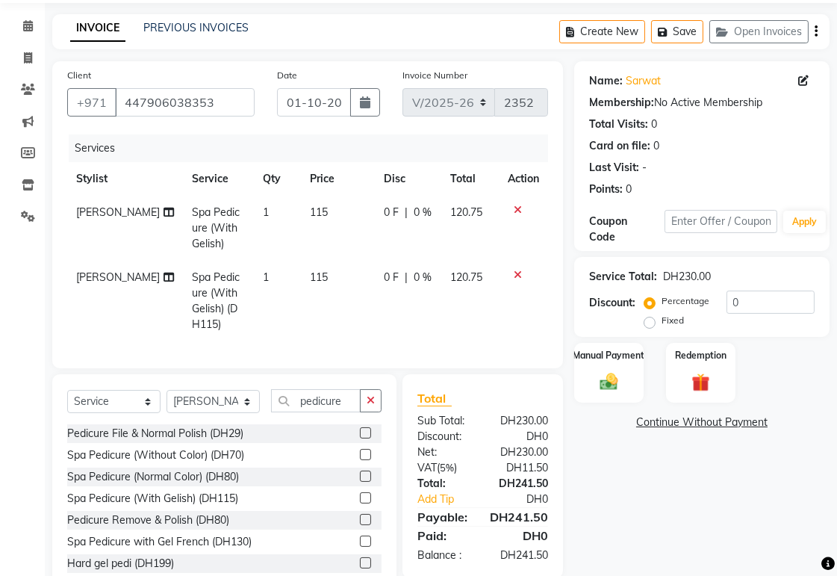
scroll to position [54, 0]
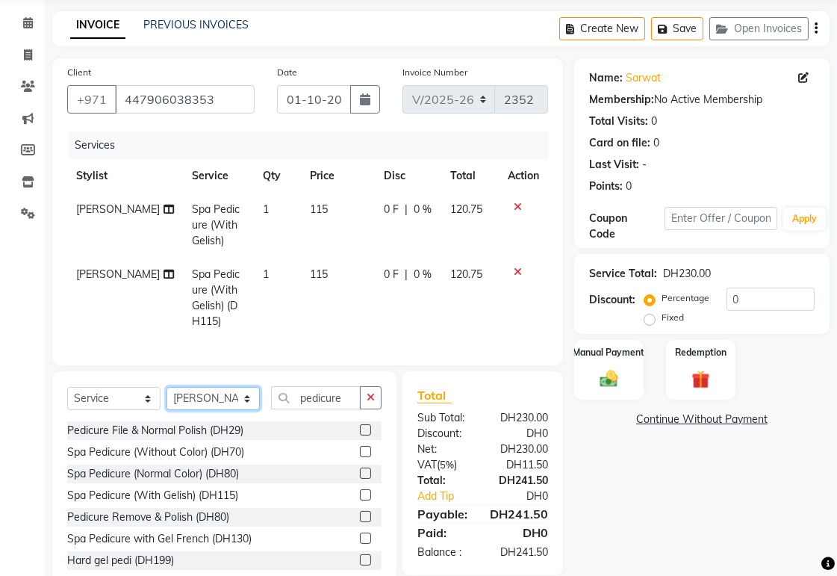
click at [247, 410] on select "Select Stylist [PERSON_NAME][MEDICAL_DATA] [PERSON_NAME] [PERSON_NAME] [PERSON_…" at bounding box center [213, 398] width 93 height 23
select select "66493"
click at [167, 400] on select "Select Stylist [PERSON_NAME][MEDICAL_DATA] [PERSON_NAME] [PERSON_NAME] [PERSON_…" at bounding box center [213, 398] width 93 height 23
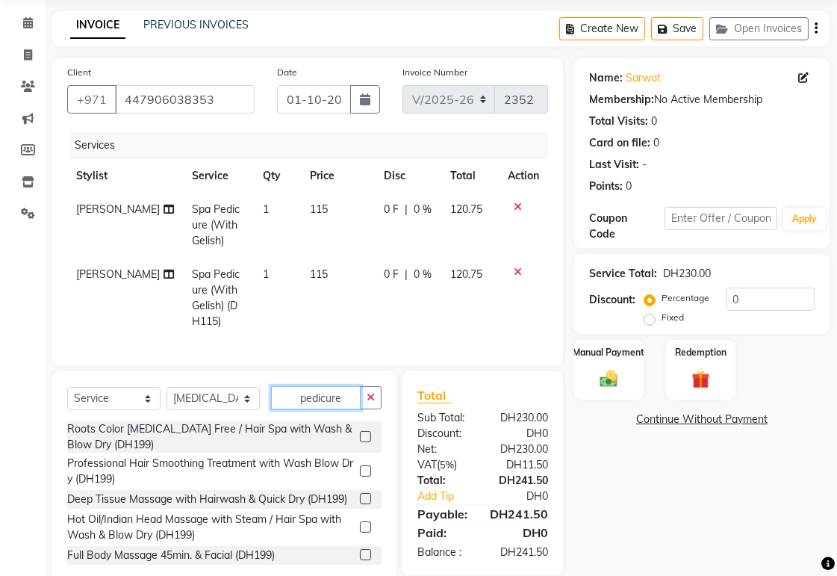
click at [319, 409] on input "pedicure" at bounding box center [316, 397] width 90 height 23
click at [353, 409] on input "pedicure" at bounding box center [316, 397] width 90 height 23
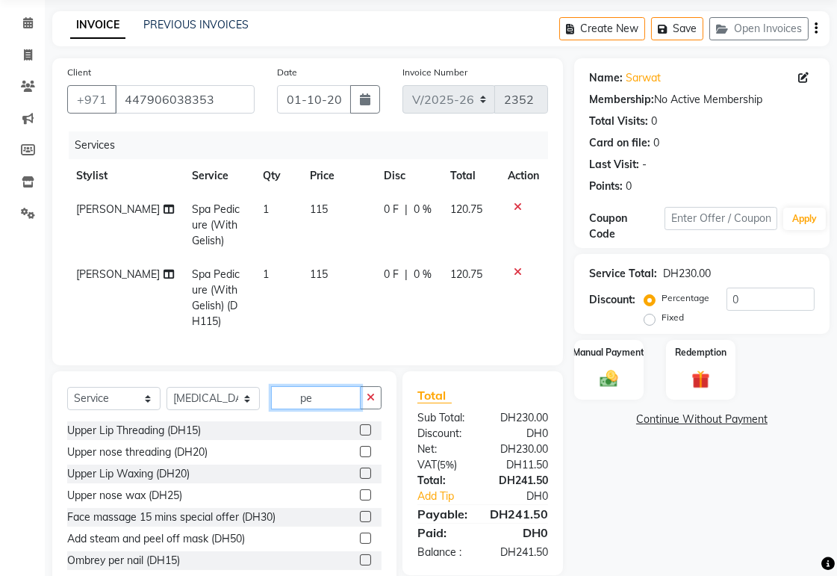
type input "p"
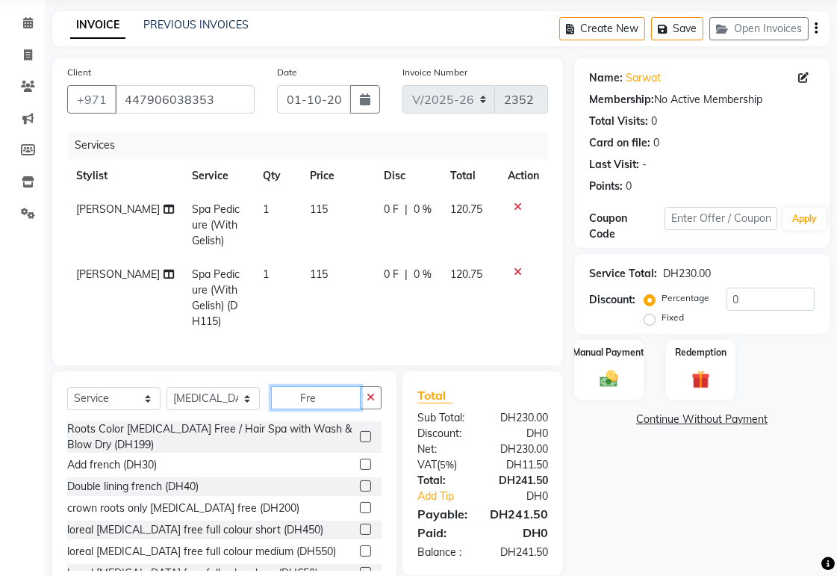
type input "Fre"
click at [360, 470] on label at bounding box center [365, 464] width 11 height 11
click at [360, 470] on input "checkbox" at bounding box center [365, 465] width 10 height 10
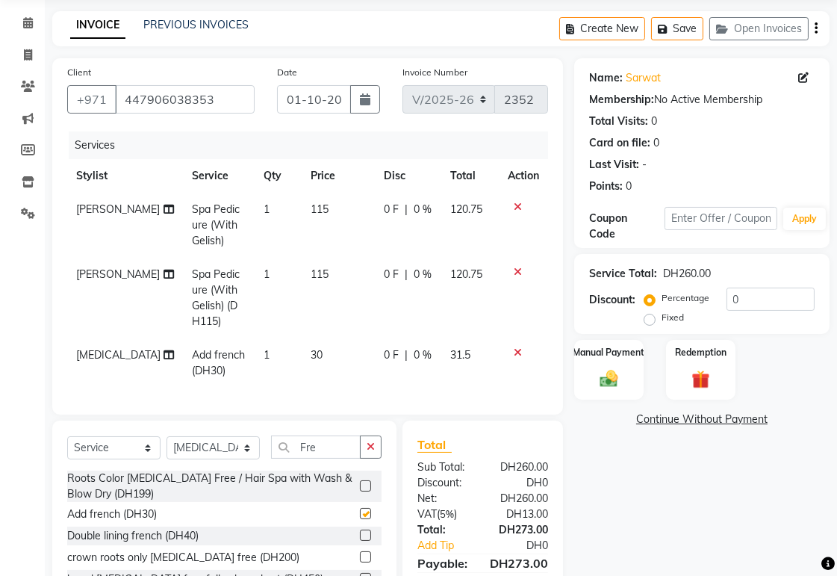
checkbox input "false"
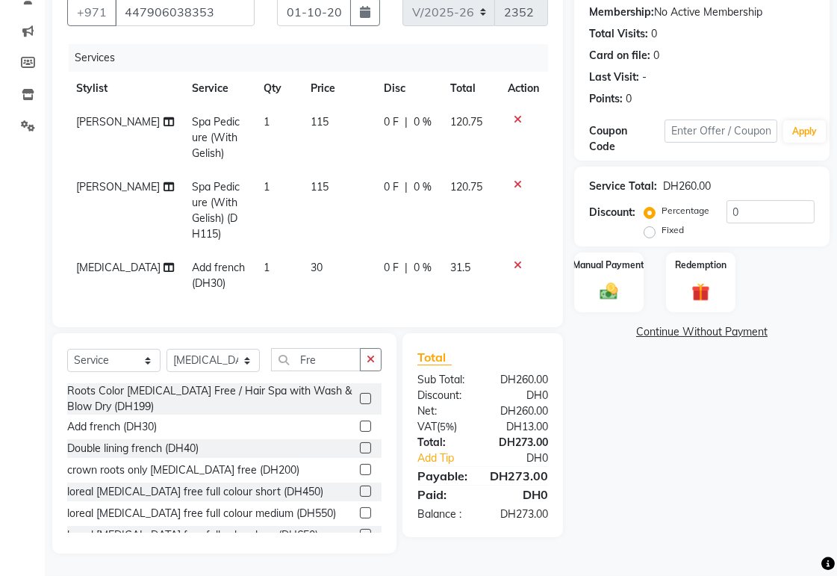
scroll to position [153, 0]
click at [517, 179] on icon at bounding box center [518, 184] width 8 height 10
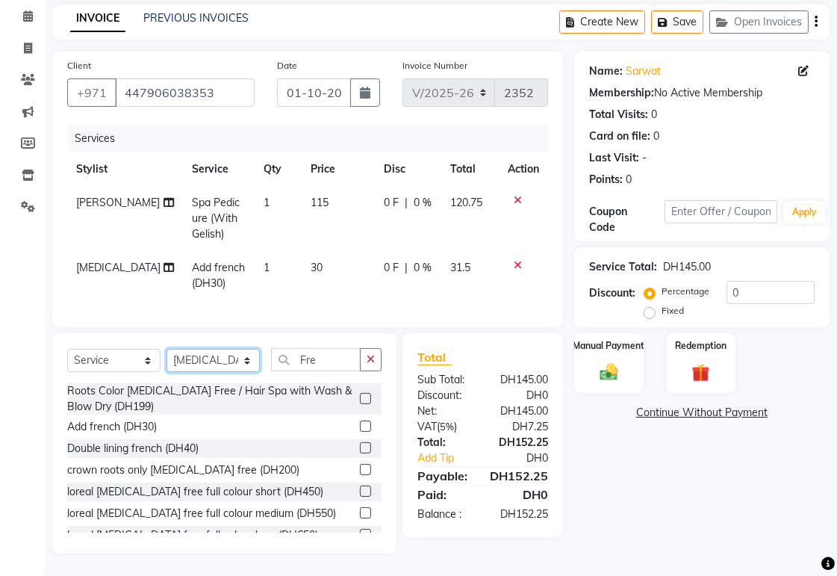
click at [250, 363] on select "Select Stylist [PERSON_NAME][MEDICAL_DATA] [PERSON_NAME] [PERSON_NAME] [PERSON_…" at bounding box center [213, 360] width 93 height 23
select select "57509"
click at [167, 350] on select "Select Stylist [PERSON_NAME][MEDICAL_DATA] [PERSON_NAME] [PERSON_NAME] [PERSON_…" at bounding box center [213, 360] width 93 height 23
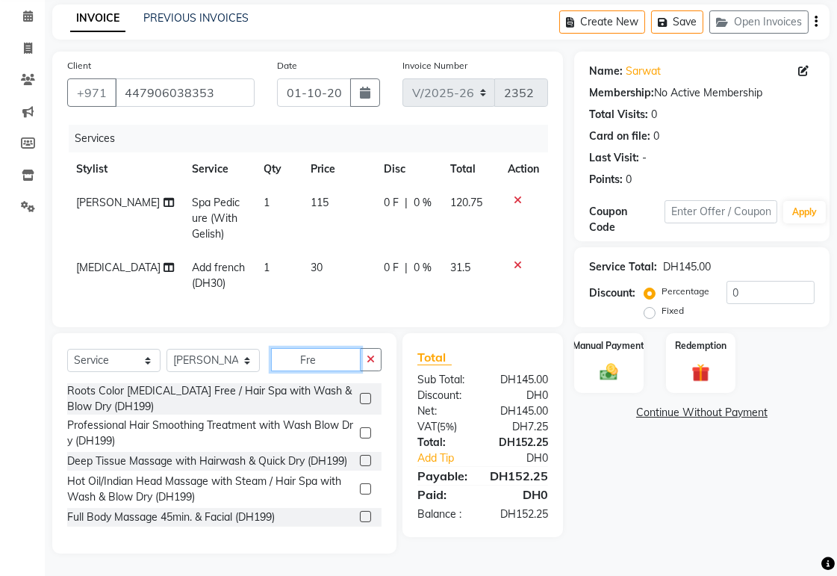
click at [337, 360] on input "Fre" at bounding box center [316, 359] width 90 height 23
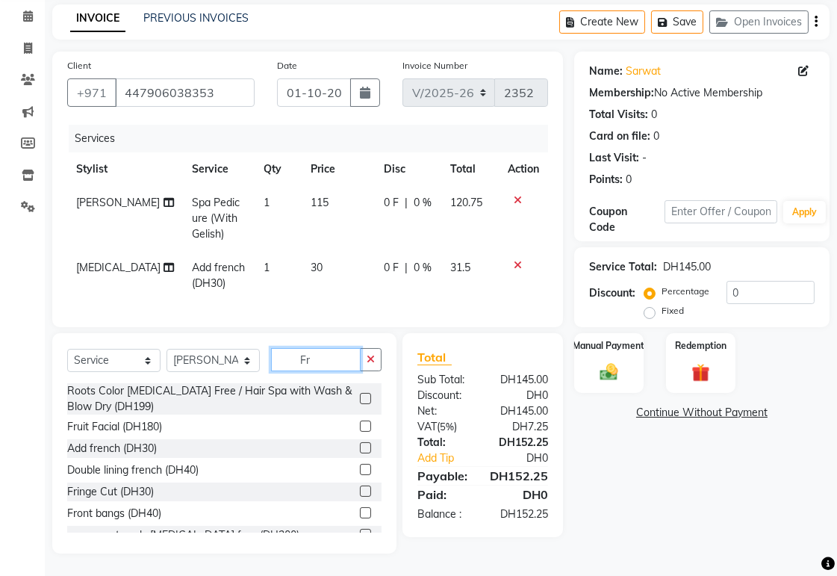
type input "F"
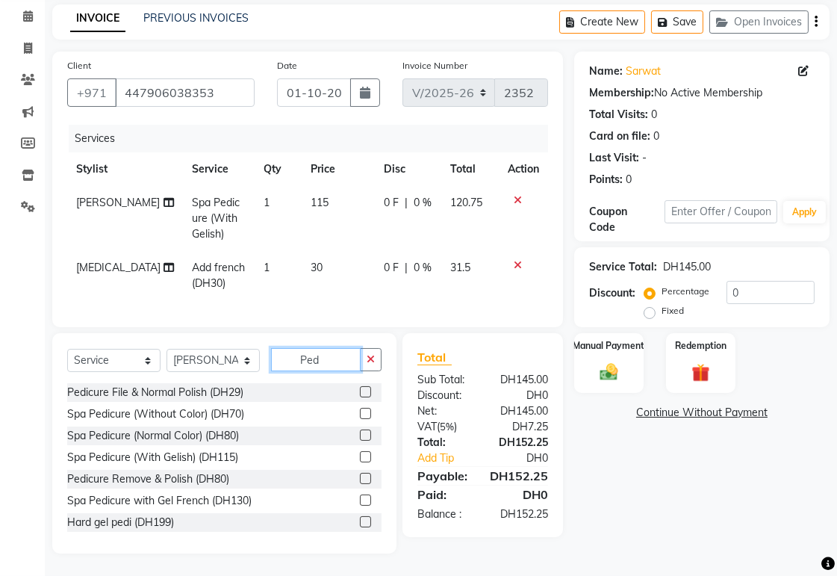
type input "Ped"
click at [360, 435] on label at bounding box center [365, 434] width 11 height 11
click at [360, 435] on input "checkbox" at bounding box center [365, 436] width 10 height 10
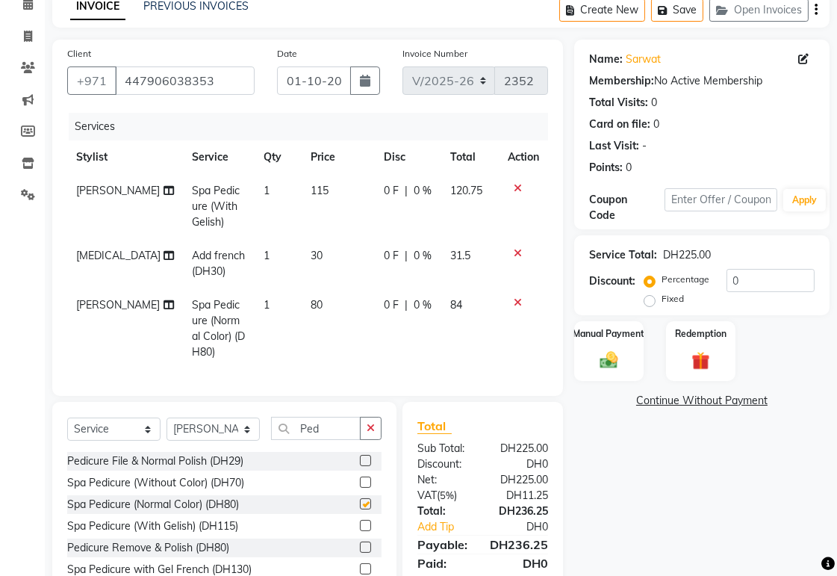
checkbox input "false"
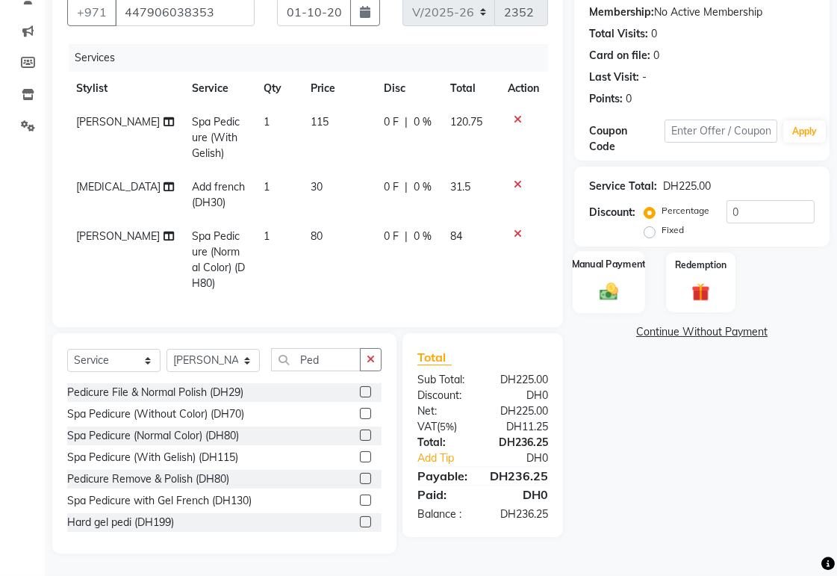
click at [627, 273] on div "Manual Payment" at bounding box center [609, 282] width 72 height 63
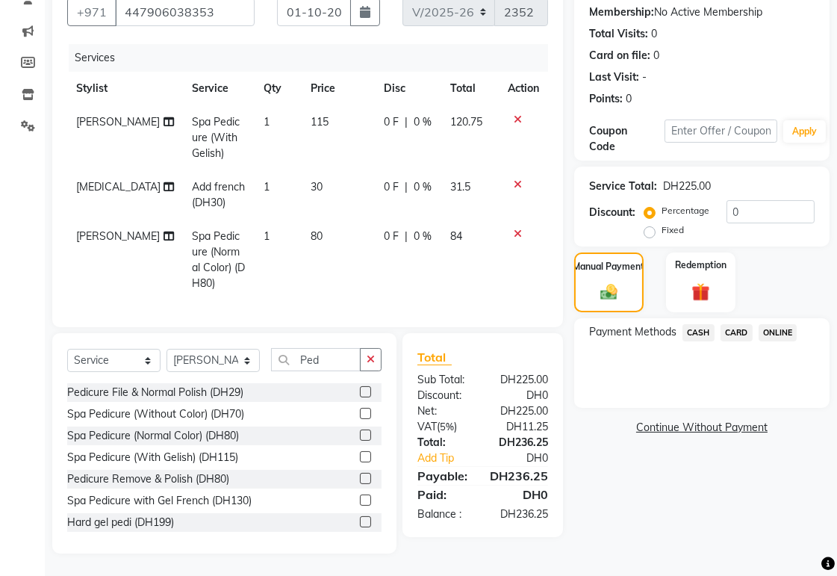
click at [739, 324] on span "CARD" at bounding box center [737, 332] width 32 height 17
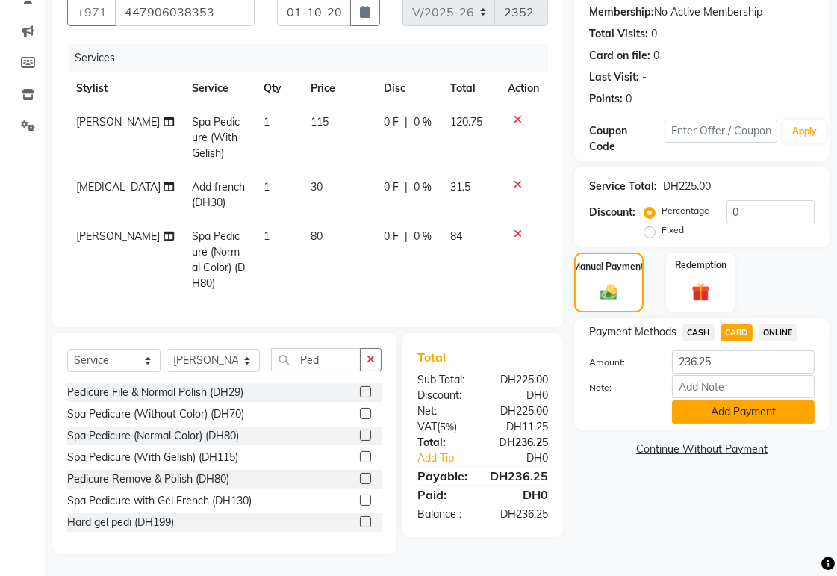
click at [752, 400] on button "Add Payment" at bounding box center [743, 411] width 143 height 23
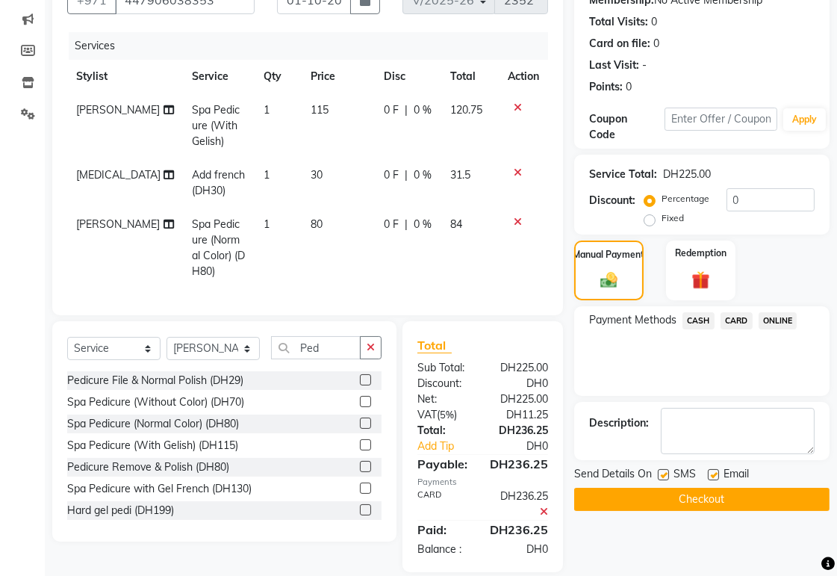
scroll to position [184, 0]
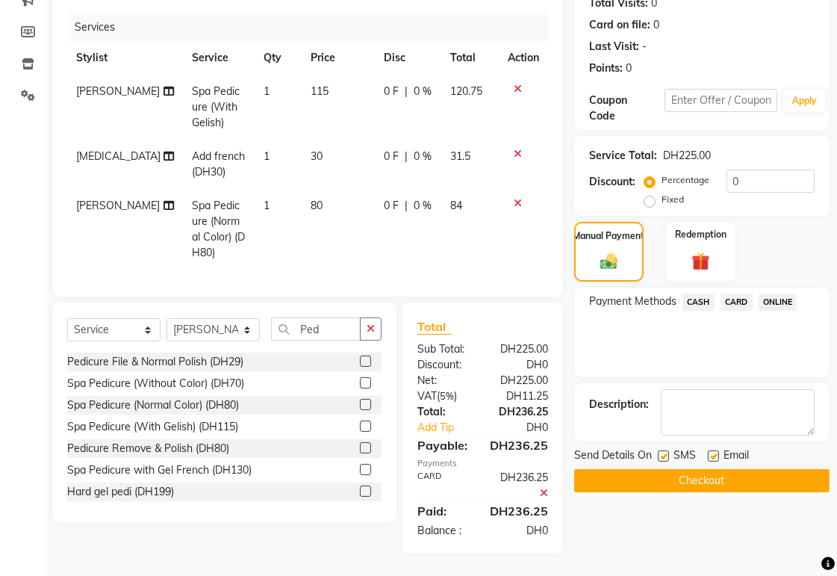
click at [777, 469] on button "Checkout" at bounding box center [701, 480] width 255 height 23
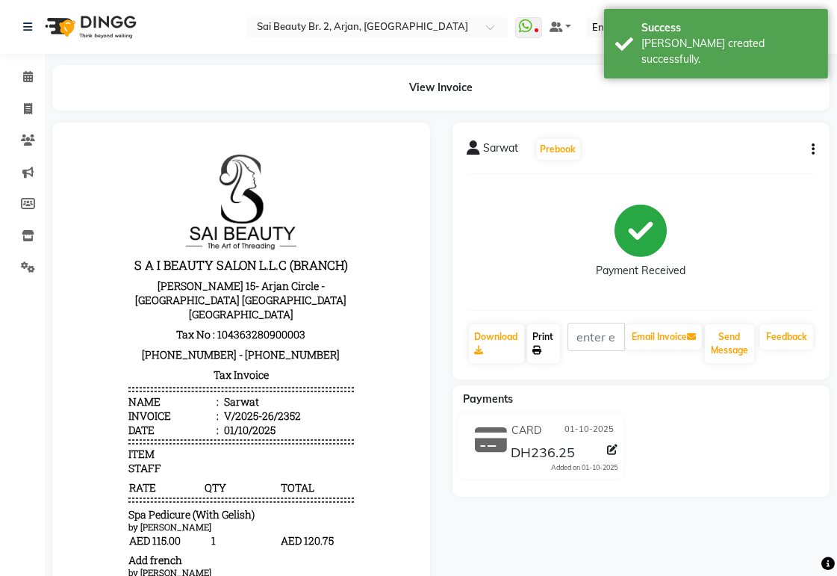
click at [549, 335] on link "Print" at bounding box center [543, 343] width 33 height 39
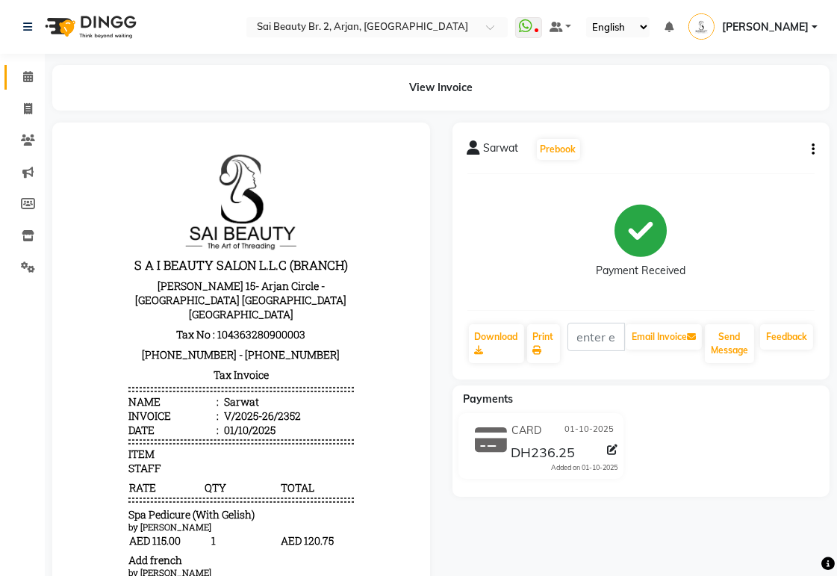
click at [27, 76] on icon at bounding box center [28, 76] width 10 height 11
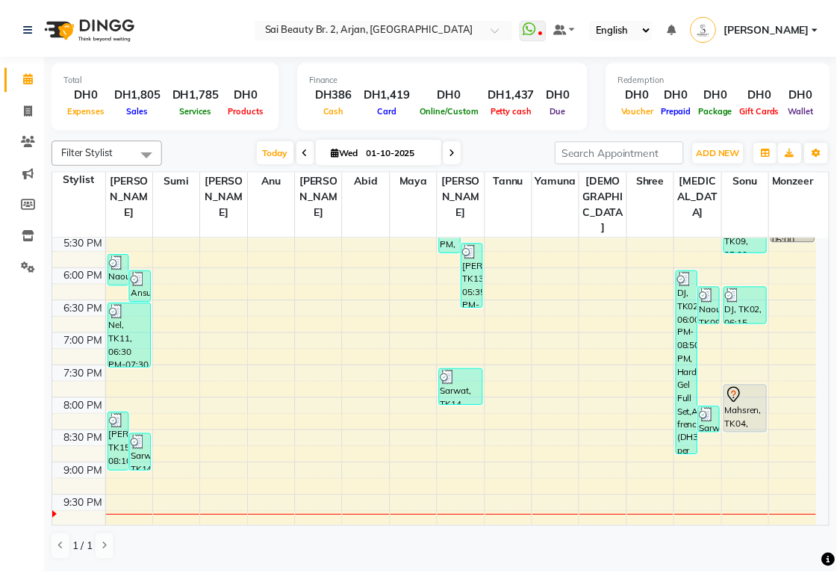
scroll to position [572, 0]
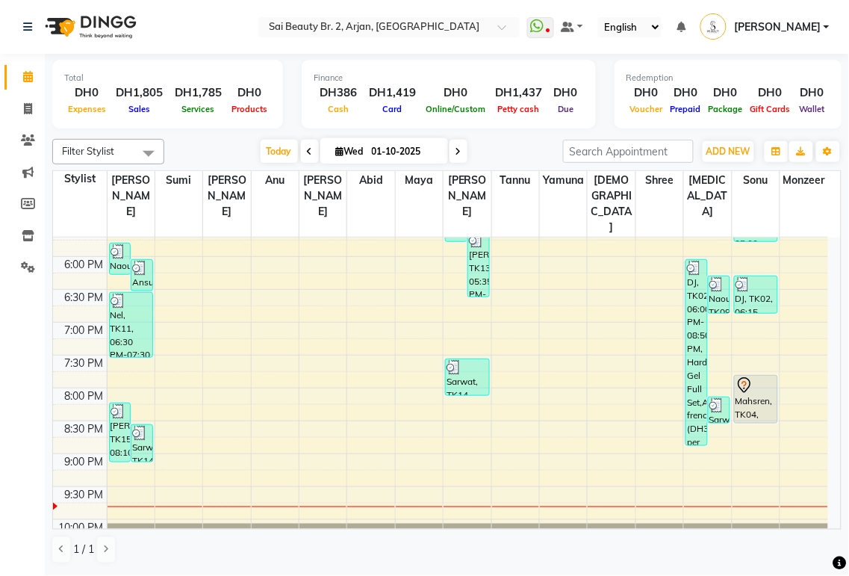
click at [745, 376] on div "Mahsren, TK04, 07:45 PM-08:30 PM, Mani/Pedi (With Normal Color)" at bounding box center [756, 399] width 43 height 47
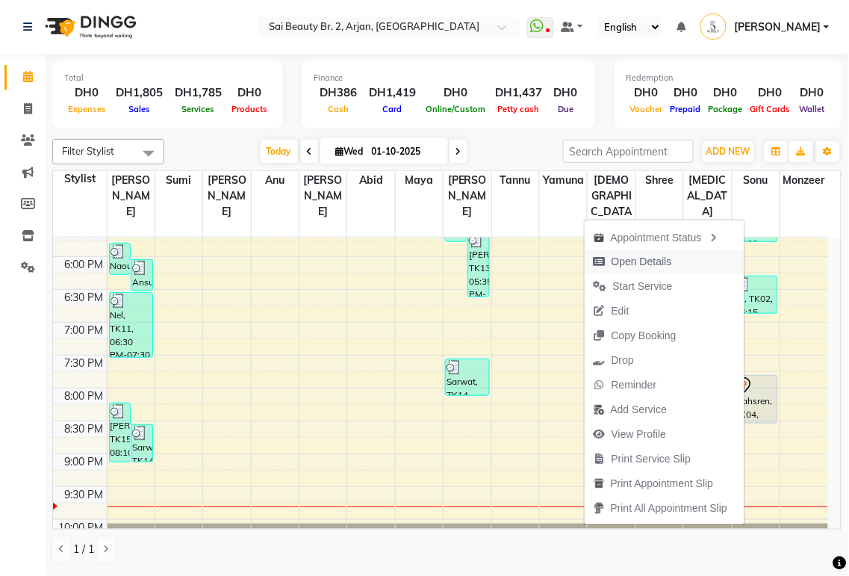
click at [665, 266] on span "Open Details" at bounding box center [642, 262] width 60 height 16
select select "7"
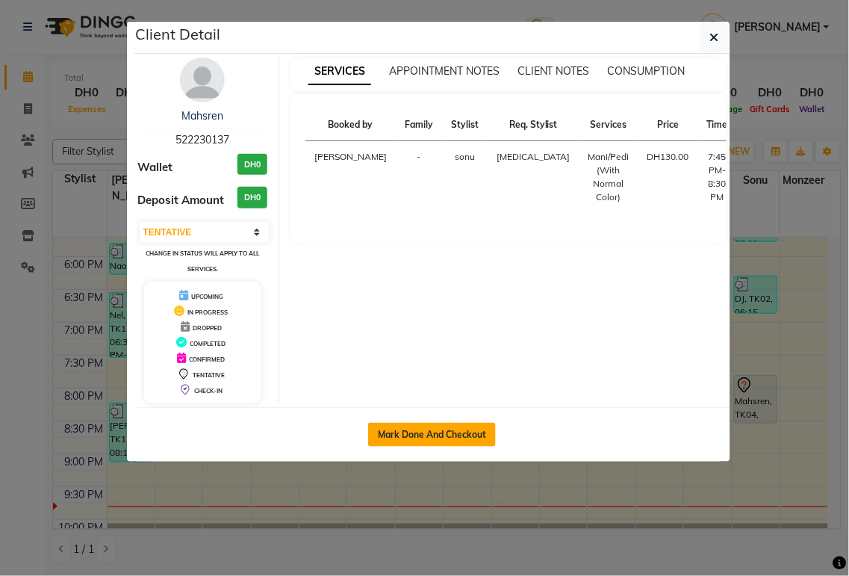
click at [409, 435] on button "Mark Done And Checkout" at bounding box center [432, 435] width 128 height 24
select select "service"
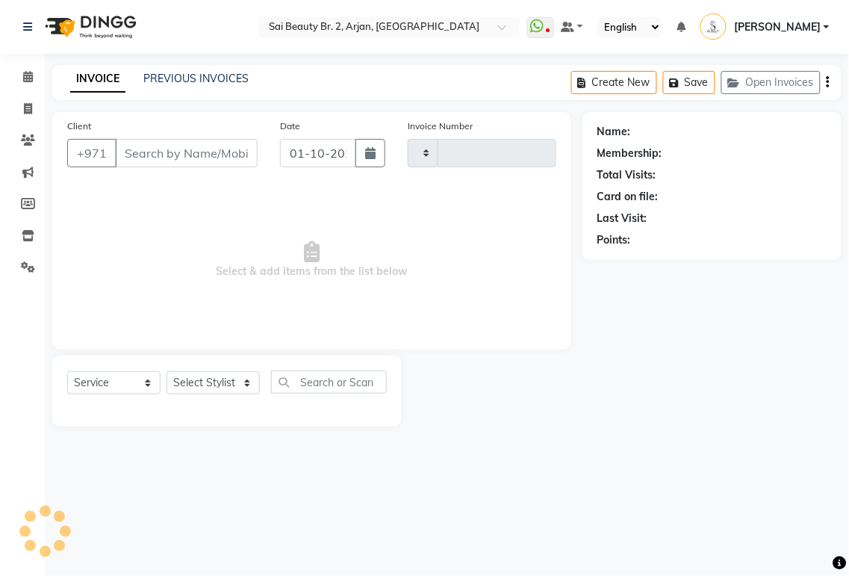
type input "2353"
select select "6956"
type input "522230137"
select select "72771"
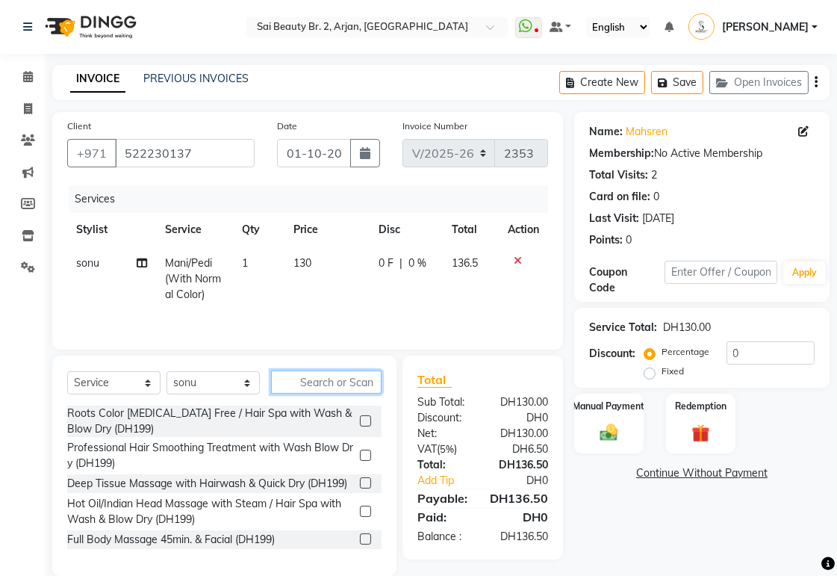
click at [349, 382] on input "text" at bounding box center [326, 381] width 111 height 23
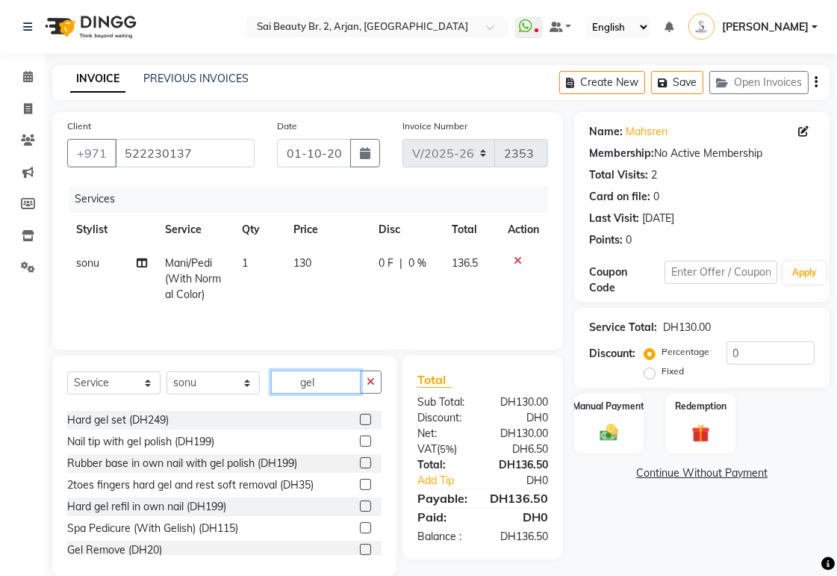
scroll to position [223, 0]
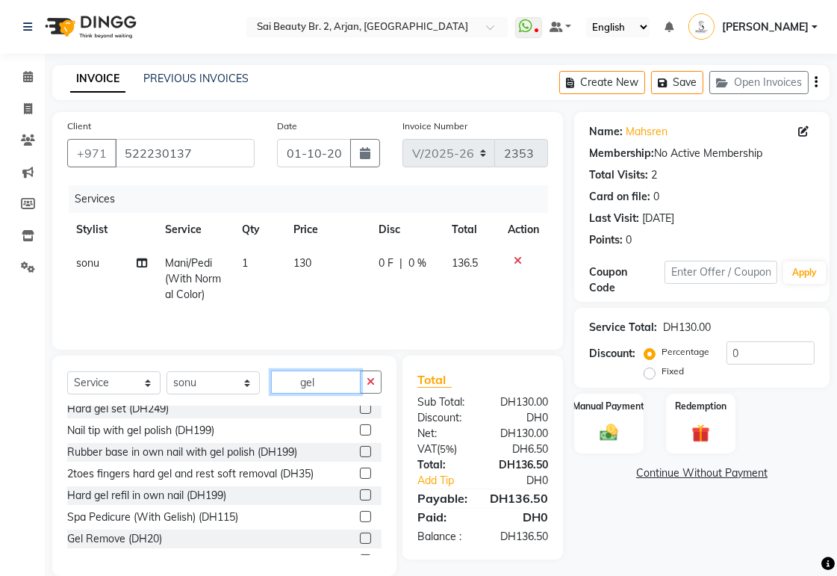
type input "gel"
click at [360, 538] on label at bounding box center [365, 537] width 11 height 11
click at [360, 538] on input "checkbox" at bounding box center [365, 539] width 10 height 10
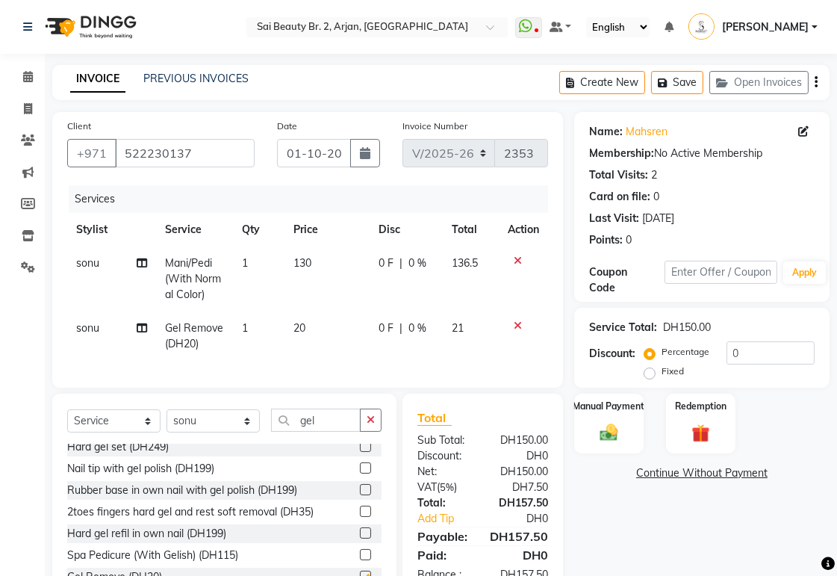
checkbox input "false"
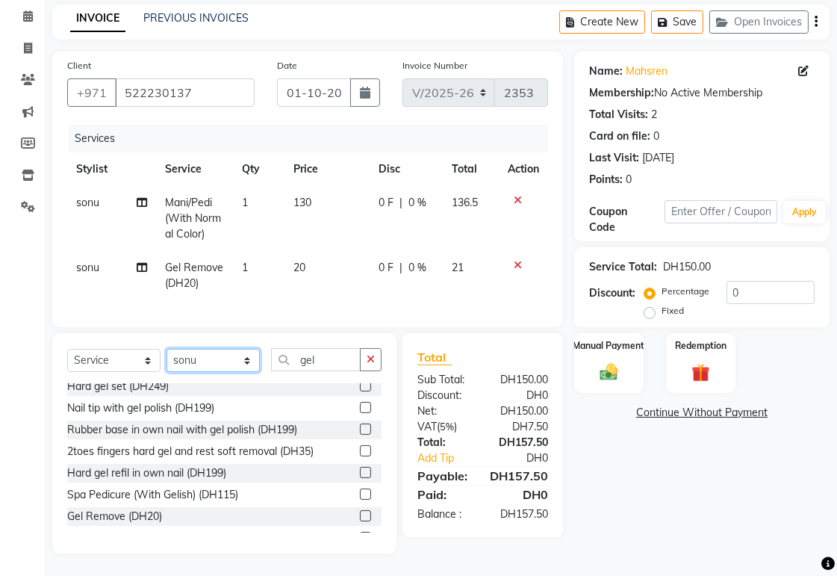
click at [235, 372] on select "Select Stylist [PERSON_NAME][MEDICAL_DATA] [PERSON_NAME] [PERSON_NAME] [PERSON_…" at bounding box center [213, 360] width 93 height 23
select select "57509"
click at [167, 360] on select "Select Stylist [PERSON_NAME][MEDICAL_DATA] [PERSON_NAME] [PERSON_NAME] [PERSON_…" at bounding box center [213, 360] width 93 height 23
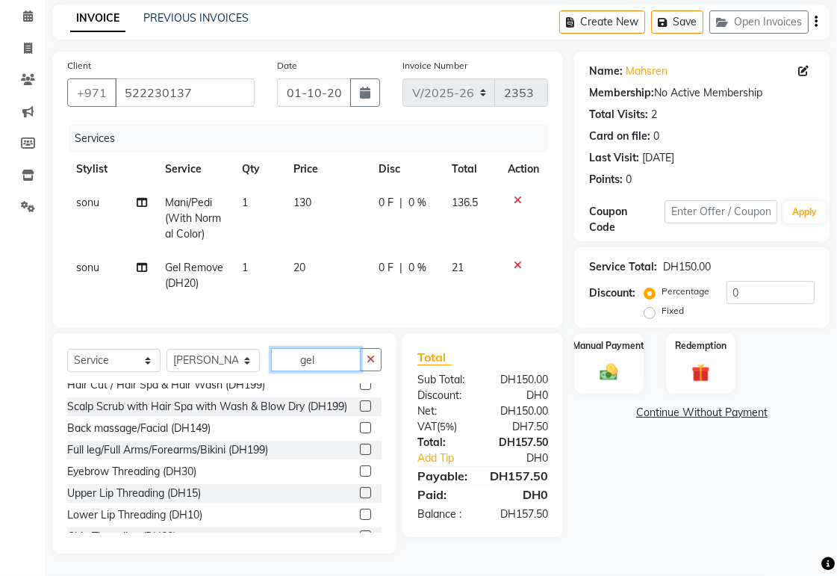
click at [341, 370] on input "gel" at bounding box center [316, 359] width 90 height 23
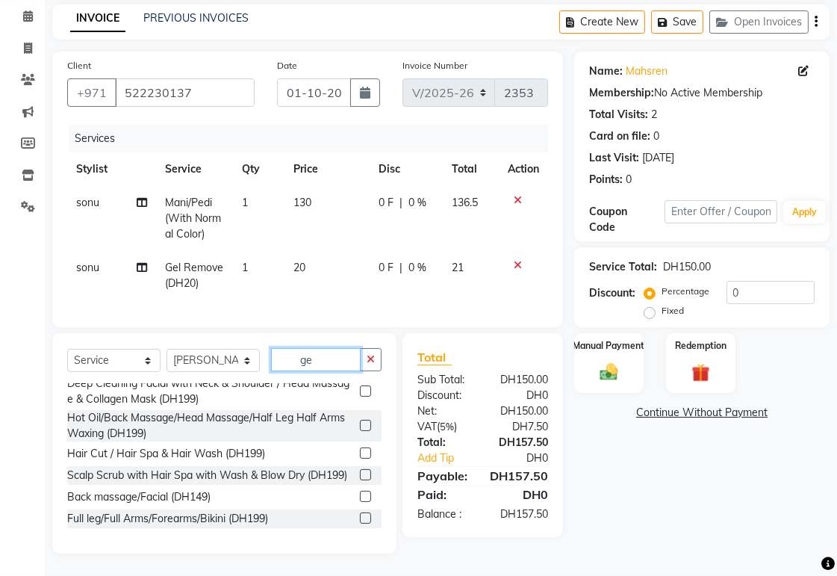
type input "g"
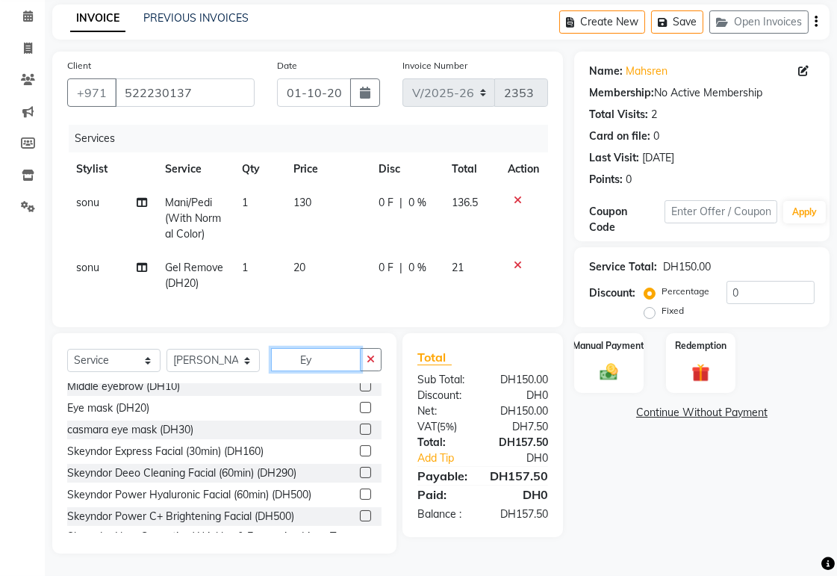
scroll to position [0, 0]
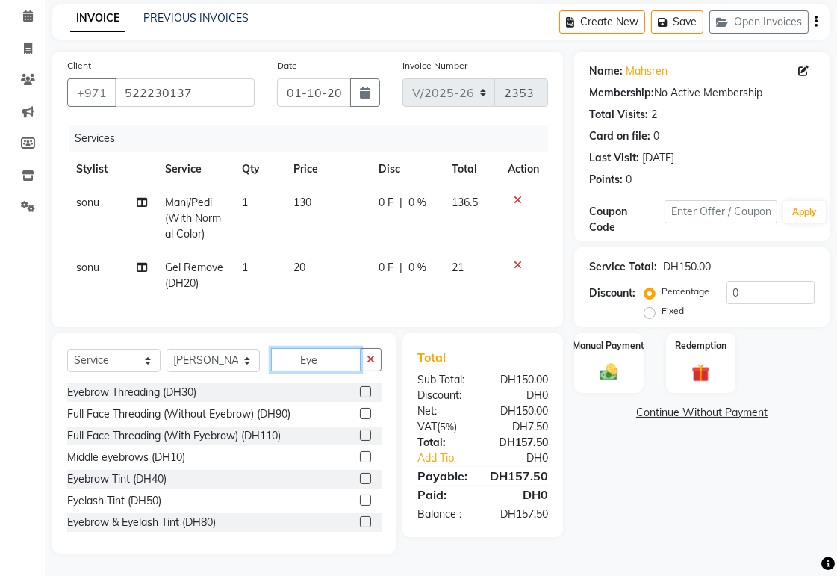
type input "Eye"
click at [360, 397] on label at bounding box center [365, 391] width 11 height 11
click at [360, 397] on input "checkbox" at bounding box center [365, 393] width 10 height 10
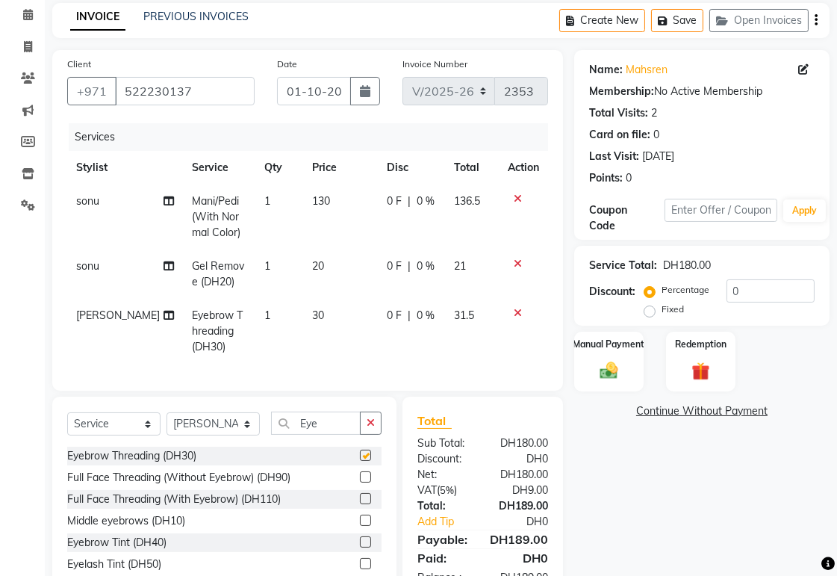
checkbox input "false"
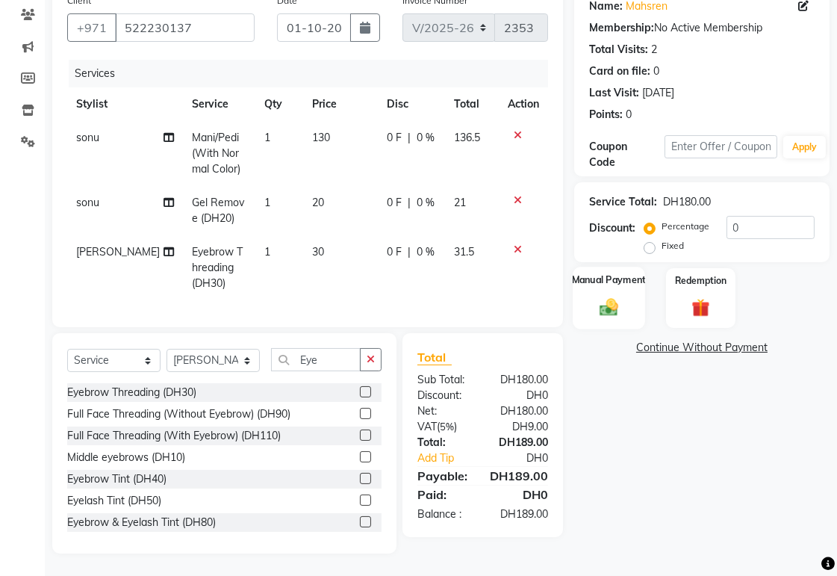
click at [613, 273] on label "Manual Payment" at bounding box center [609, 280] width 75 height 14
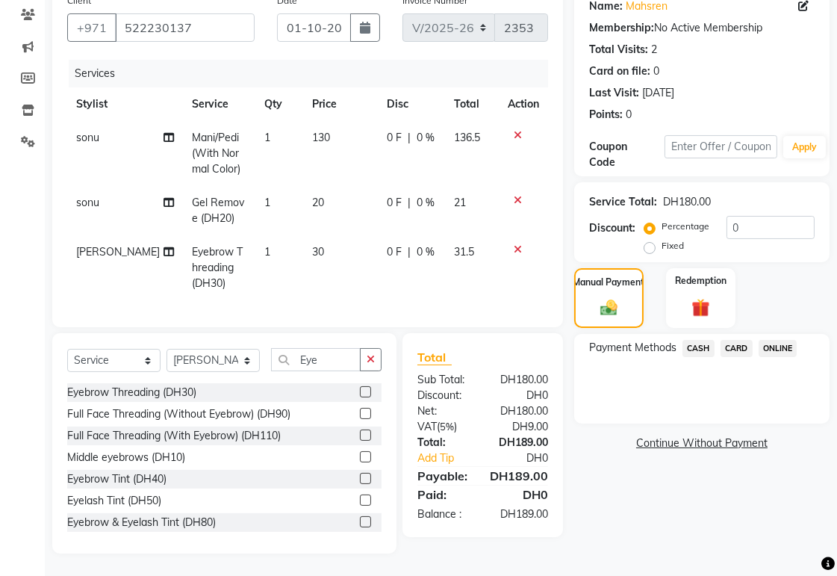
click at [698, 340] on span "CASH" at bounding box center [699, 348] width 32 height 17
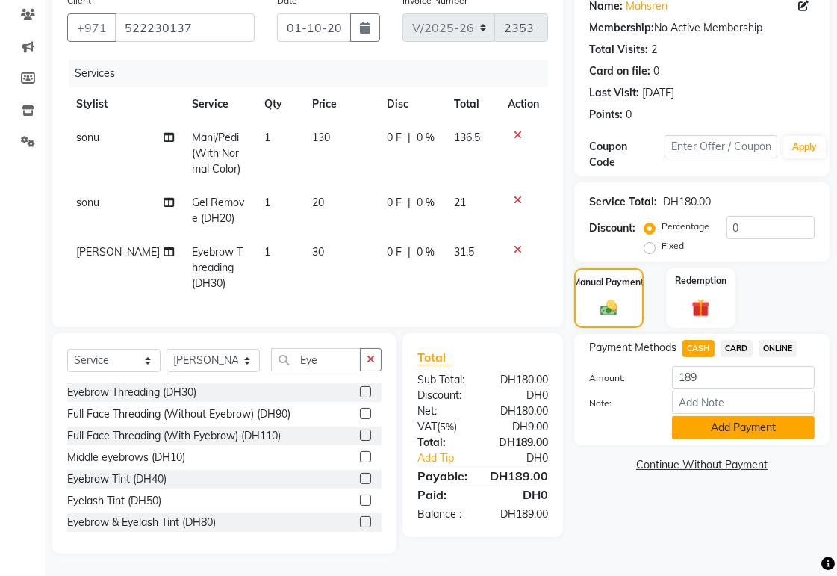
click at [774, 416] on button "Add Payment" at bounding box center [743, 427] width 143 height 23
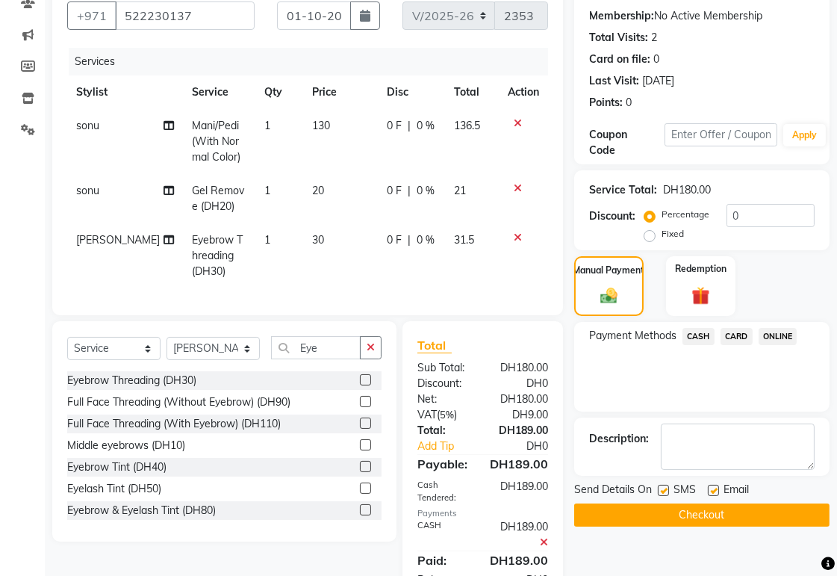
scroll to position [199, 0]
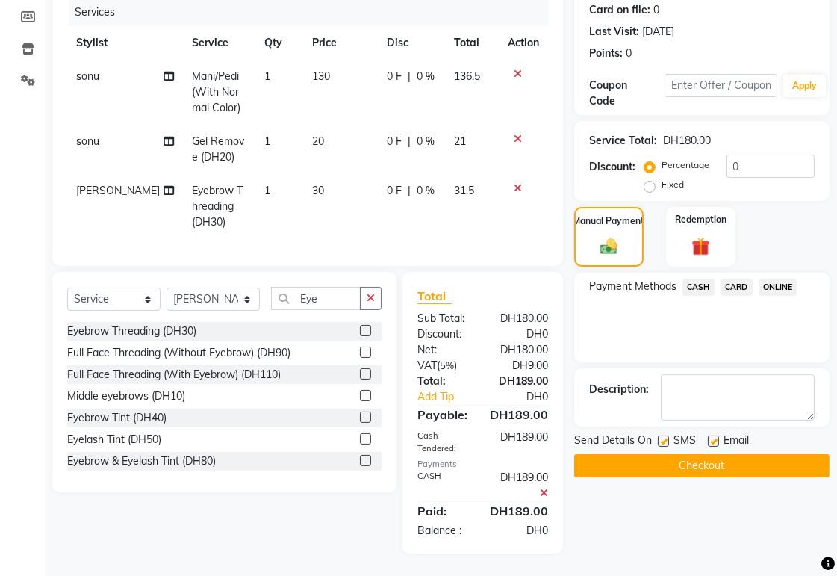
click at [772, 454] on button "Checkout" at bounding box center [701, 465] width 255 height 23
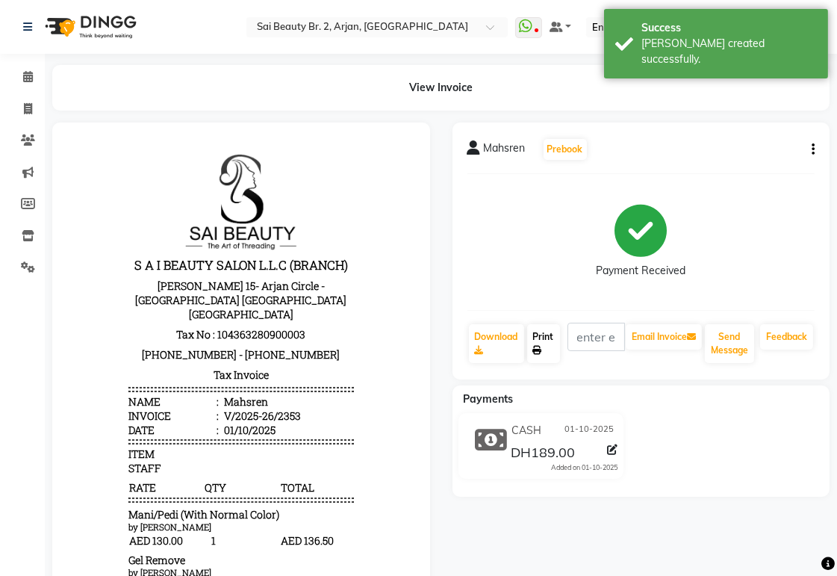
click at [551, 344] on link "Print" at bounding box center [543, 343] width 33 height 39
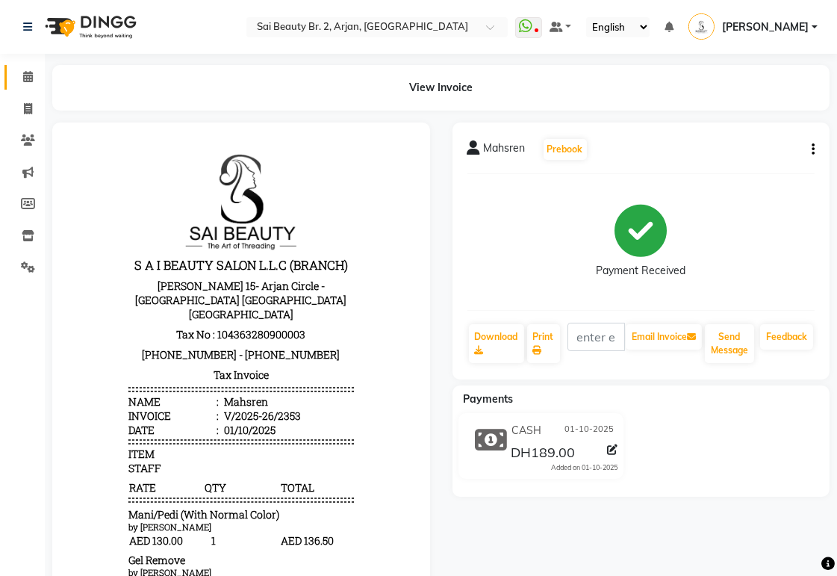
click at [28, 78] on icon at bounding box center [28, 76] width 10 height 11
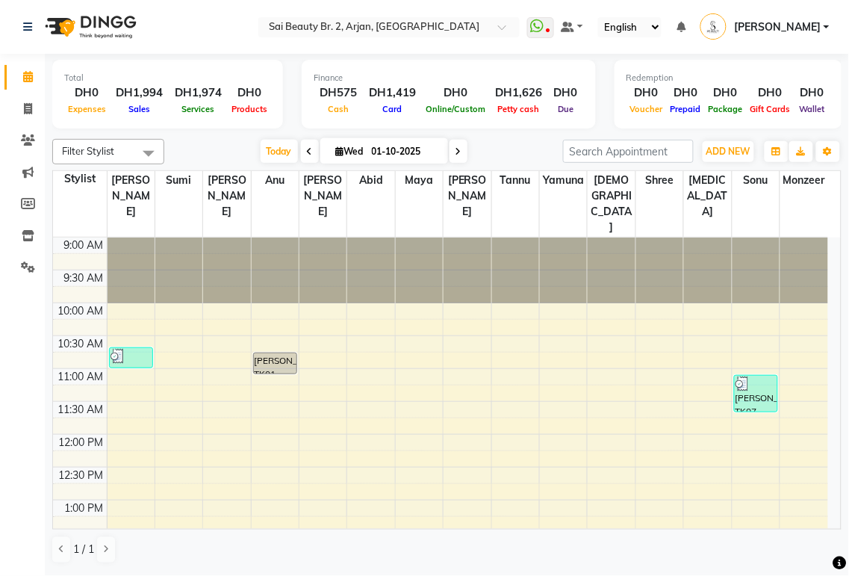
click at [456, 148] on icon at bounding box center [459, 151] width 6 height 9
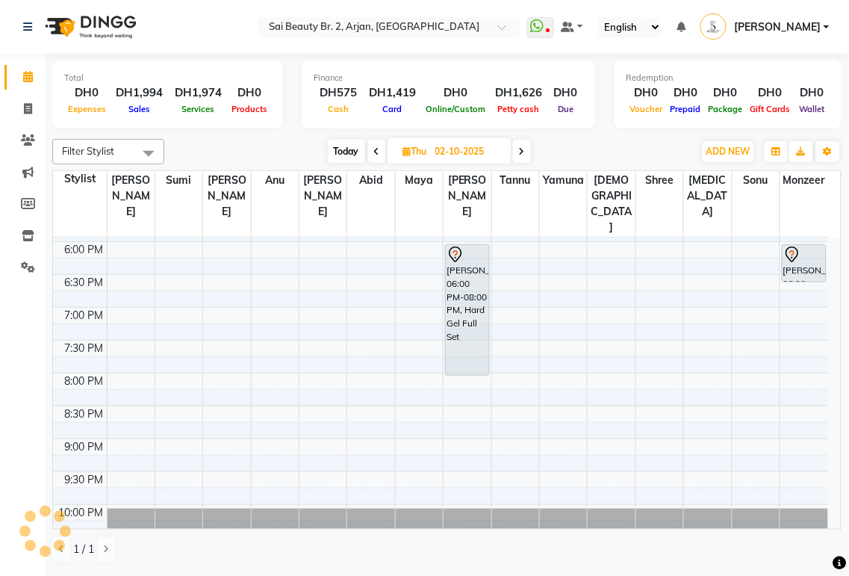
scroll to position [600, 0]
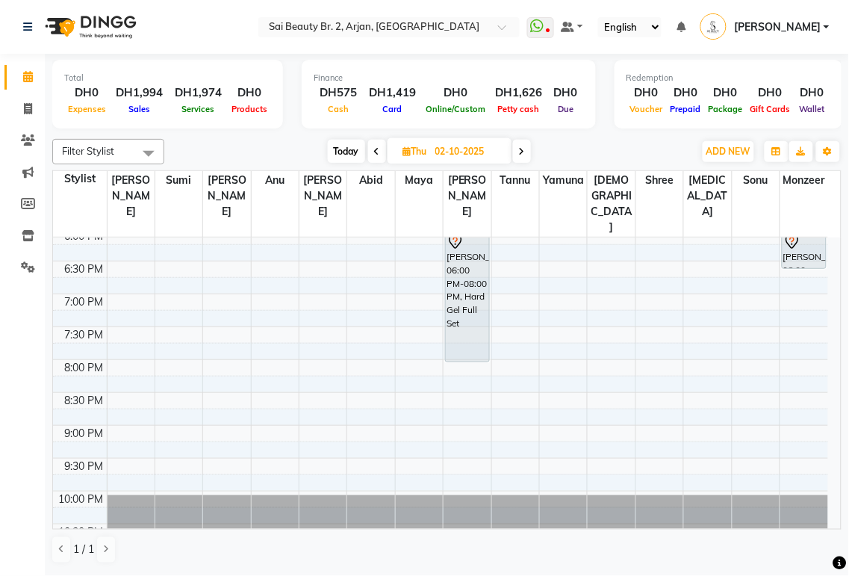
click at [18, 69] on span at bounding box center [28, 77] width 26 height 17
click at [353, 144] on span "Today" at bounding box center [346, 151] width 37 height 23
type input "01-10-2025"
